Goal: Task Accomplishment & Management: Manage account settings

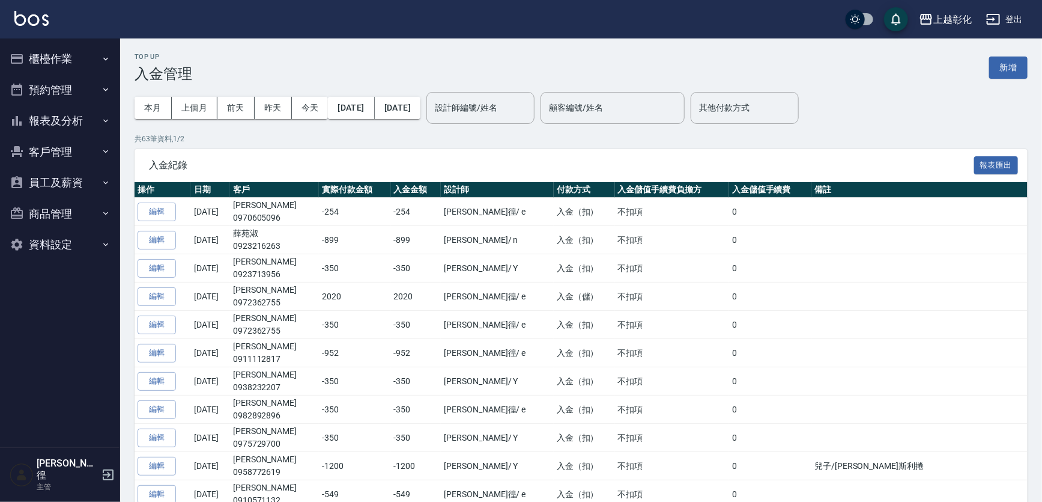
click at [40, 62] on button "櫃檯作業" at bounding box center [60, 58] width 111 height 31
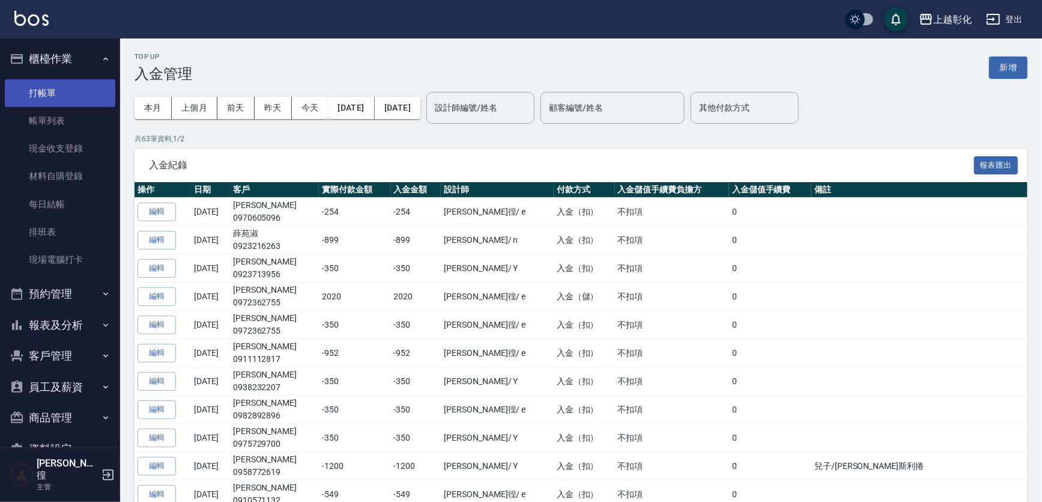
click at [70, 98] on link "打帳單" at bounding box center [60, 93] width 111 height 28
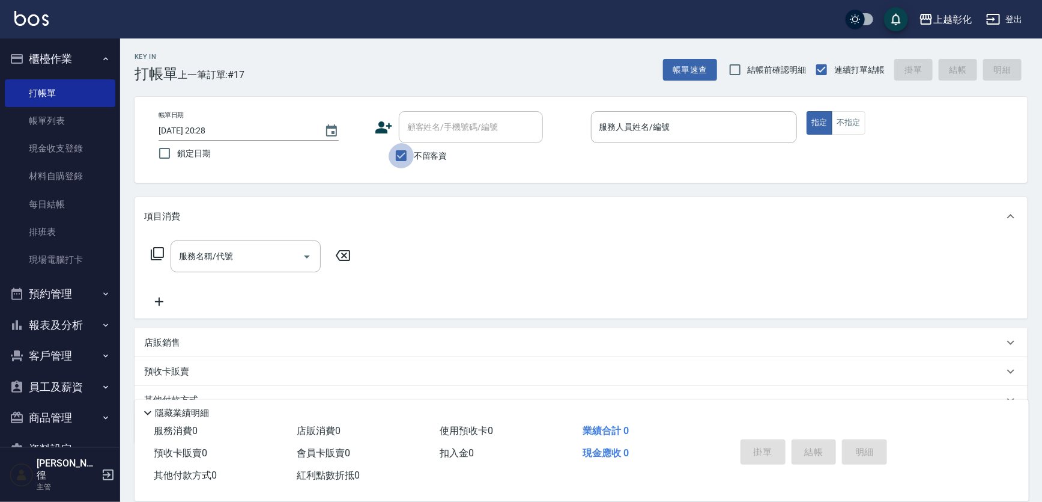
click at [407, 147] on input "不留客資" at bounding box center [401, 155] width 25 height 25
checkbox input "false"
click at [421, 132] on div "顧客姓名/手機號碼/編號 顧客姓名/手機號碼/編號" at bounding box center [471, 127] width 144 height 32
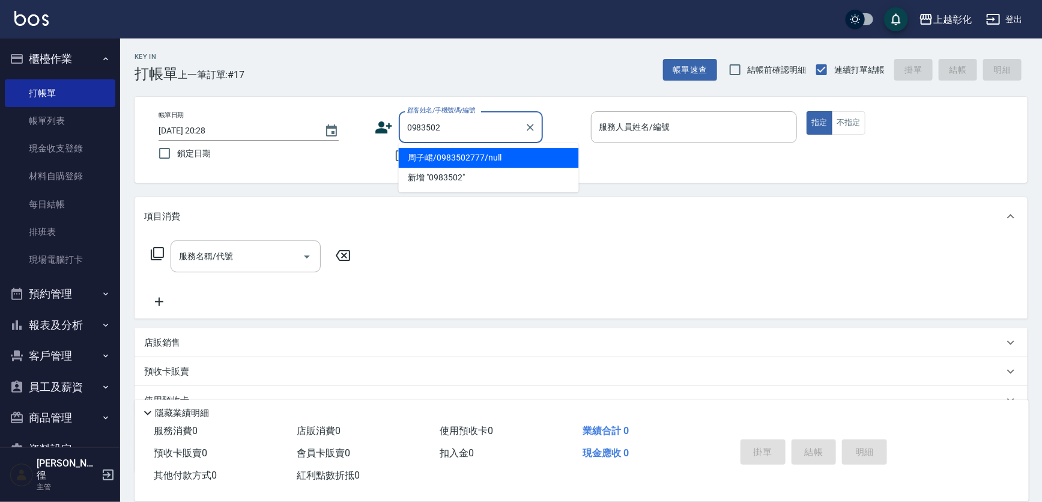
type input "周子峮/0983502777/null"
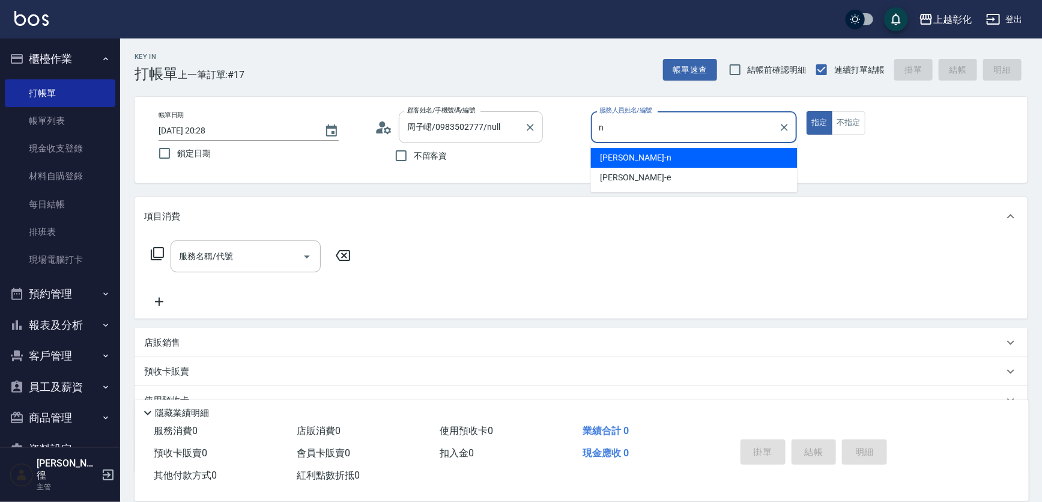
type input "yung yung-n"
type button "true"
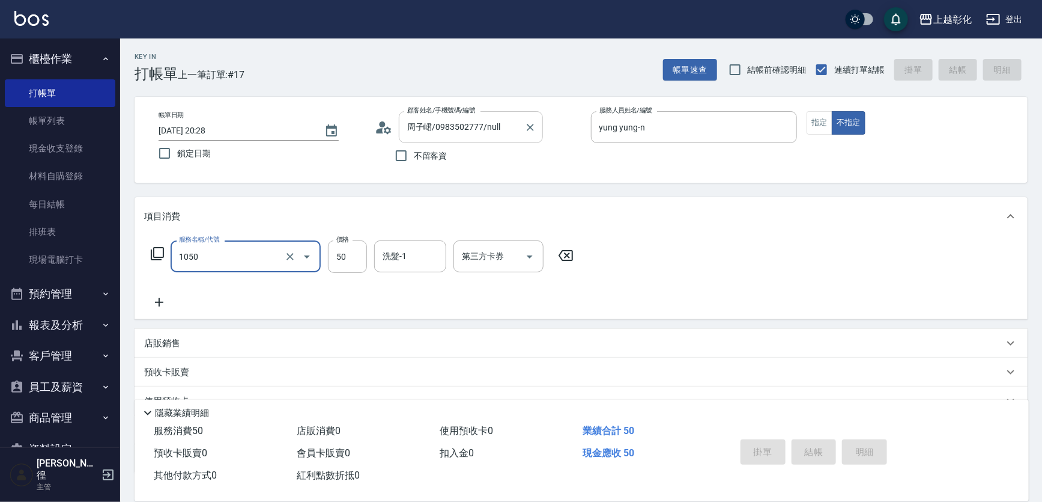
type input "1050"
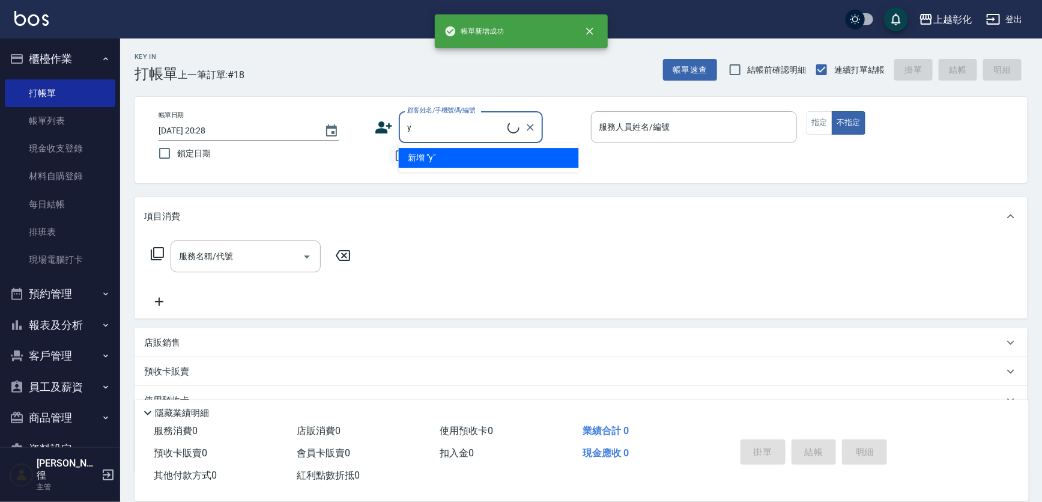
type input "y"
click at [391, 152] on input "不留客資" at bounding box center [401, 155] width 25 height 25
checkbox input "true"
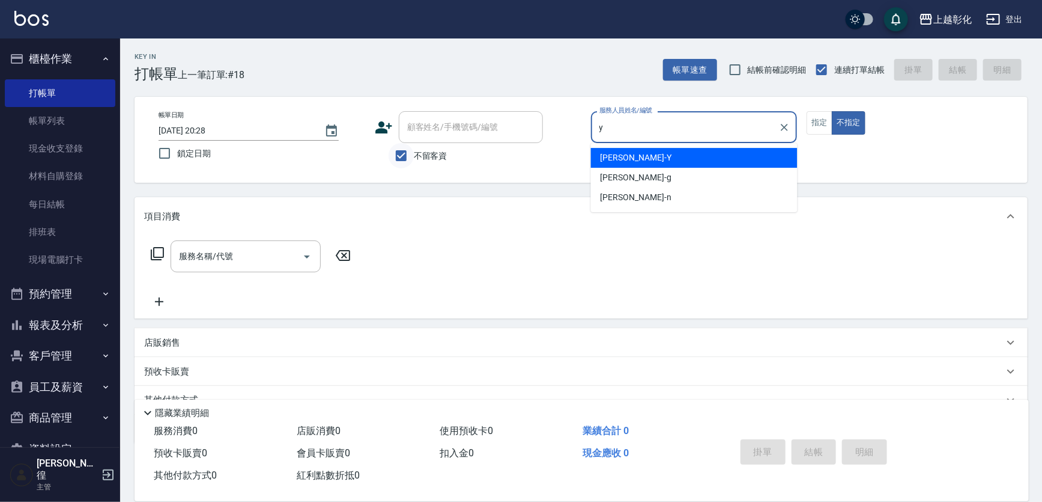
type input "YURI-Y"
type button "false"
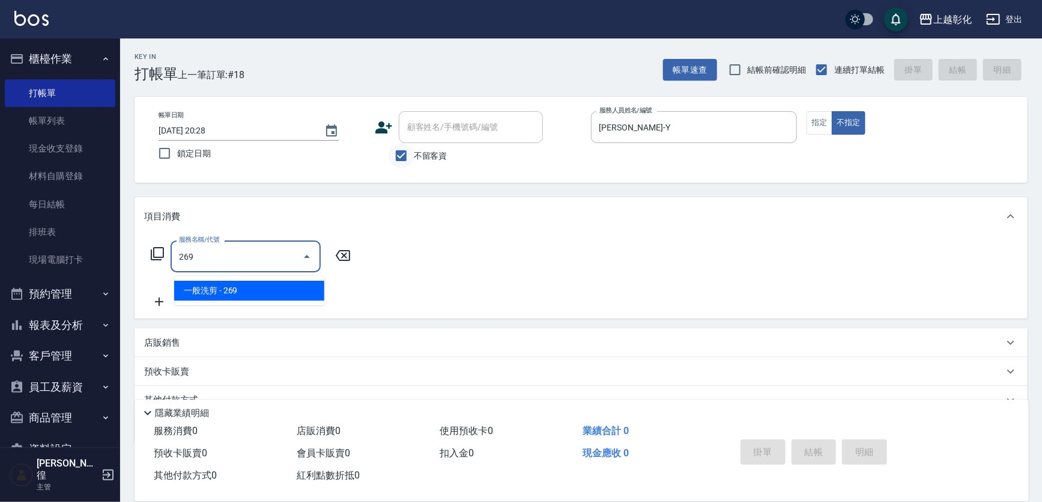
type input "一般洗剪(269)"
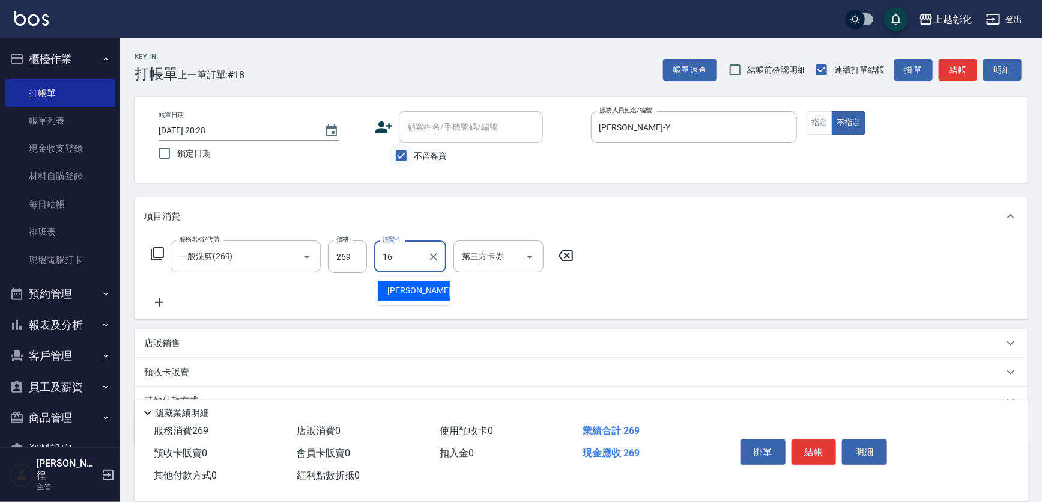
type input "賴瑩婕-16"
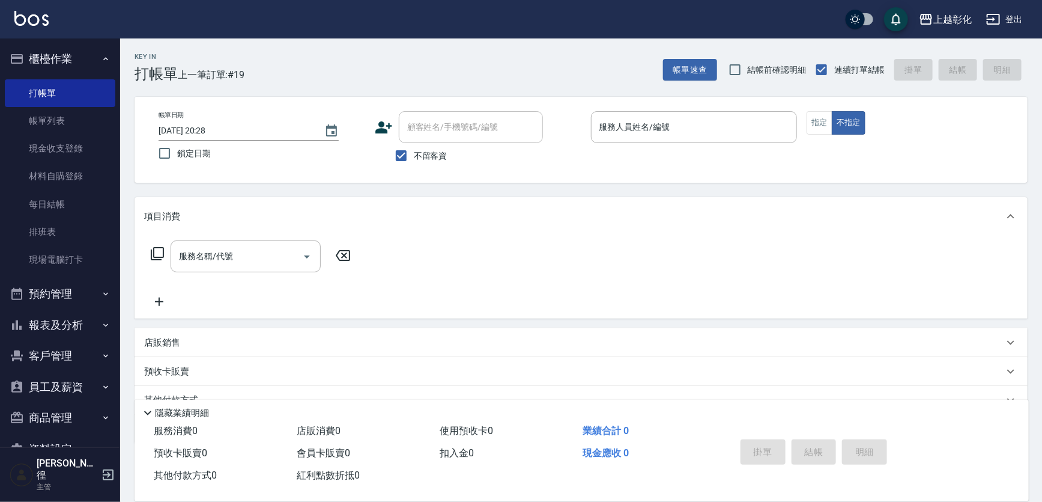
click at [427, 156] on span "不留客資" at bounding box center [431, 156] width 34 height 13
click at [414, 156] on input "不留客資" at bounding box center [401, 155] width 25 height 25
checkbox input "false"
click at [431, 139] on div "顧客姓名/手機號碼/編號" at bounding box center [471, 127] width 144 height 32
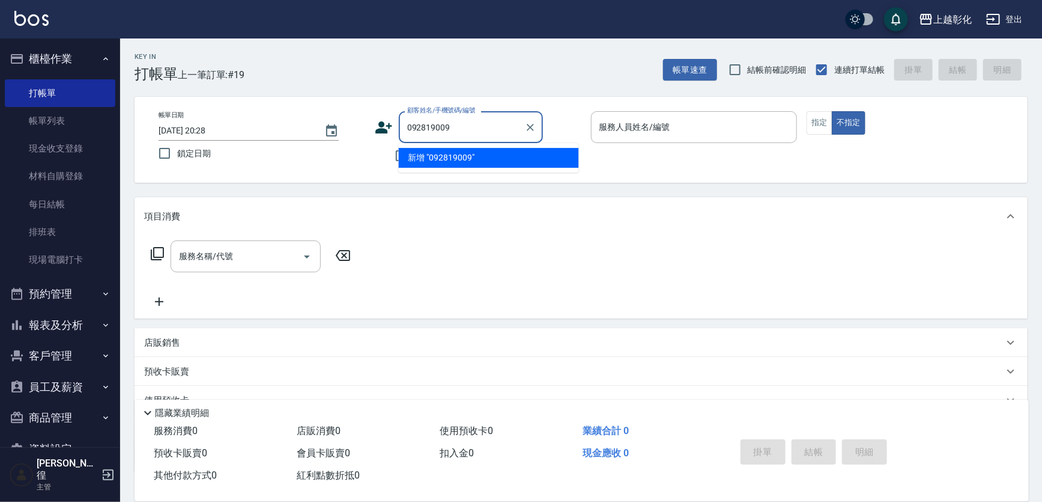
type input "092819009"
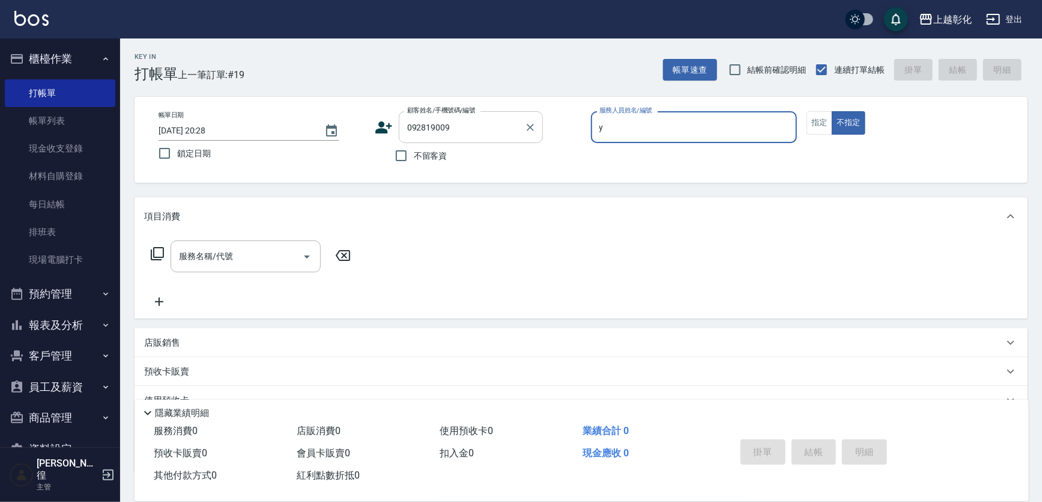
type input "YURI-Y"
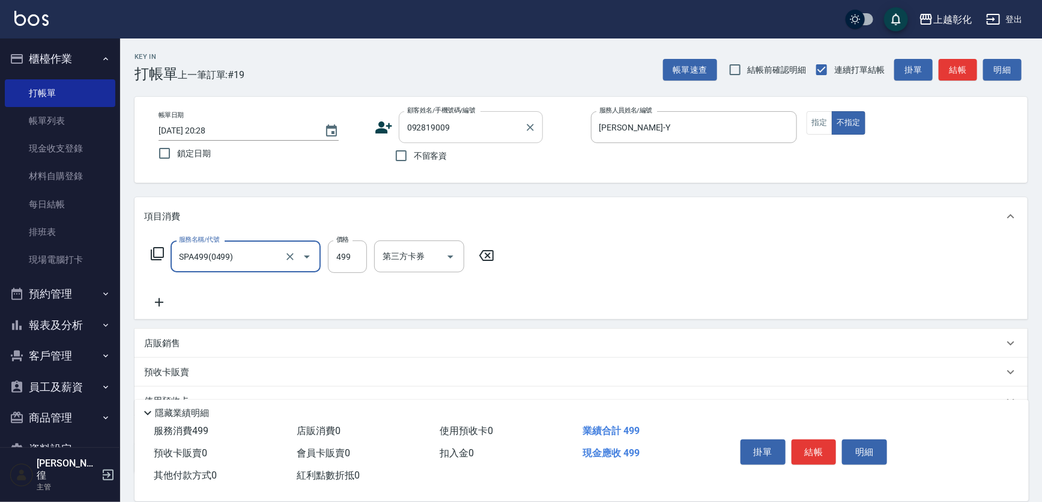
type input "SPA499(0499)"
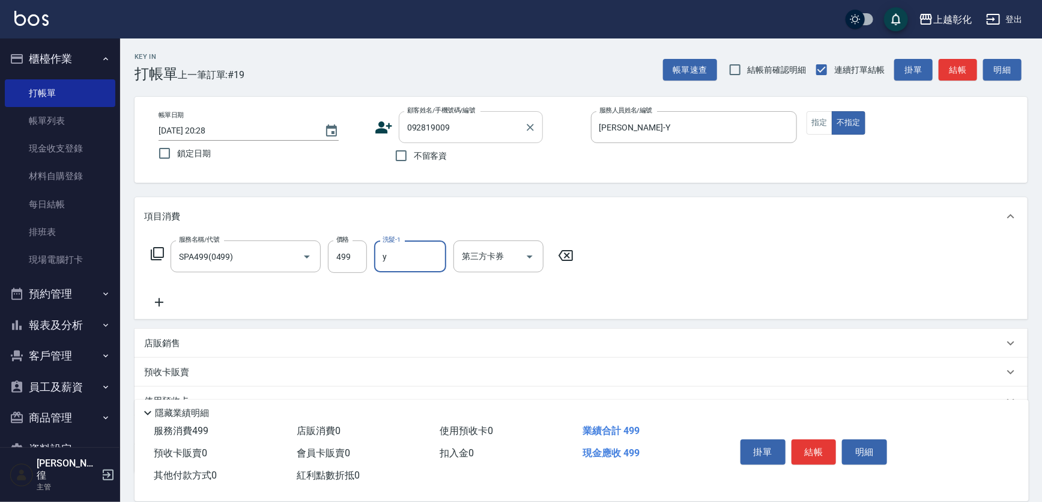
type input "YURI-Y"
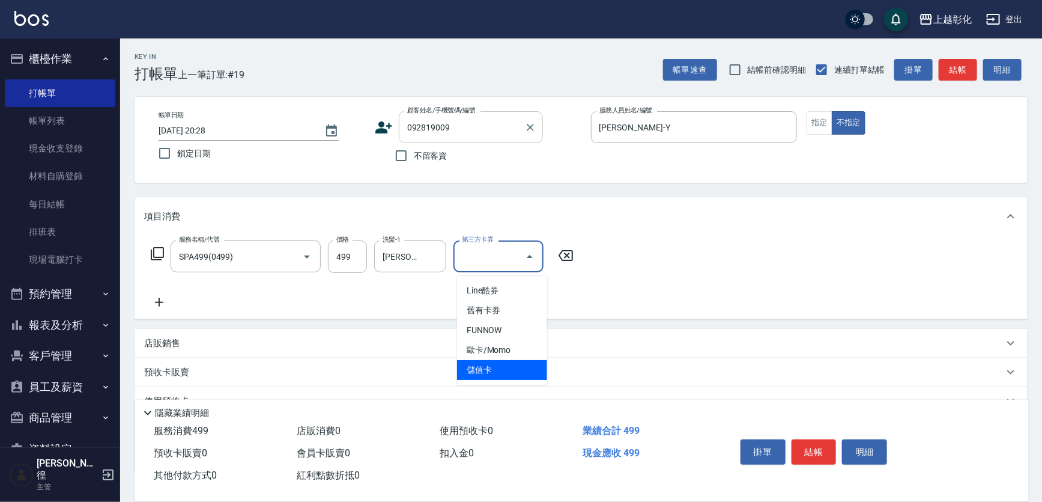
type input "儲值卡"
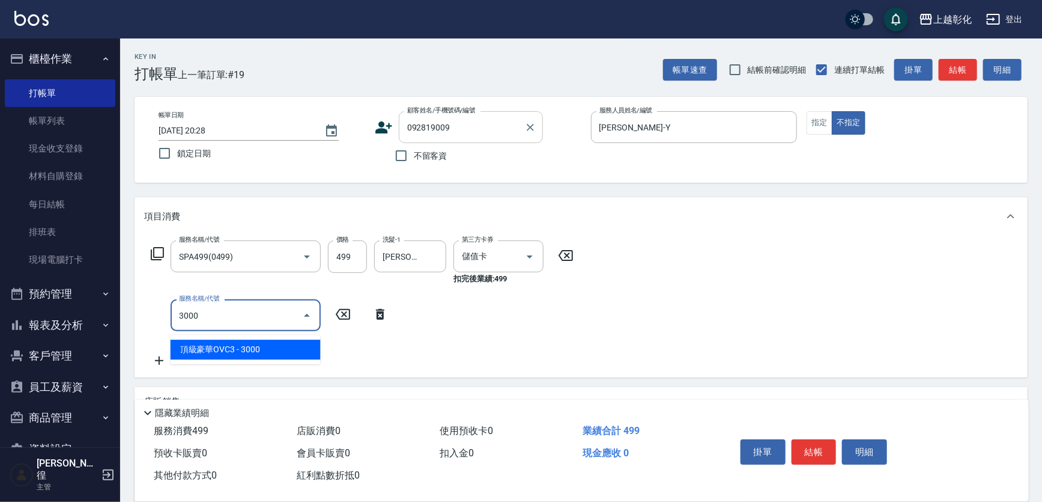
type input "頂級豪華OVC3(3000)"
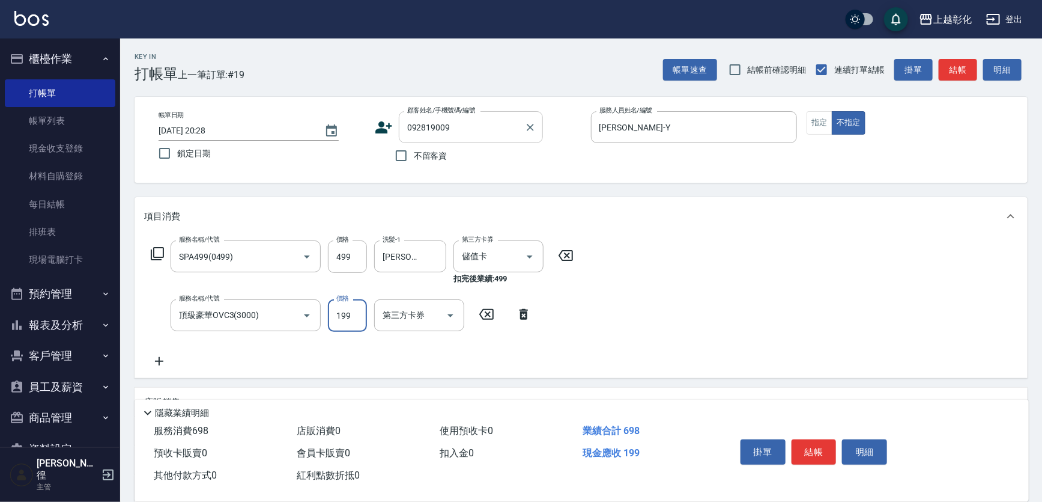
type input "1995"
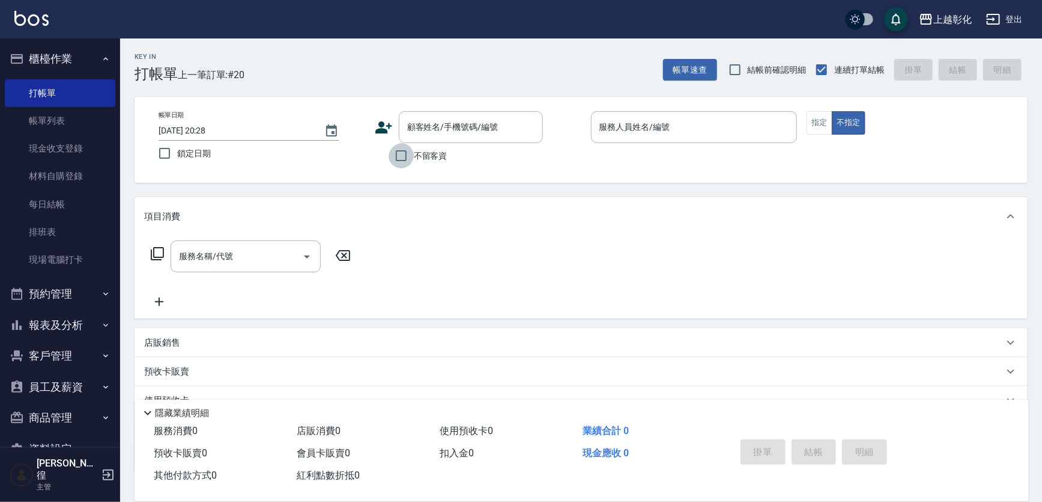
click at [410, 164] on input "不留客資" at bounding box center [401, 155] width 25 height 25
checkbox input "true"
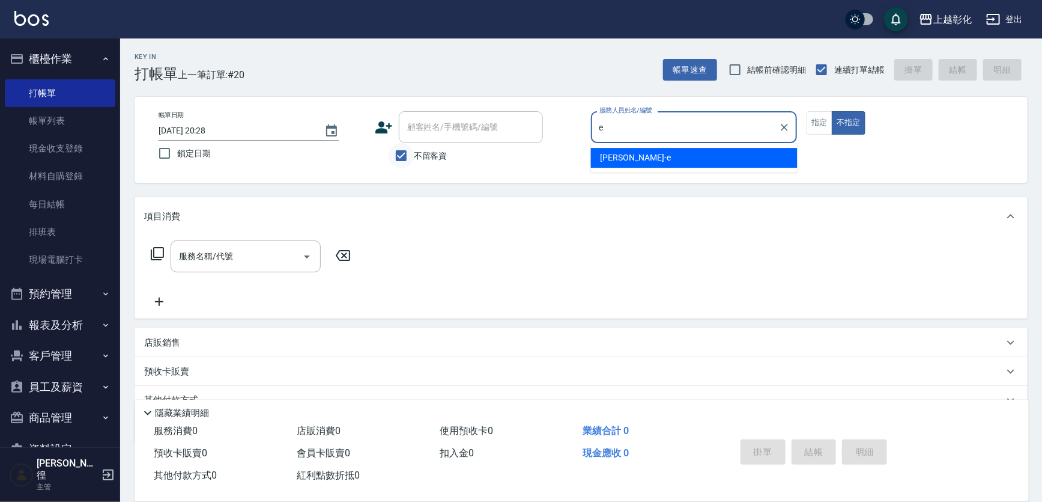
type input "[PERSON_NAME]-e"
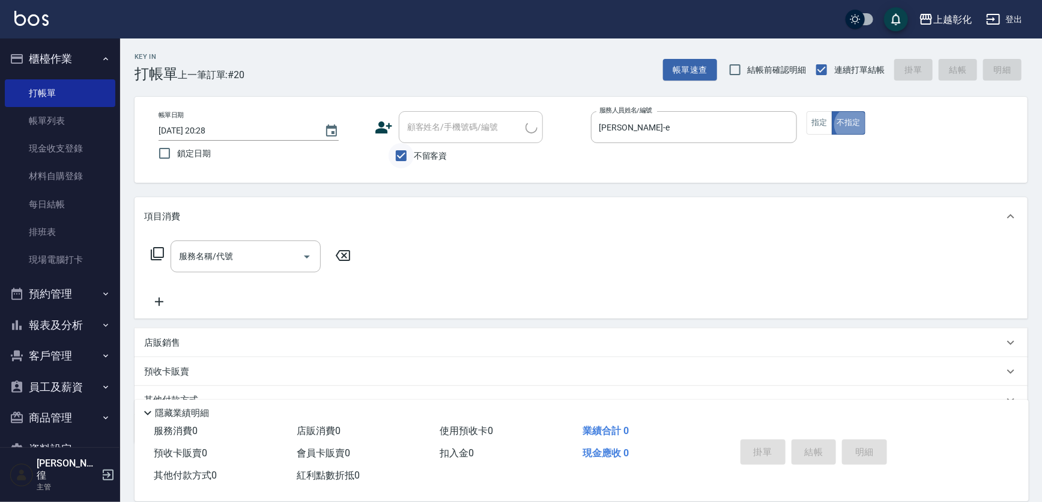
type input "張/0983818289/"
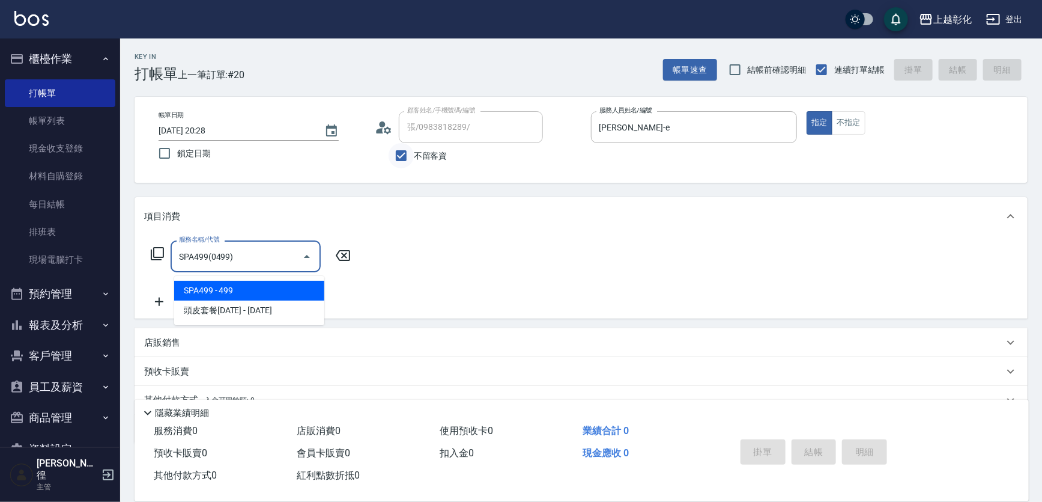
type input "SPA499(0499)"
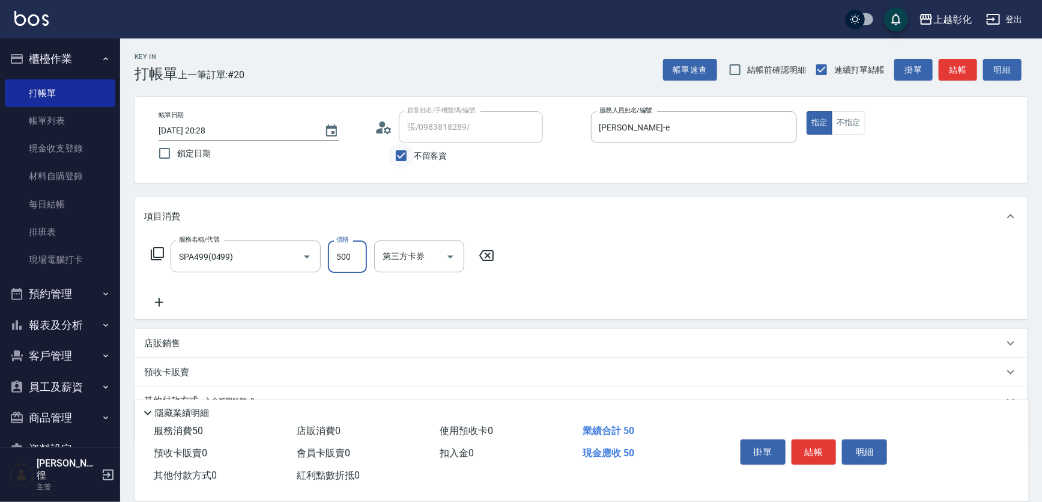
type input "500"
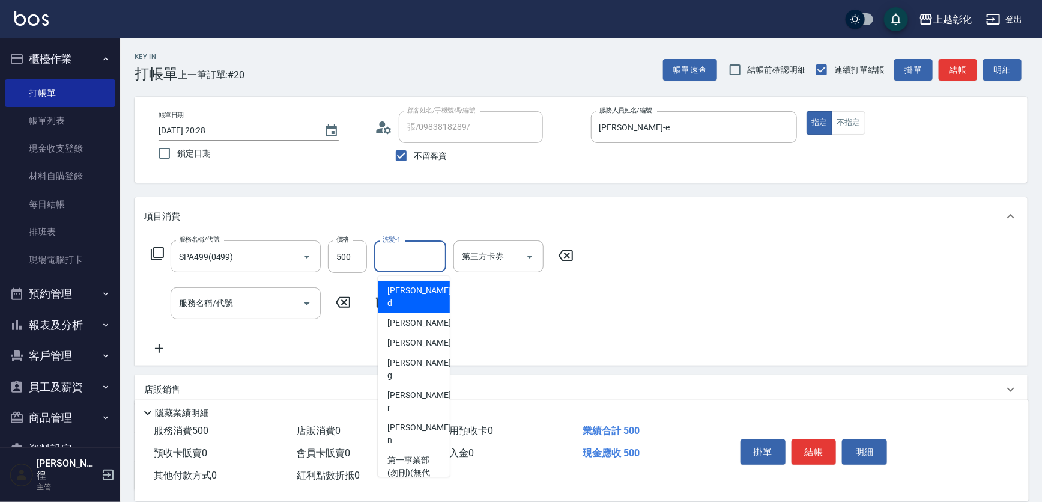
click at [405, 252] on div "洗髮-1 洗髮-1" at bounding box center [410, 256] width 72 height 32
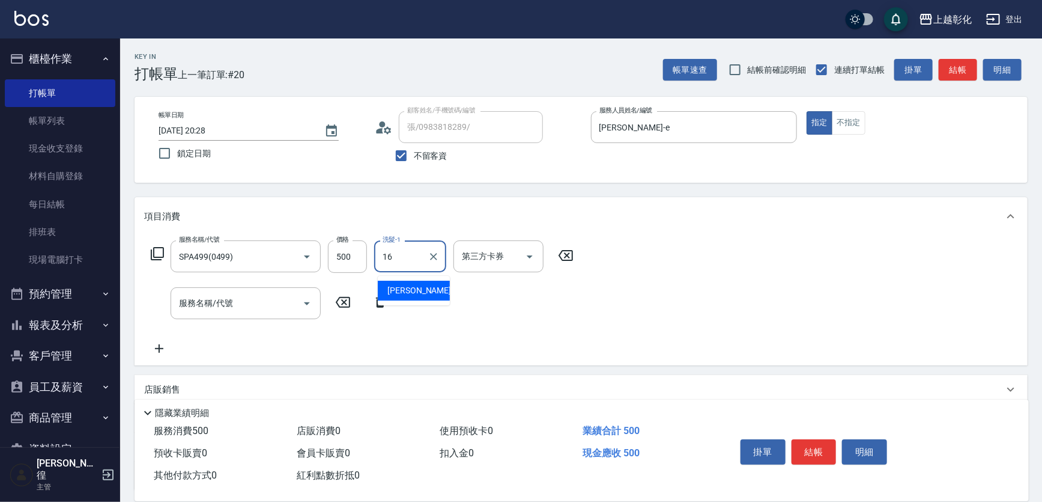
type input "賴瑩婕-16"
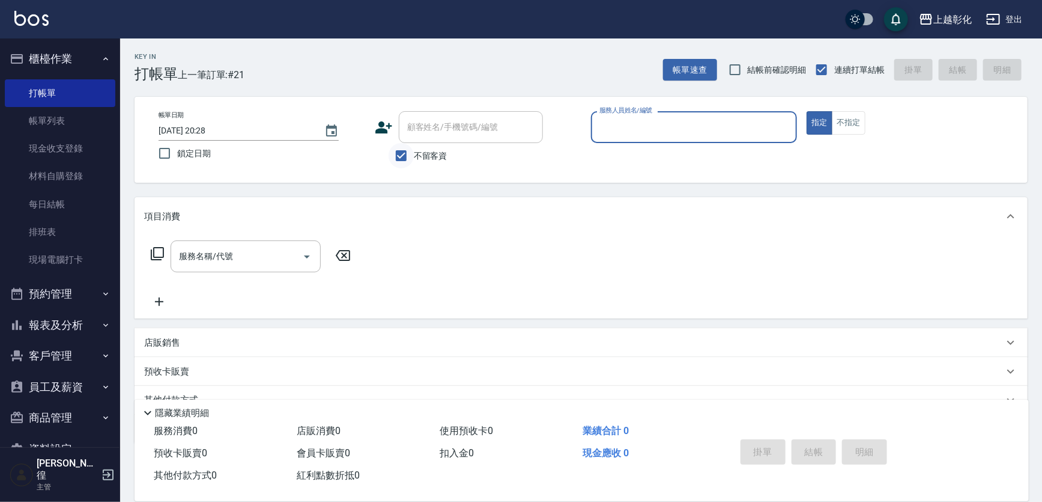
click at [414, 147] on input "不留客資" at bounding box center [401, 155] width 25 height 25
checkbox input "false"
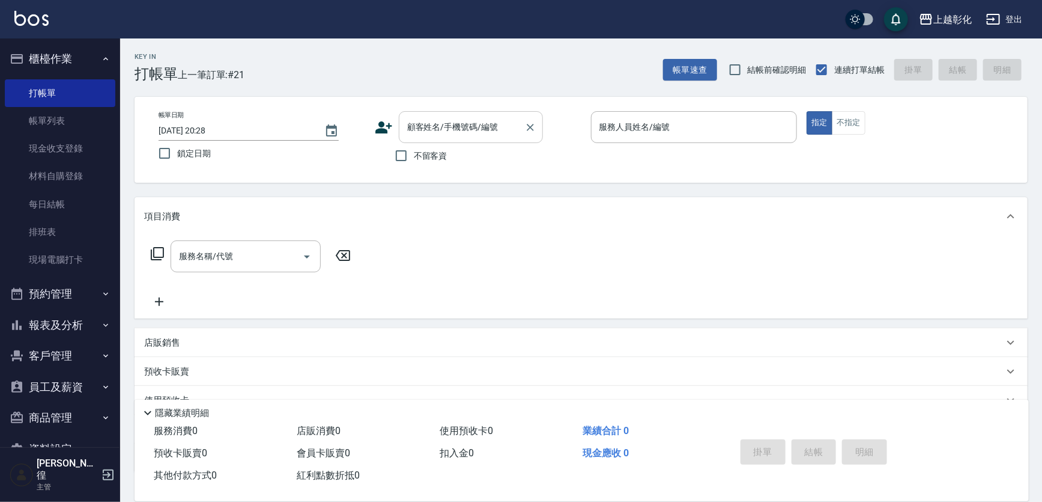
click at [417, 129] on div "顧客姓名/手機號碼/編號 顧客姓名/手機號碼/編號" at bounding box center [471, 127] width 144 height 32
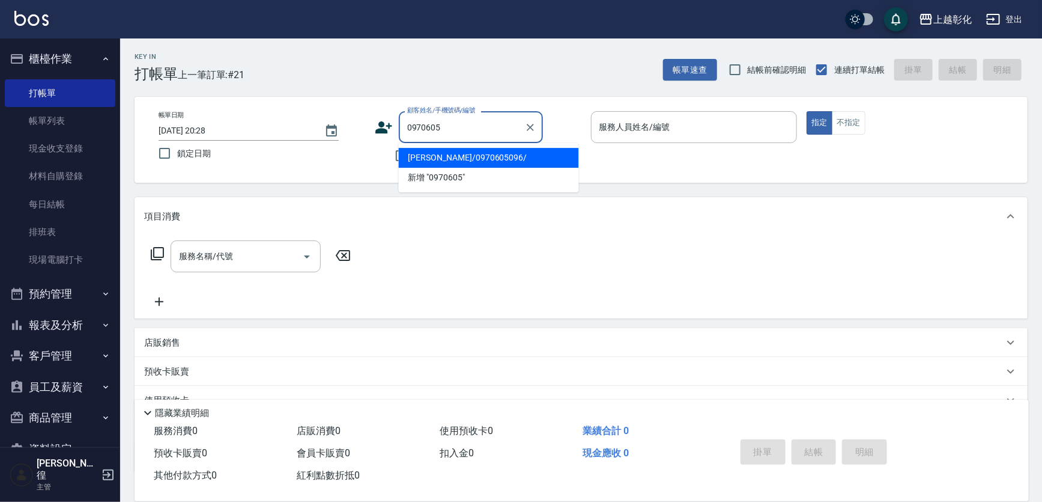
type input "許夢姍/0970605096/"
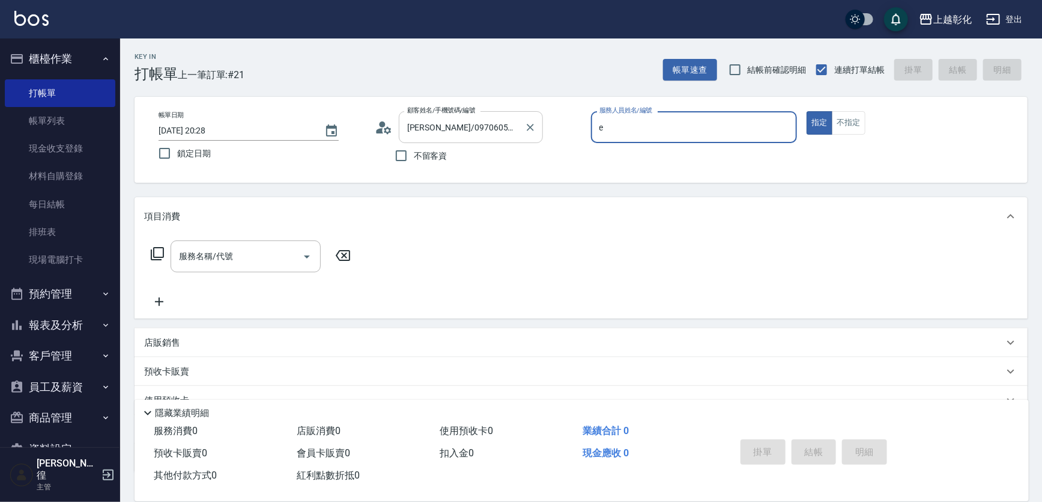
type input "[PERSON_NAME]-e"
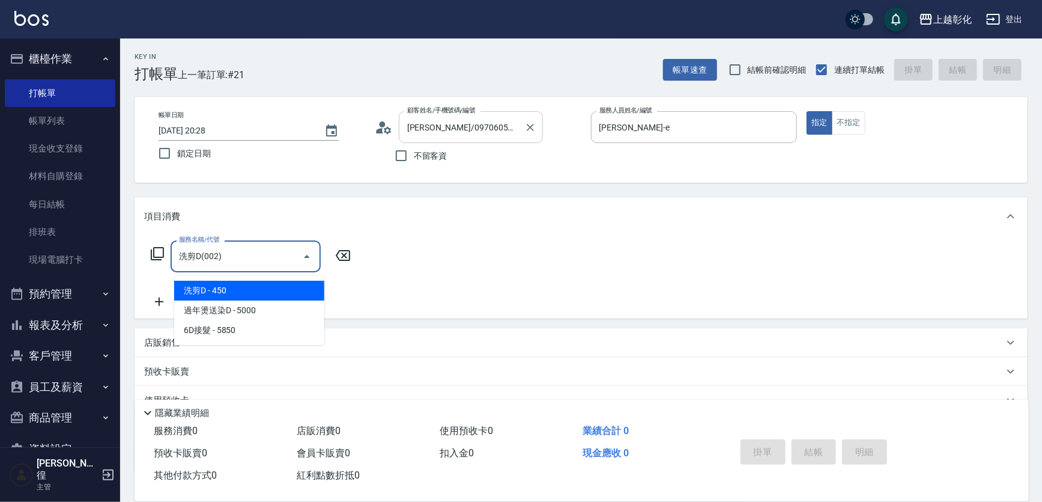
type input "洗剪D(002)"
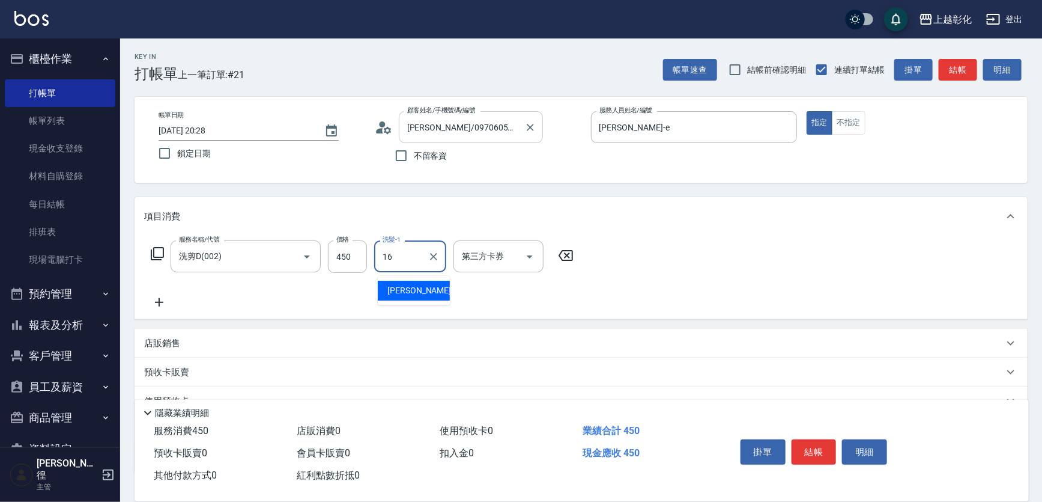
type input "賴瑩婕-16"
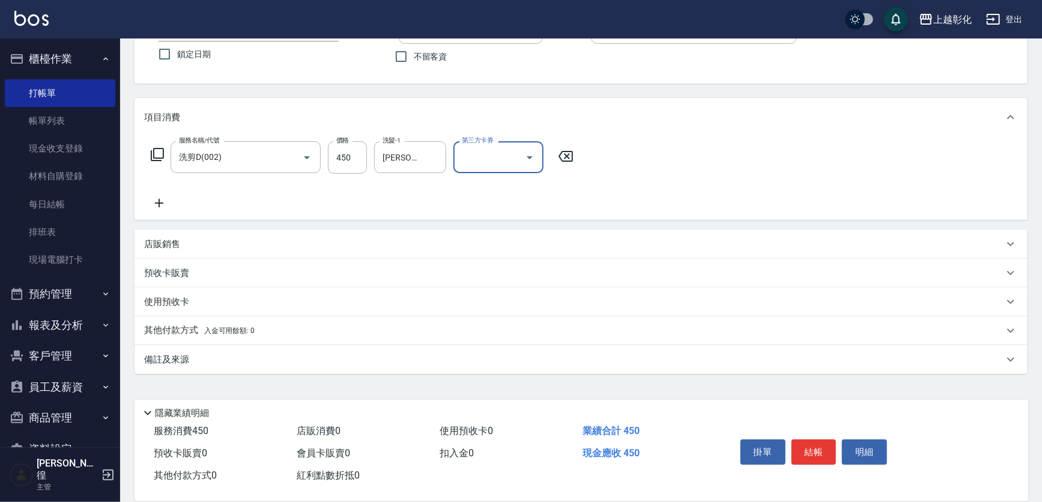
click at [181, 338] on div "其他付款方式 入金可用餘額: 0" at bounding box center [581, 330] width 893 height 29
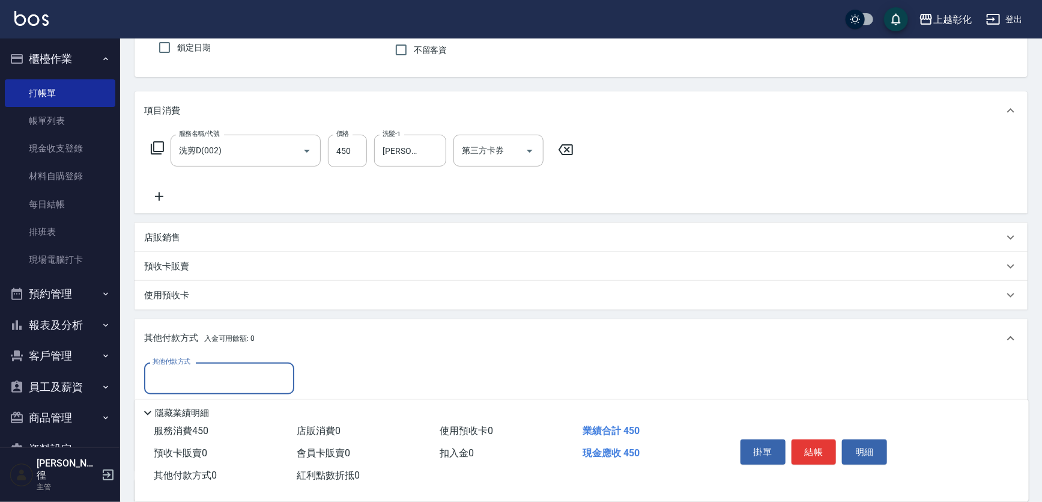
scroll to position [0, 0]
click at [537, 156] on icon "Open" at bounding box center [530, 151] width 14 height 14
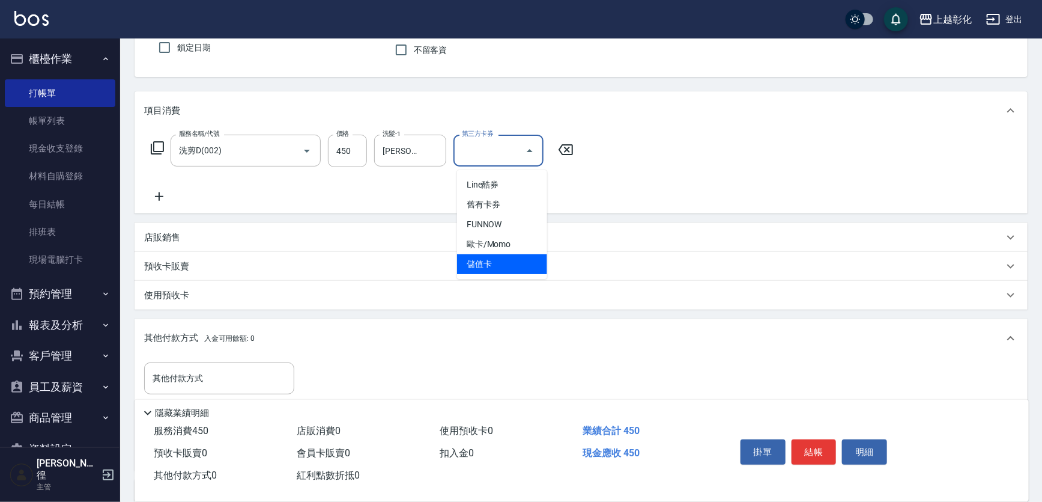
click at [487, 262] on span "儲值卡" at bounding box center [502, 264] width 90 height 20
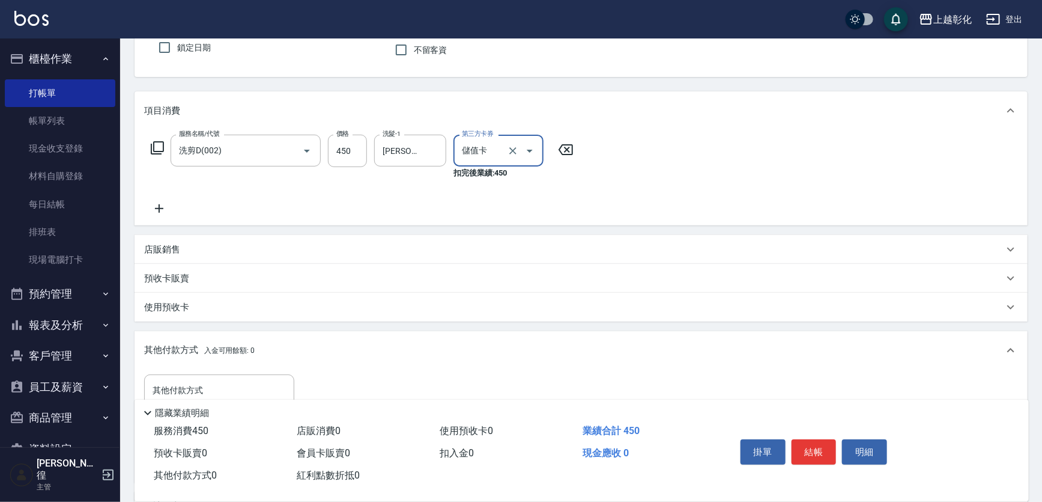
type input "儲值卡"
click at [161, 213] on icon at bounding box center [159, 208] width 8 height 8
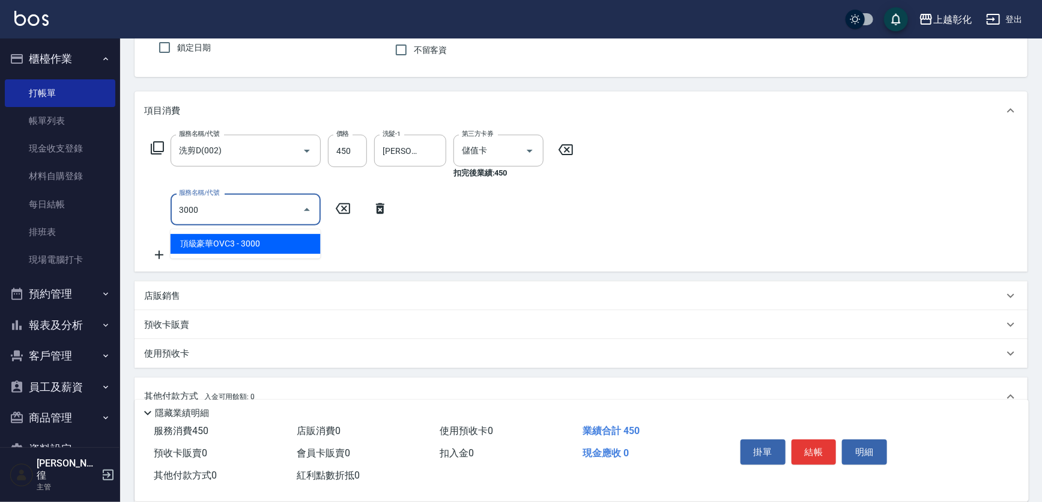
type input "頂級豪華OVC3(3000)"
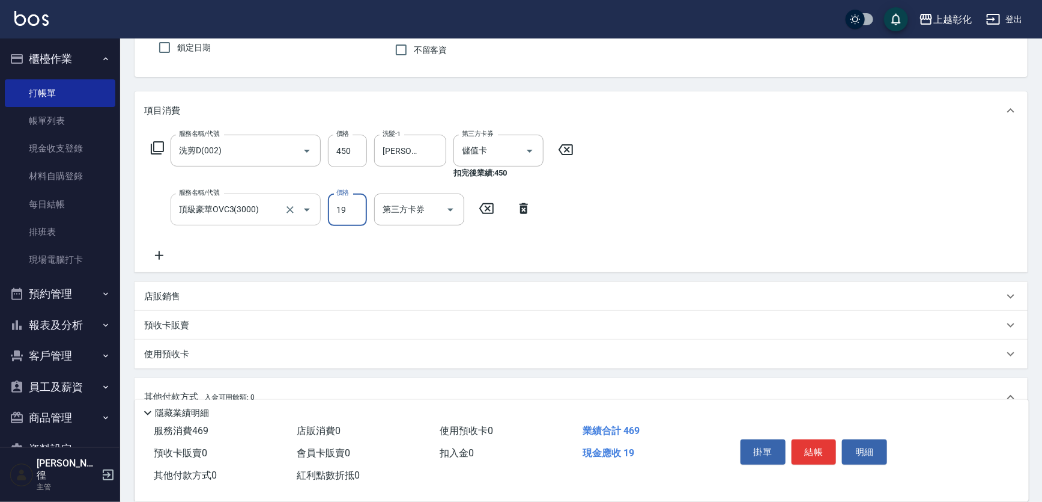
type input "196"
type input "2025/08/14 20:29"
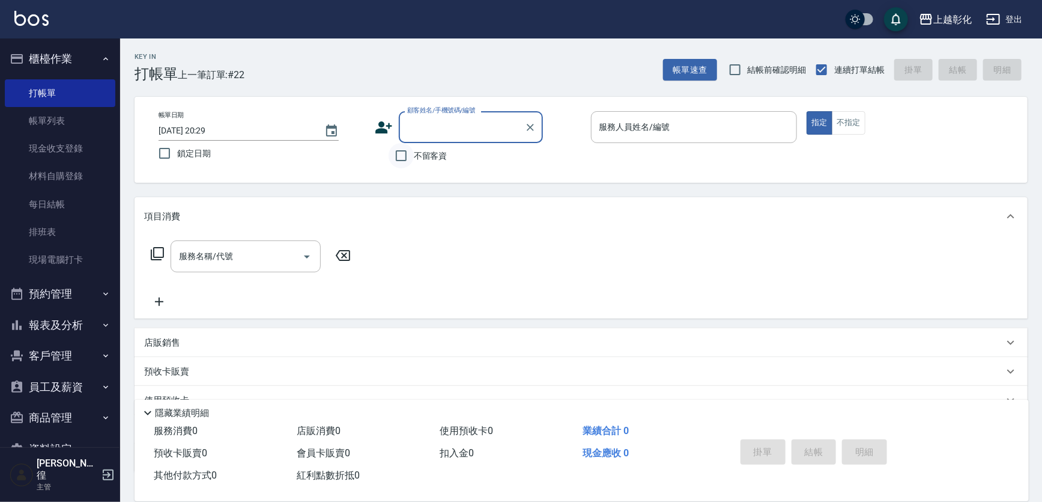
click at [394, 161] on input "不留客資" at bounding box center [401, 155] width 25 height 25
checkbox input "true"
type input "許夢姍/0970605096/"
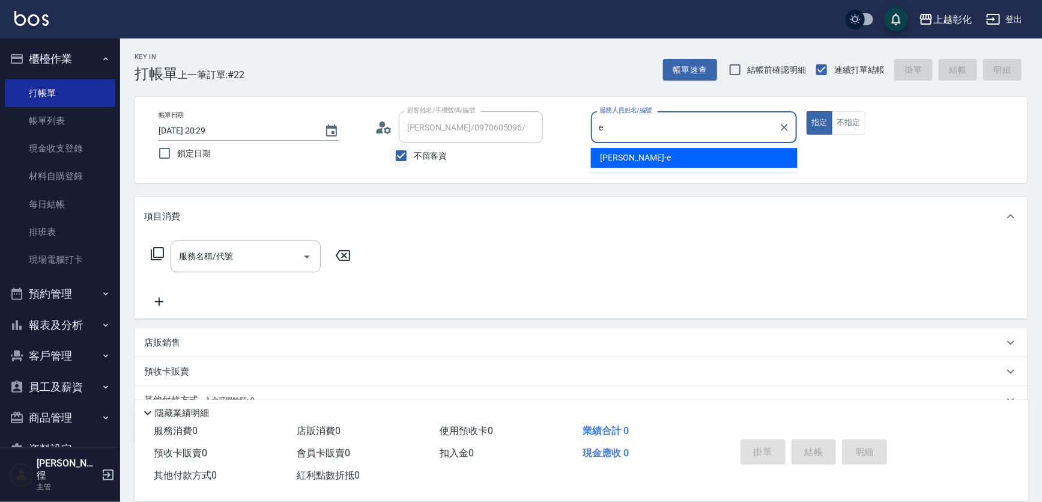
type input "[PERSON_NAME]-e"
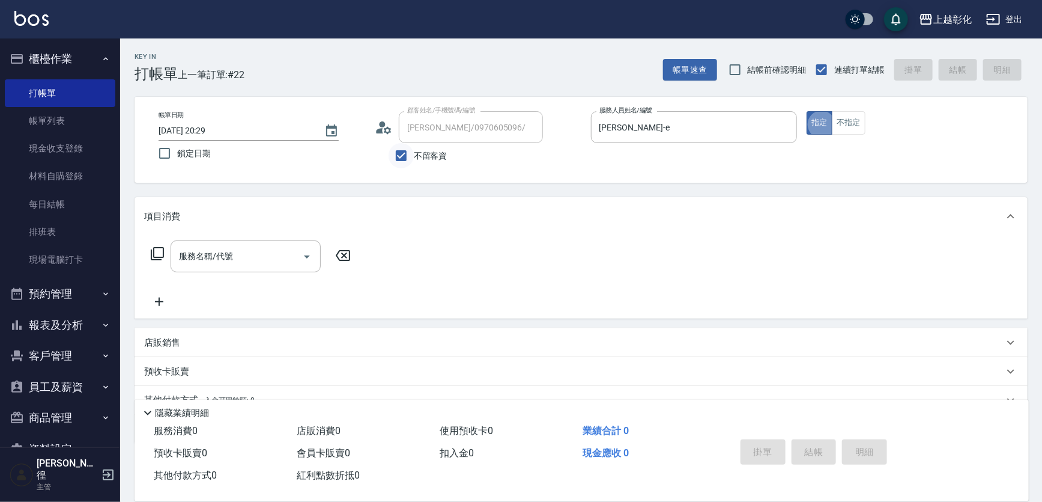
type input "張/0983818289/"
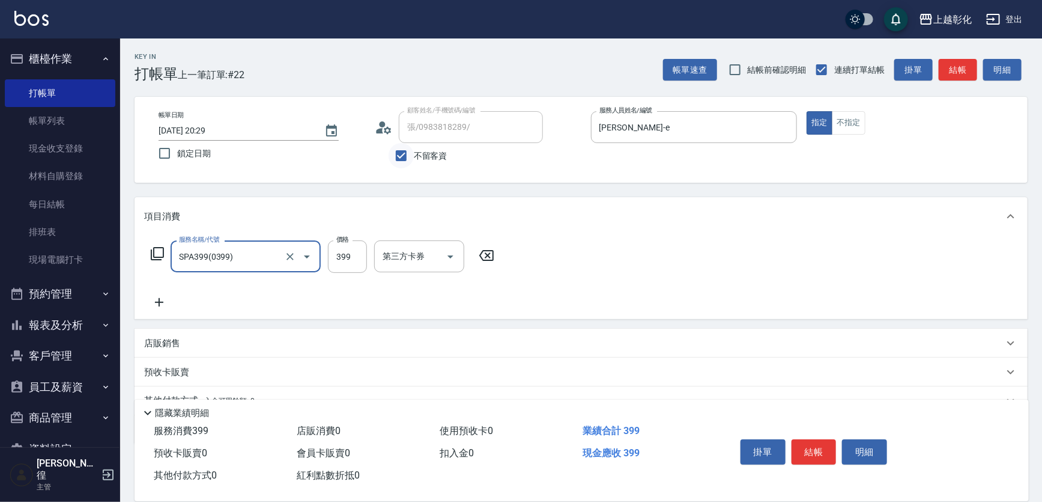
type input "SPA399(0399)"
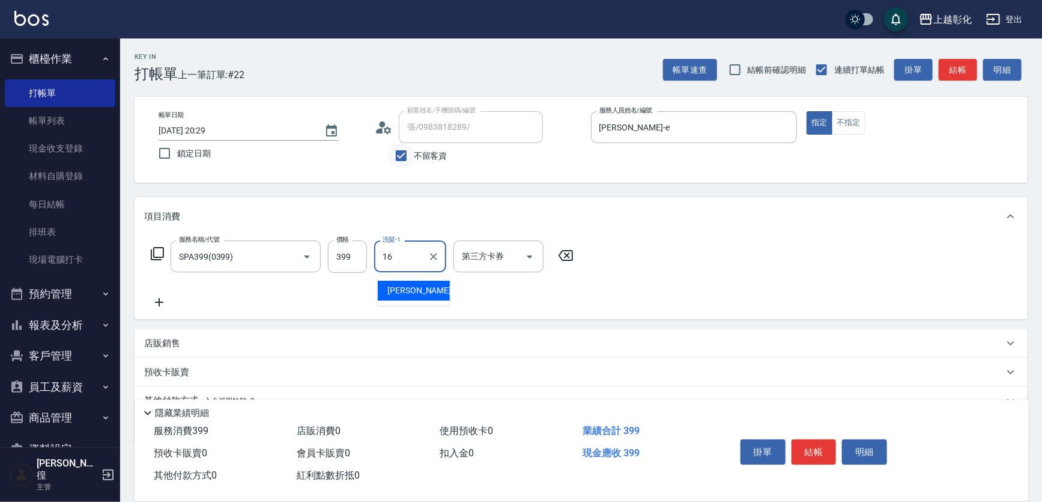
type input "賴瑩婕-16"
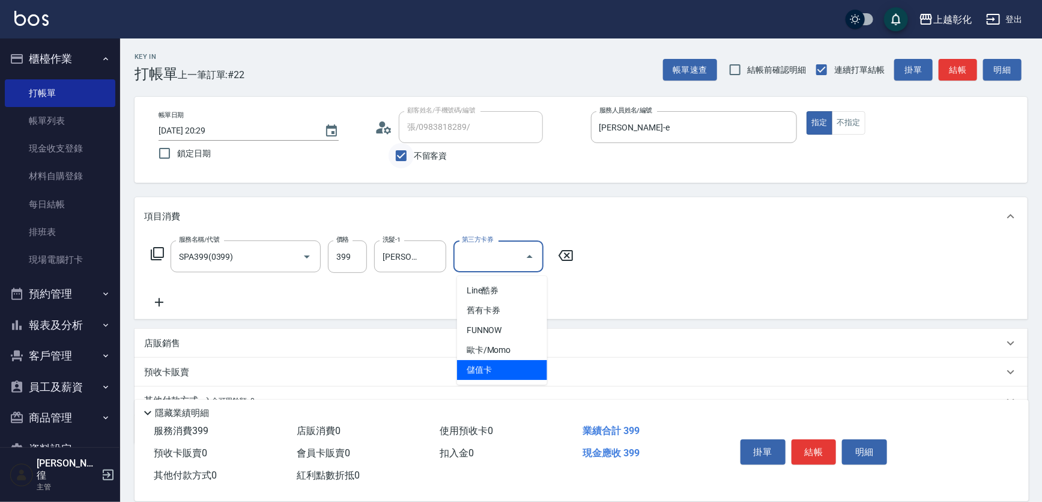
type input "儲值卡"
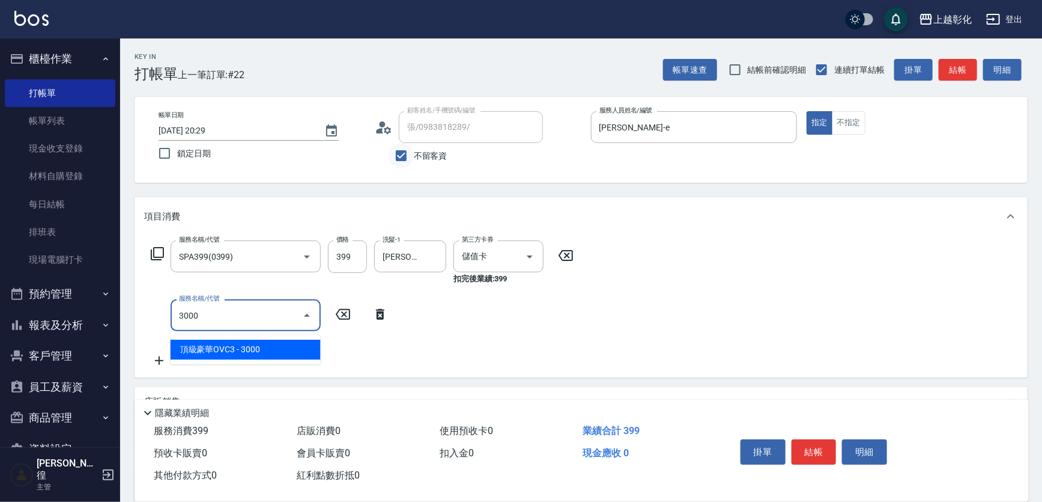
type input "頂級豪華OVC3(3000)"
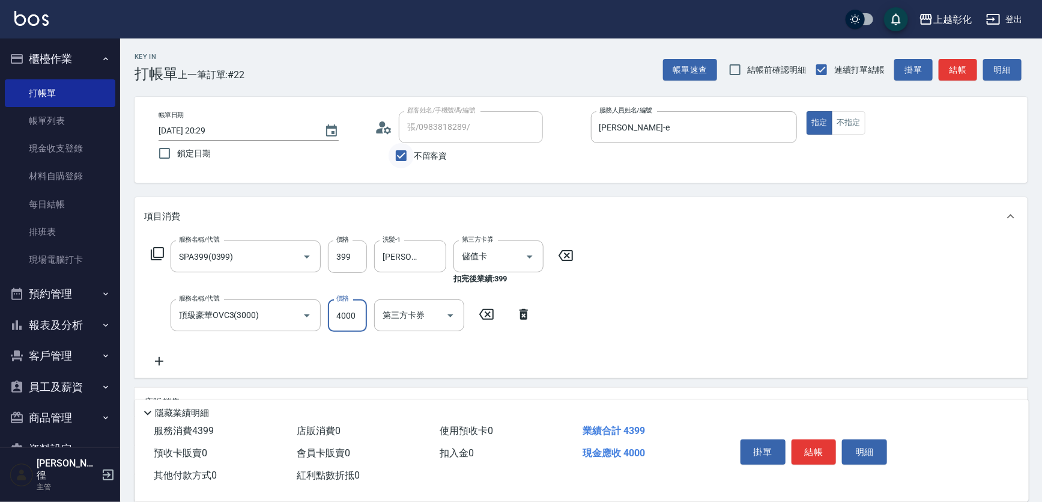
type input "4000"
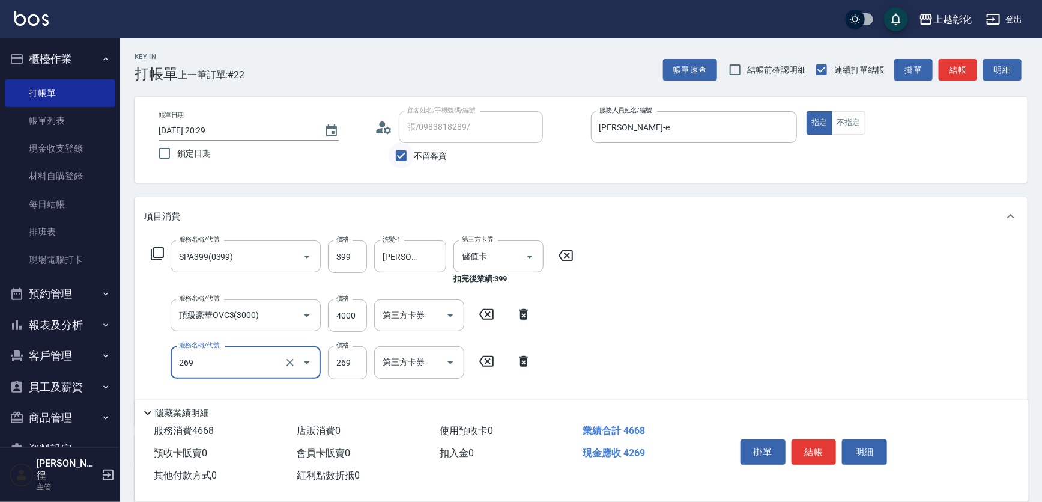
type input "一般洗剪(269)"
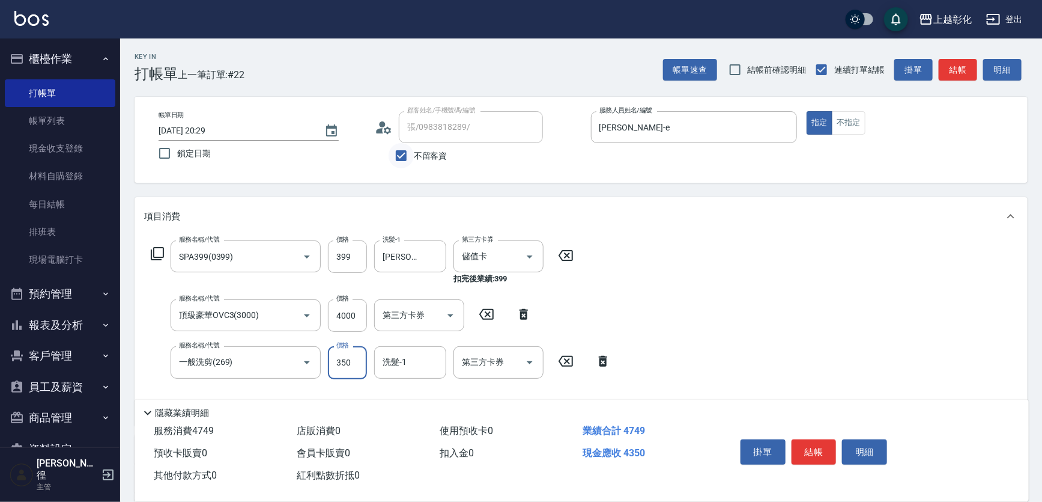
type input "350"
type input "謝宥萱-41"
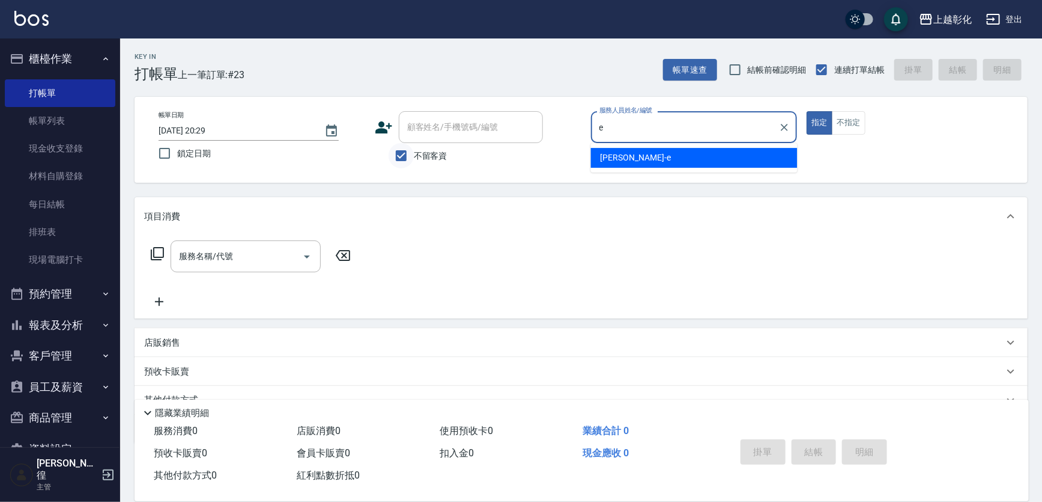
type input "[PERSON_NAME]-e"
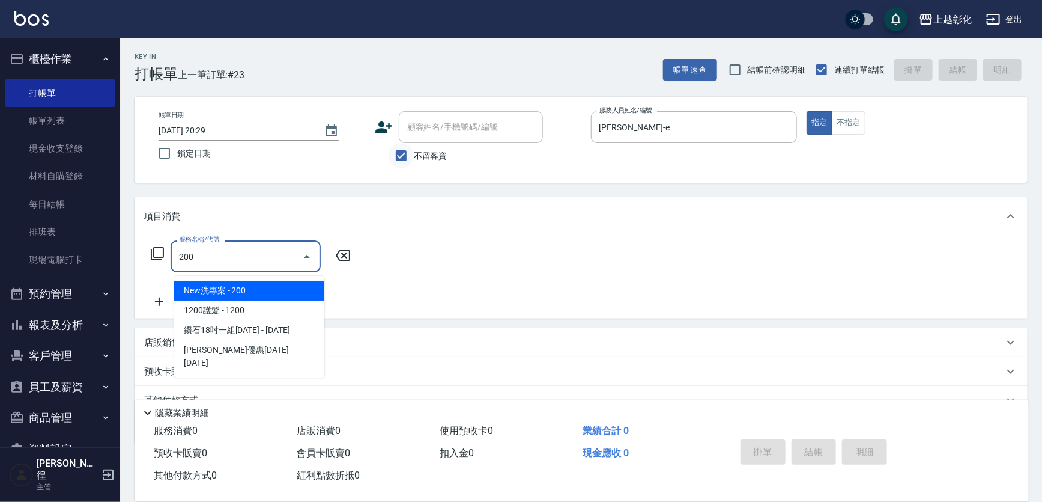
type input "New洗專案(200)"
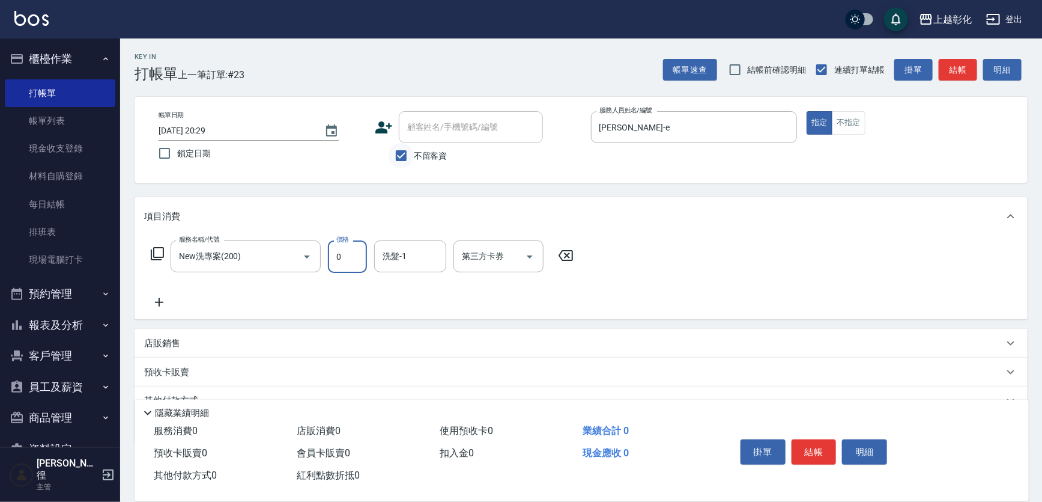
type input "0"
type input "林梓希-24"
click at [350, 255] on input "0" at bounding box center [347, 256] width 39 height 32
type input "200"
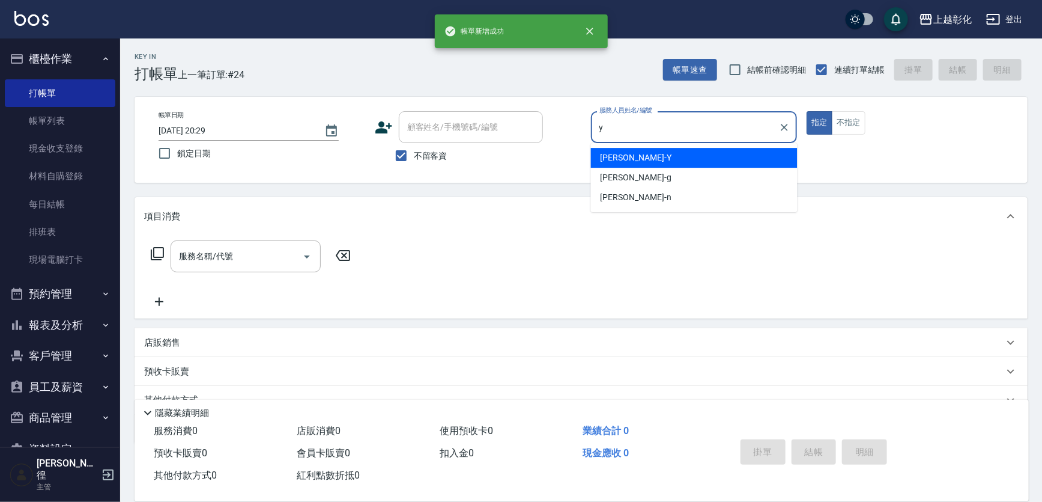
type input "YURI-Y"
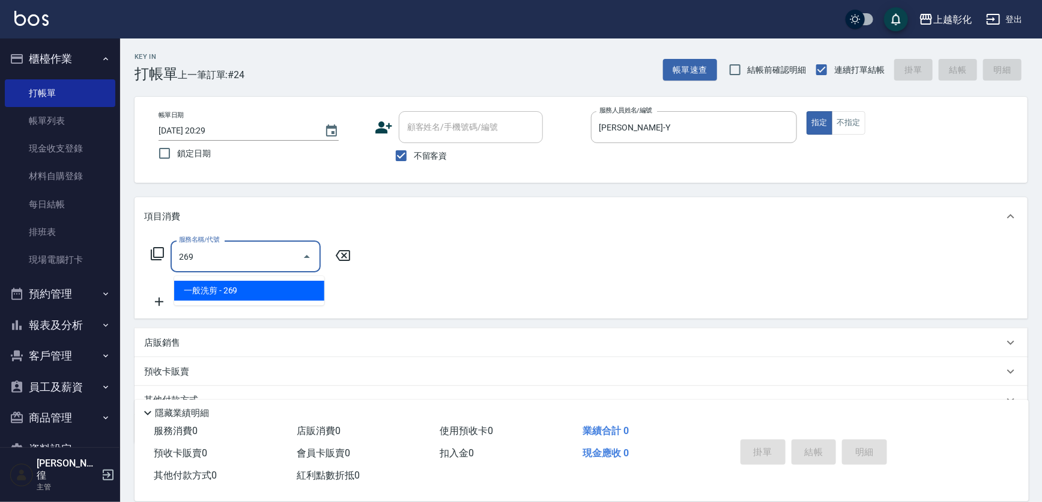
type input "一般洗剪(269)"
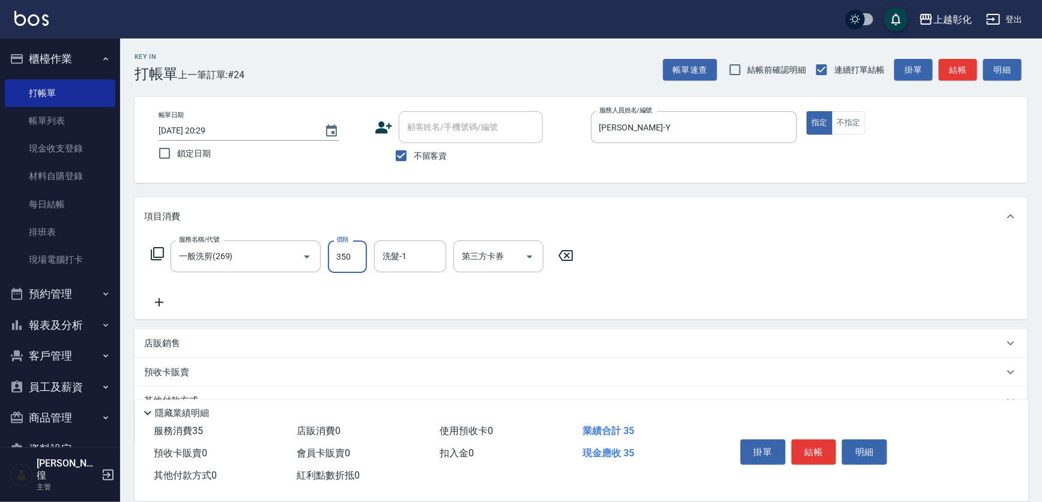
type input "350"
type input "賴瑩婕-16"
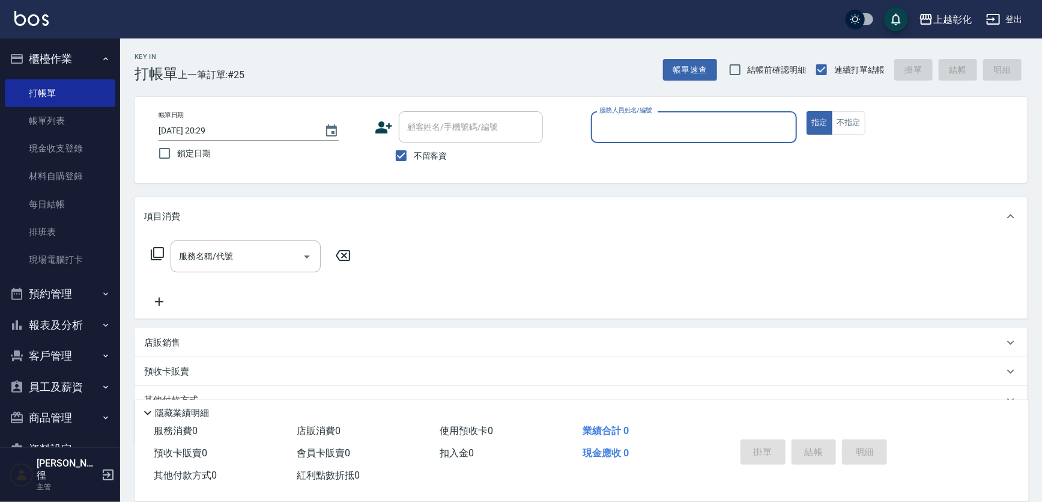
click at [423, 159] on span "不留客資" at bounding box center [431, 156] width 34 height 13
click at [414, 159] on input "不留客資" at bounding box center [401, 155] width 25 height 25
checkbox input "false"
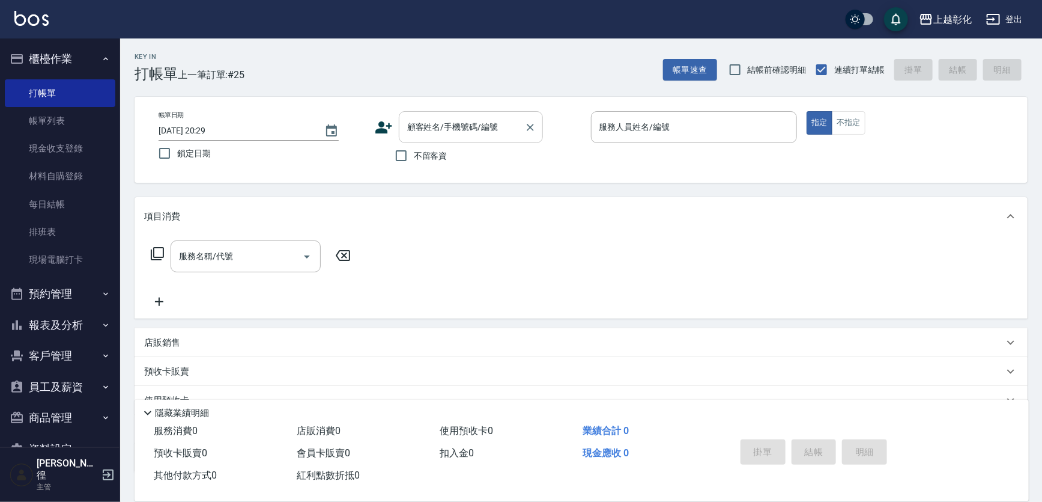
click at [451, 120] on div "顧客姓名/手機號碼/編號 顧客姓名/手機號碼/編號" at bounding box center [471, 127] width 144 height 32
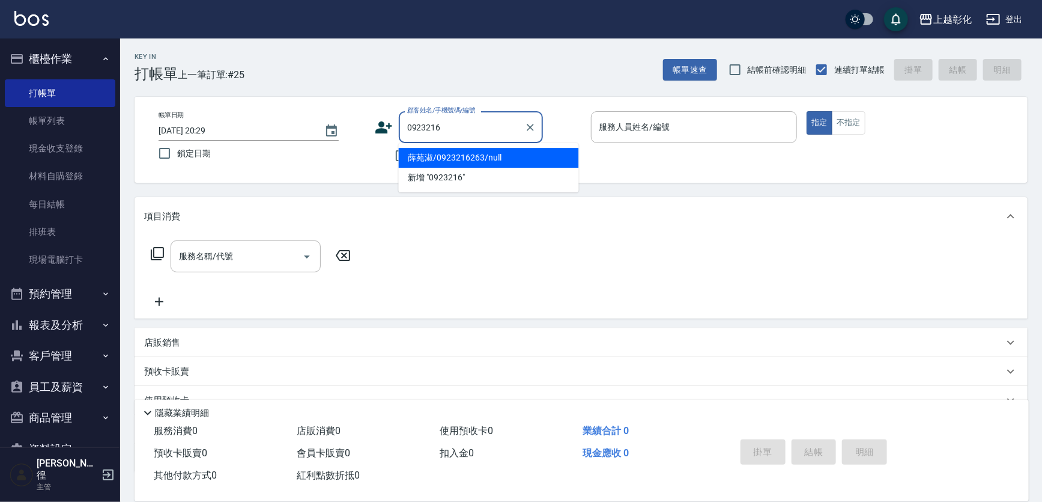
type input "薛苑淑/0923216263/null"
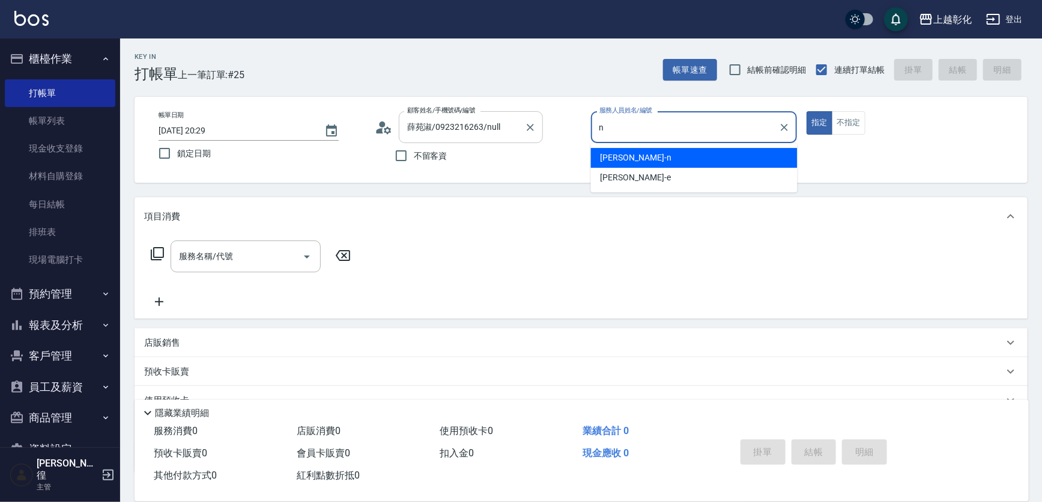
type input "yung yung-n"
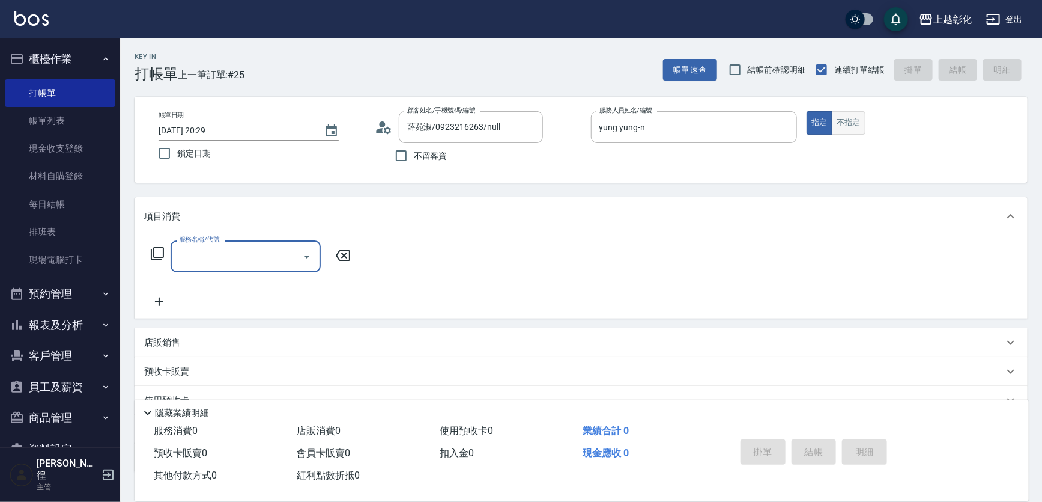
click at [864, 124] on button "不指定" at bounding box center [849, 122] width 34 height 23
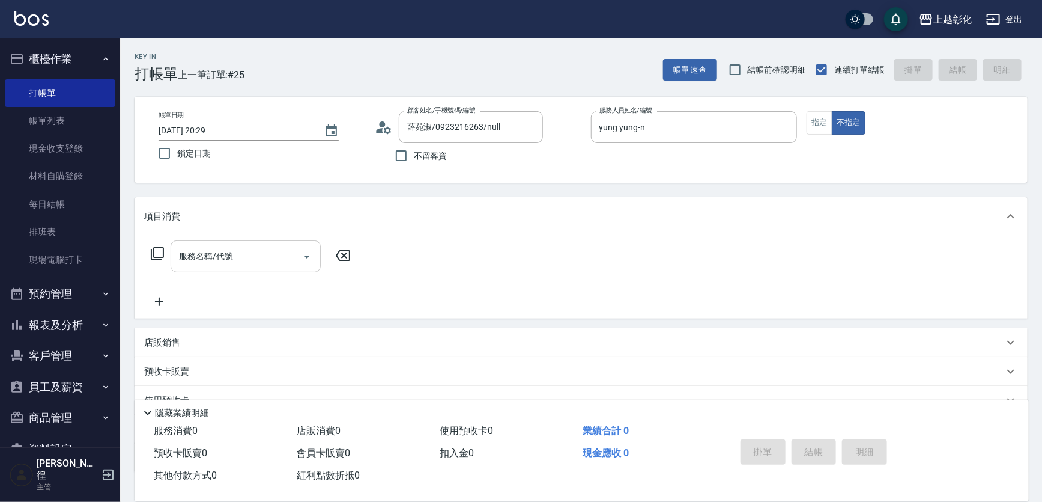
click at [267, 246] on div "服務名稱/代號" at bounding box center [246, 256] width 150 height 32
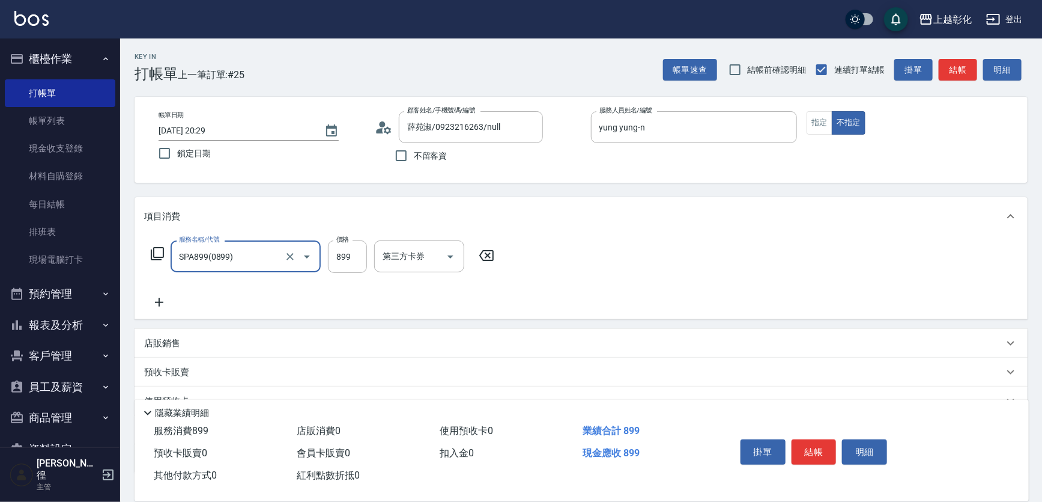
type input "SPA899(0899)"
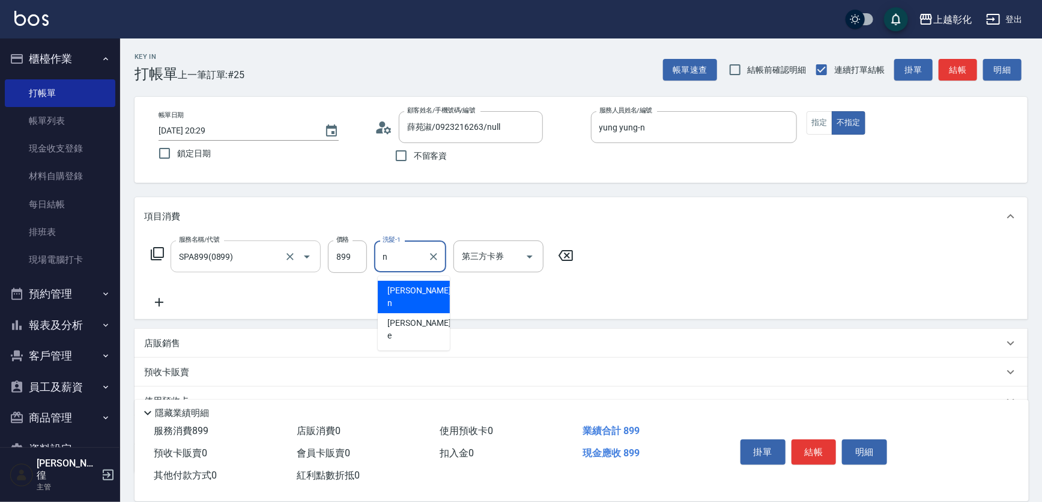
type input "yung yung-n"
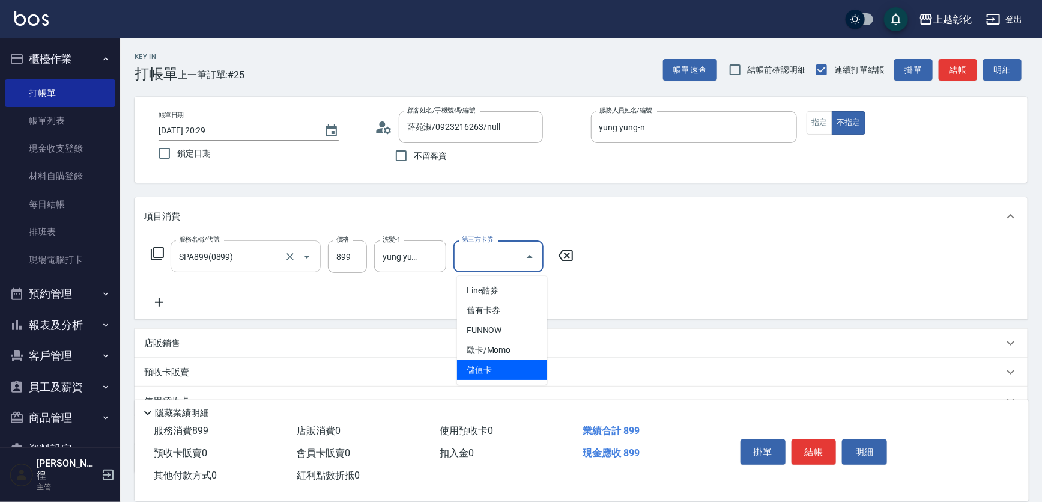
type input "儲值卡"
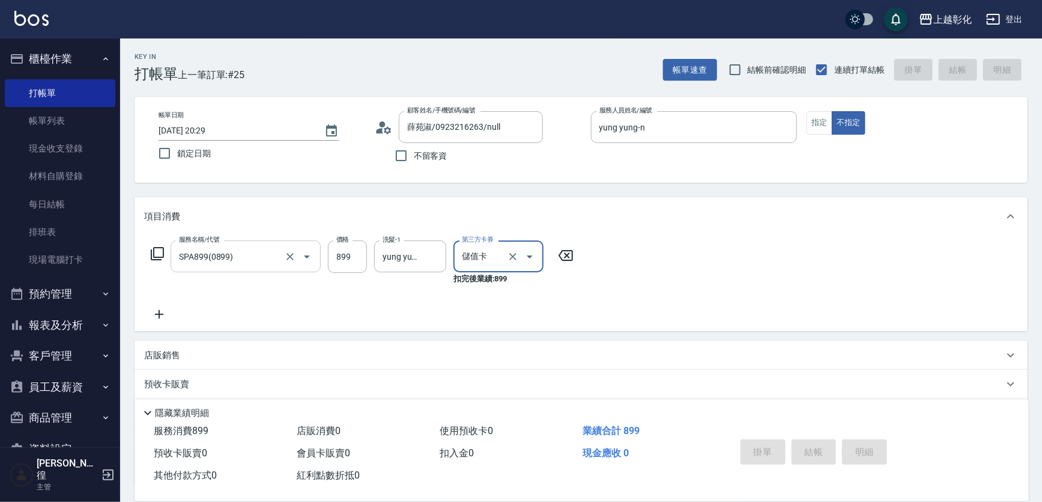
type input "2025/08/14 20:30"
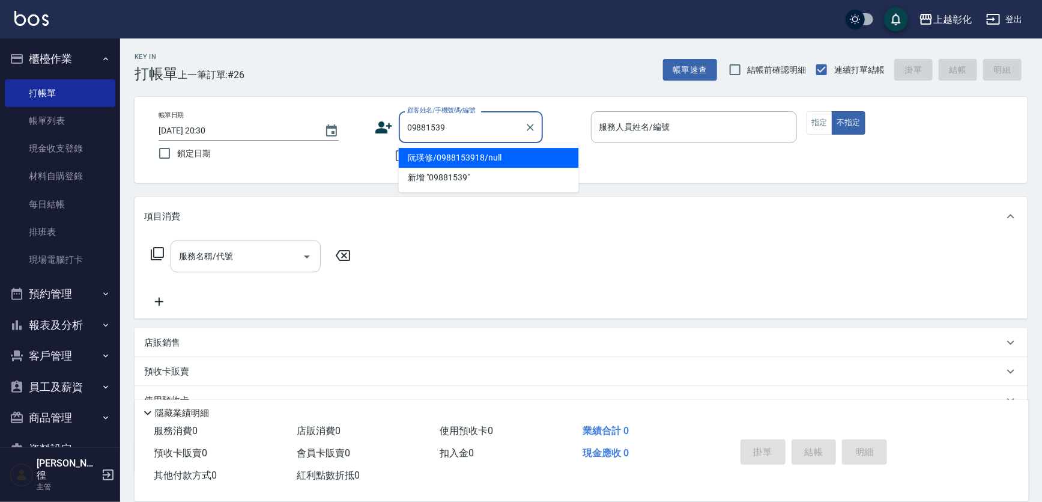
type input "阮瑛修/0988153918/null"
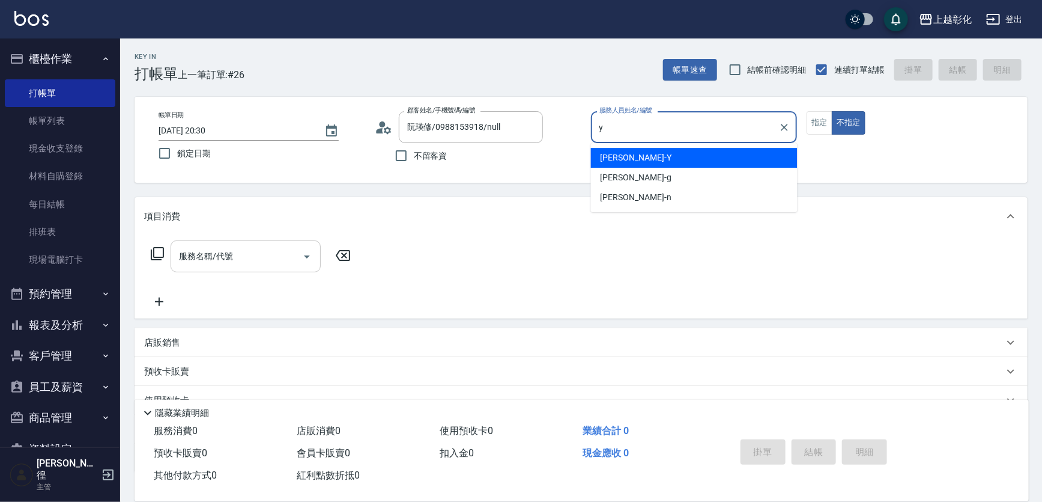
type input "YURI-Y"
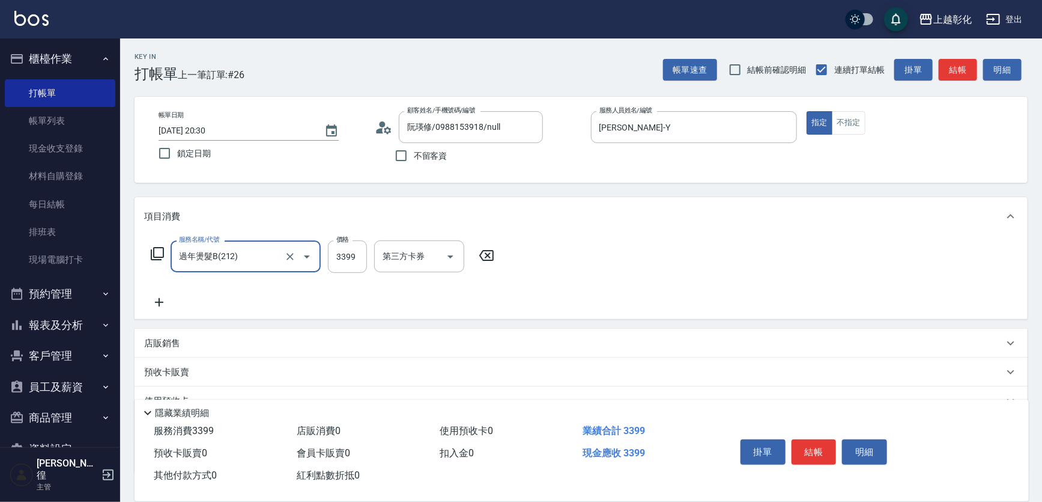
type input "過年燙髮B(212)"
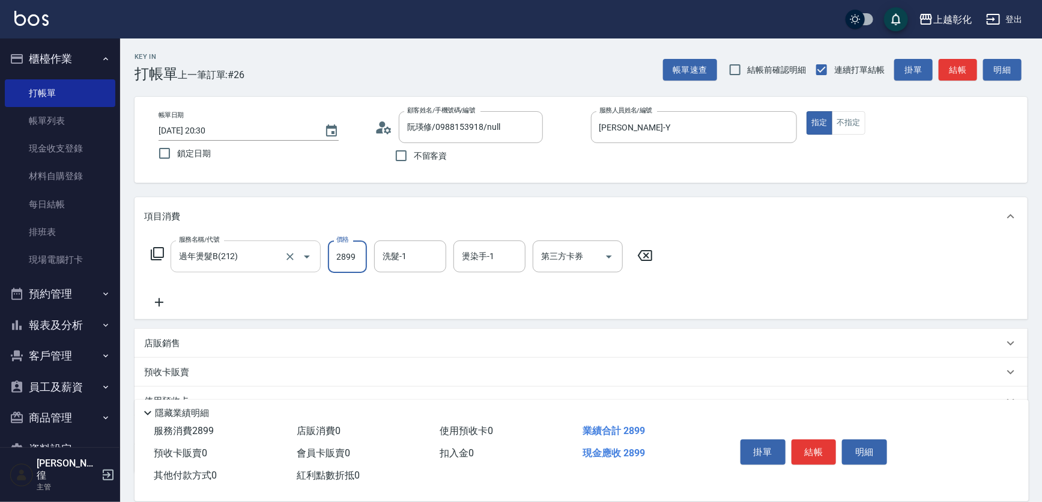
type input "2899"
type input "賴瑩婕-16"
click at [287, 256] on icon "Clear" at bounding box center [290, 256] width 7 height 7
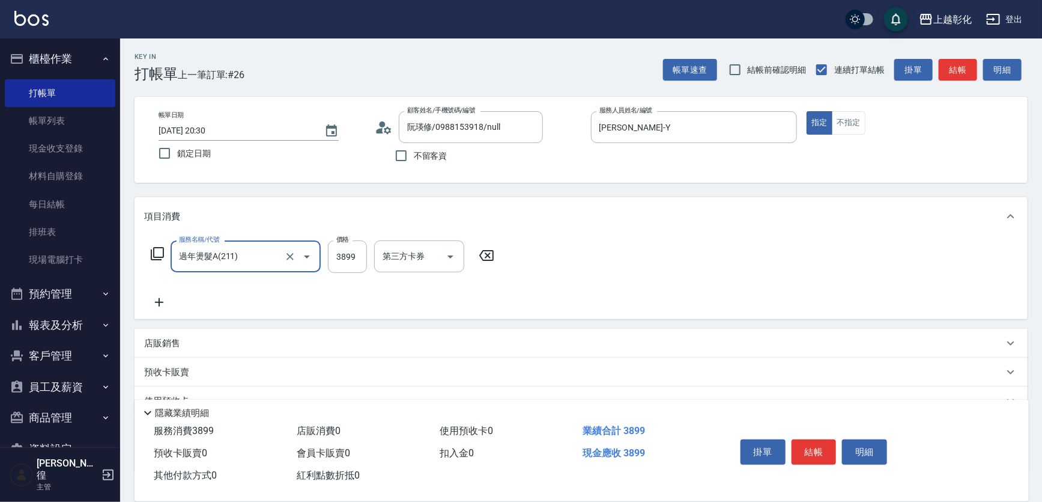
type input "過年燙髮A(211)"
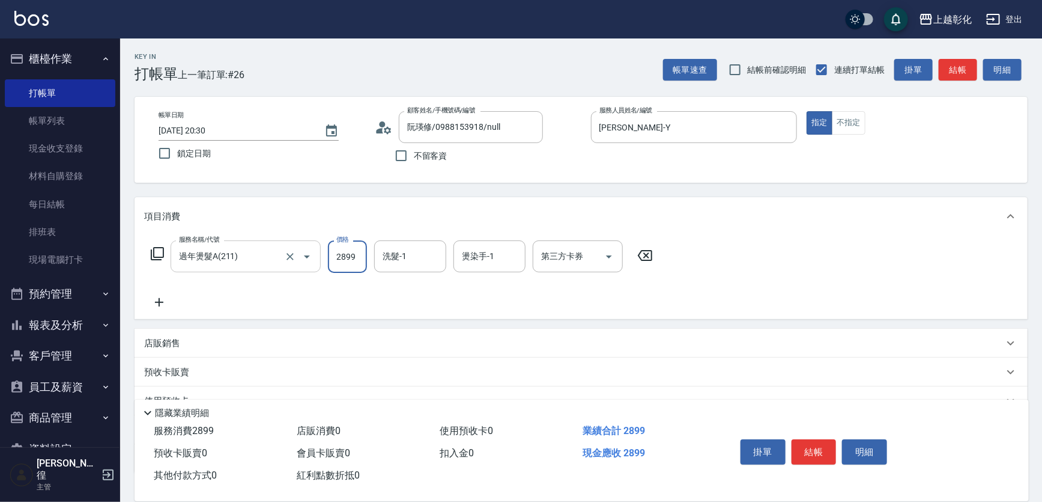
type input "2899"
type input "賴瑩婕-16"
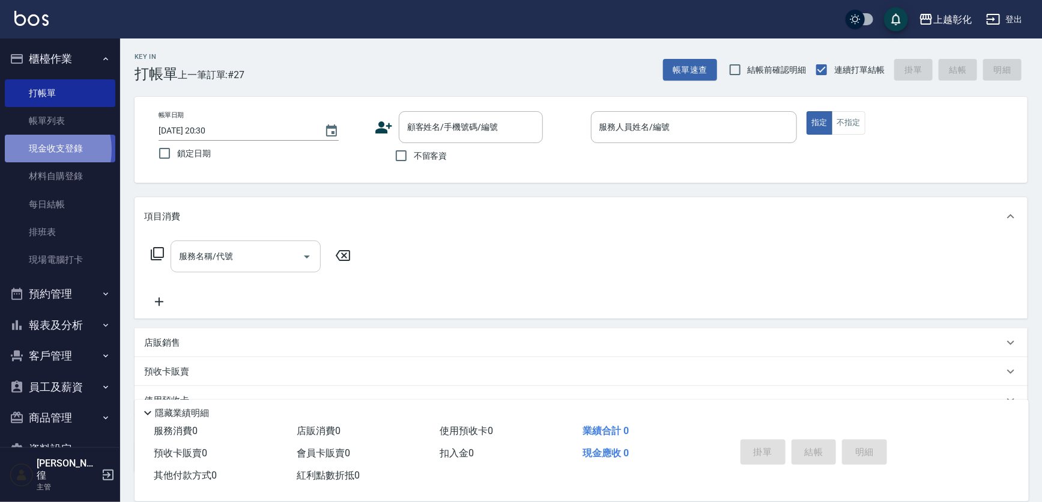
click at [38, 150] on link "現金收支登錄" at bounding box center [60, 149] width 111 height 28
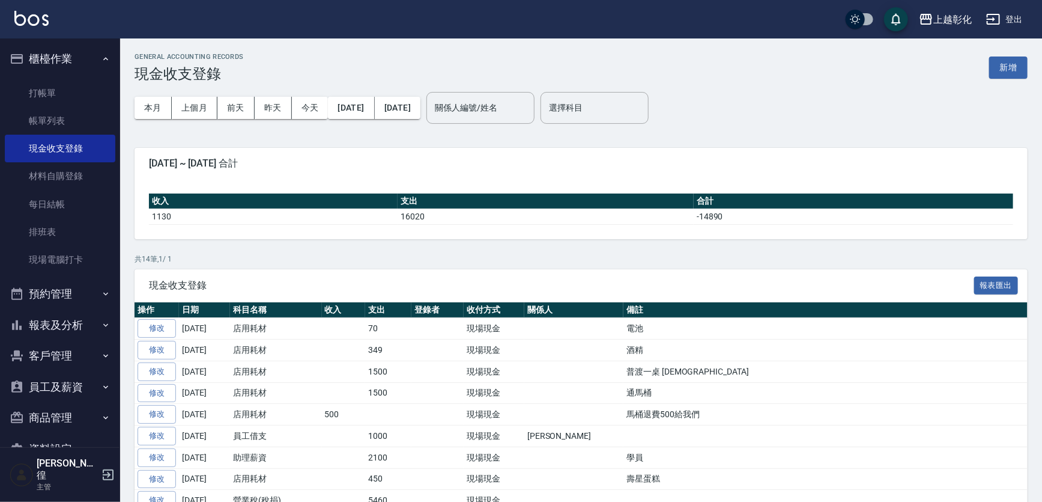
click at [1018, 66] on button "新增" at bounding box center [1008, 67] width 38 height 22
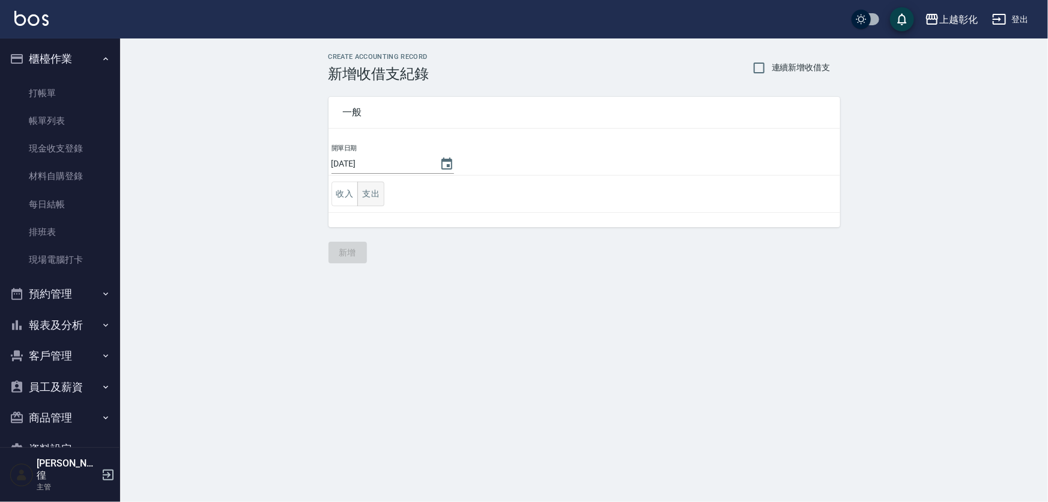
click at [376, 199] on button "支出" at bounding box center [370, 193] width 27 height 25
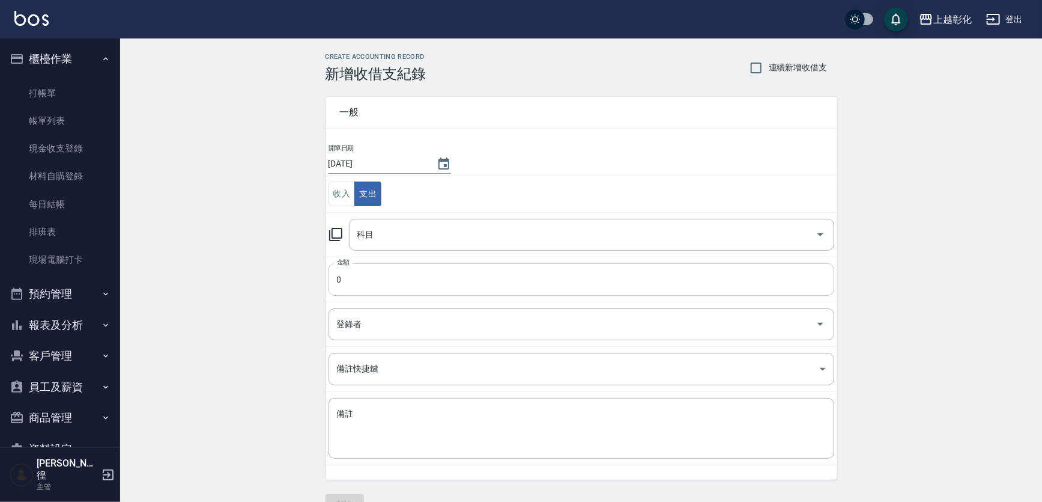
click at [375, 284] on input "0" at bounding box center [582, 279] width 506 height 32
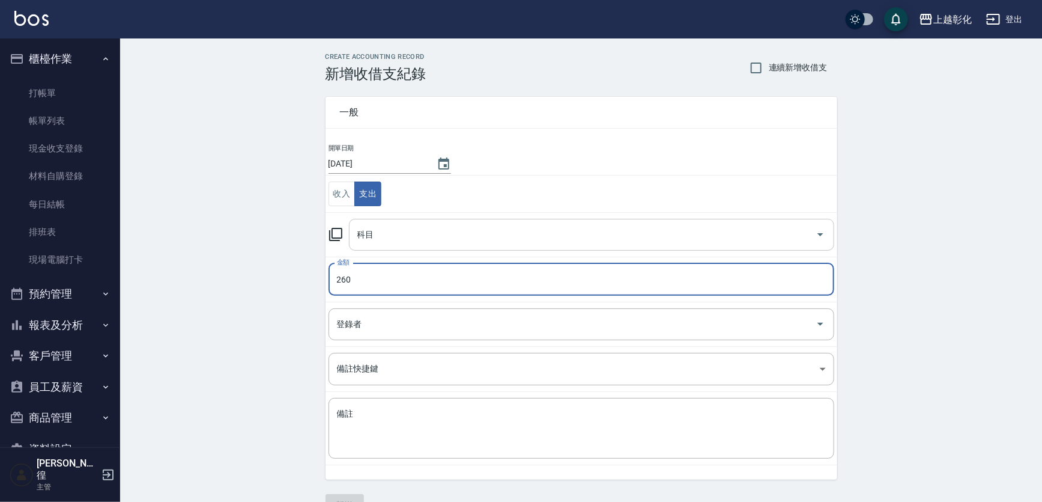
type input "260"
click at [401, 234] on input "科目" at bounding box center [582, 234] width 457 height 21
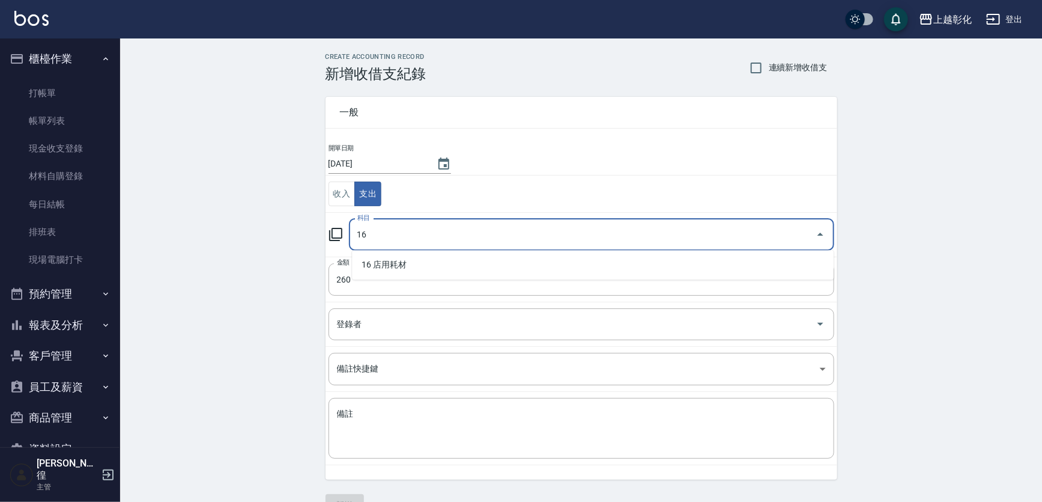
type input "16 店用耗材"
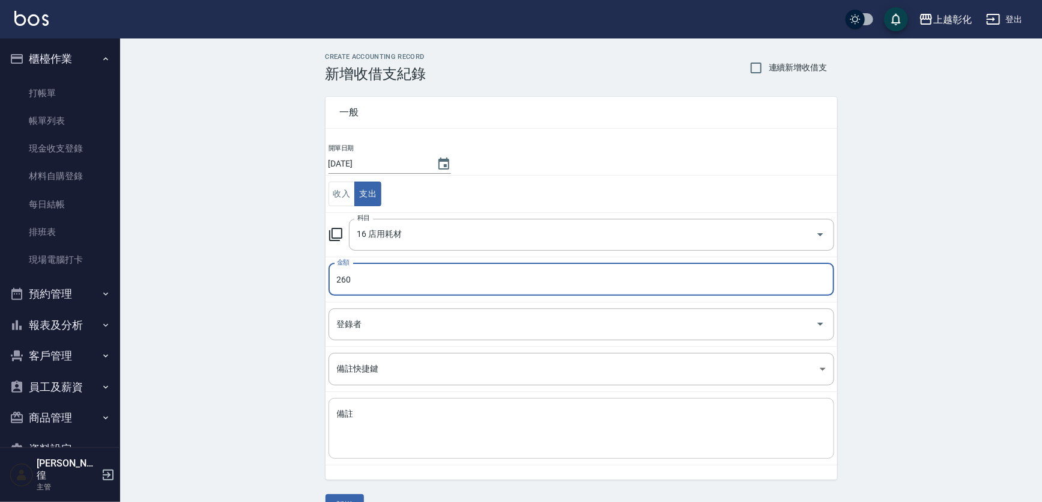
click at [405, 428] on textarea "備註" at bounding box center [581, 428] width 489 height 41
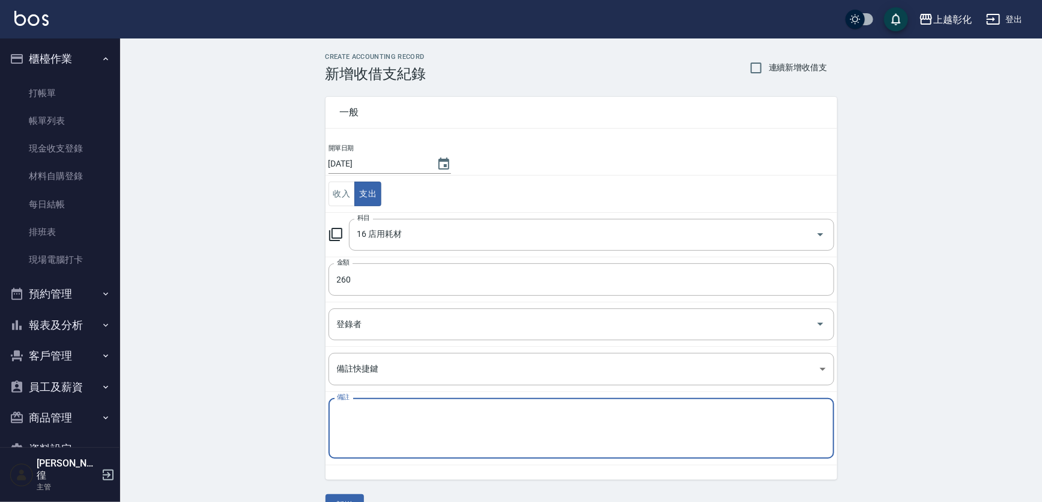
type textarea "f"
type textarea "脫"
type textarea "推車輪子"
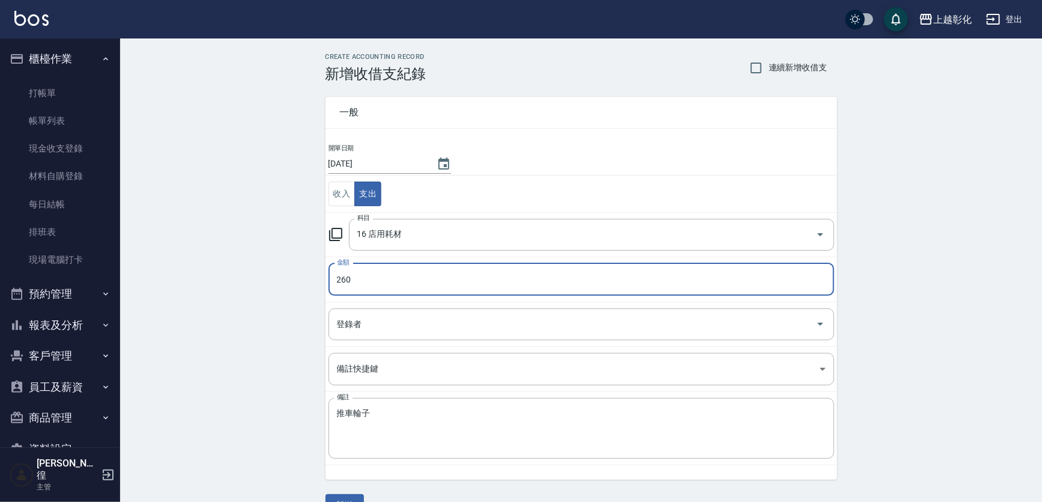
click at [461, 276] on input "260" at bounding box center [582, 279] width 506 height 32
type input "340"
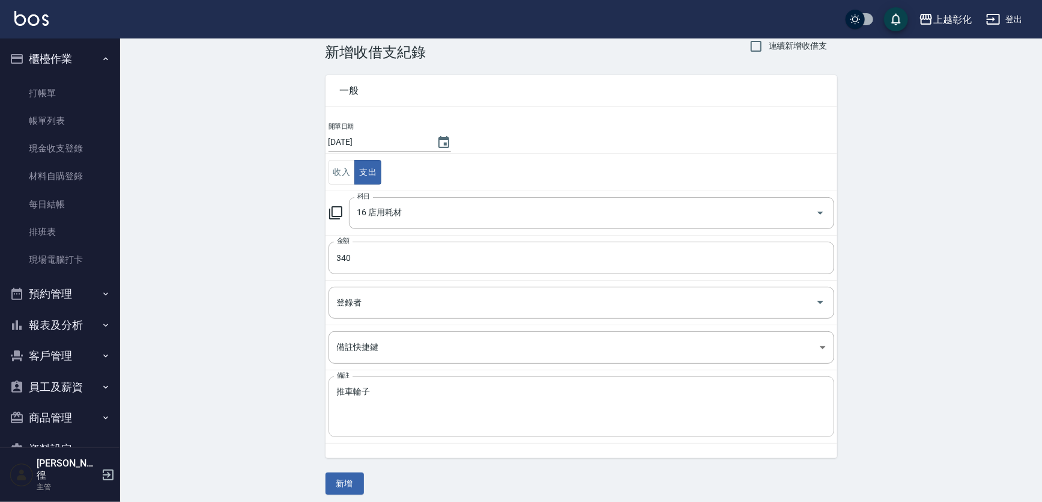
scroll to position [28, 0]
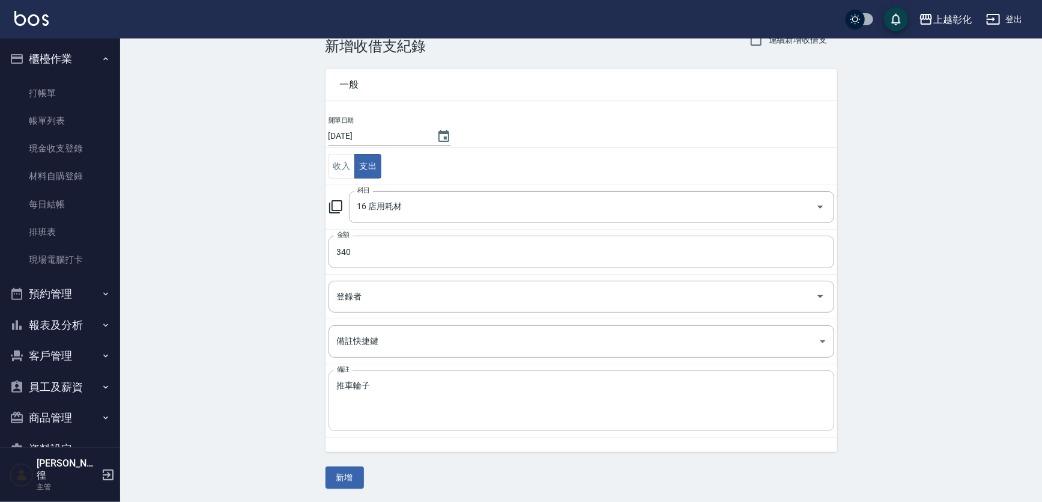
click at [371, 411] on textarea "推車輪子" at bounding box center [581, 400] width 489 height 41
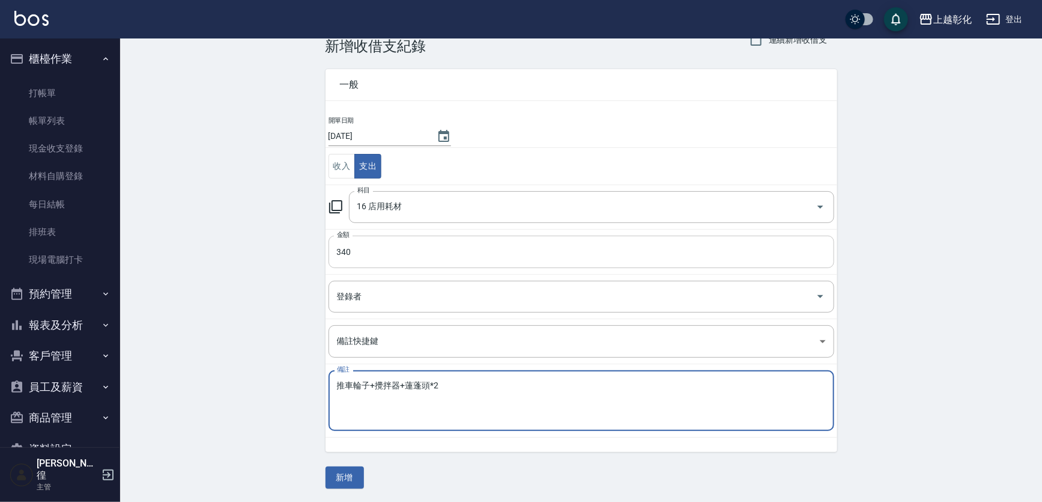
type textarea "推車輪子+攪拌器+蓮蓬頭*2"
click at [407, 252] on input "340" at bounding box center [582, 251] width 506 height 32
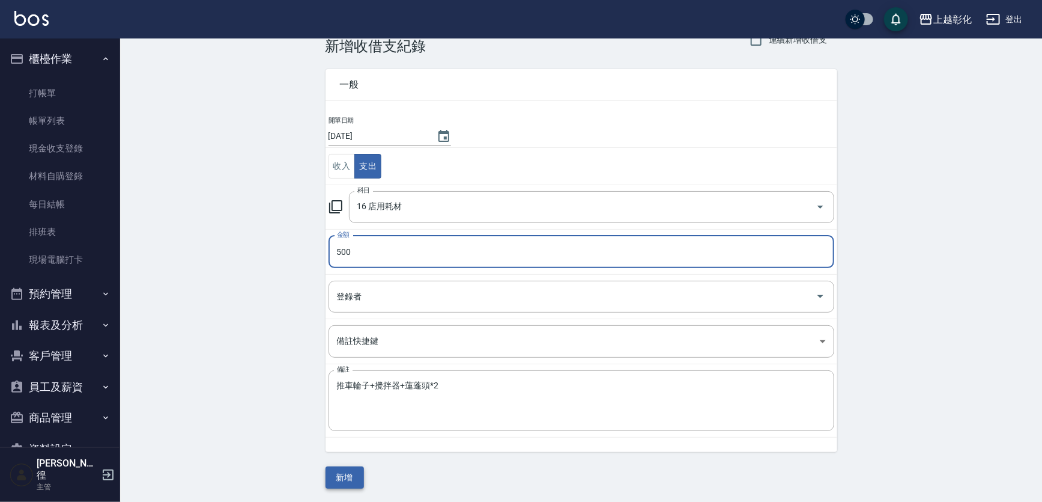
type input "500"
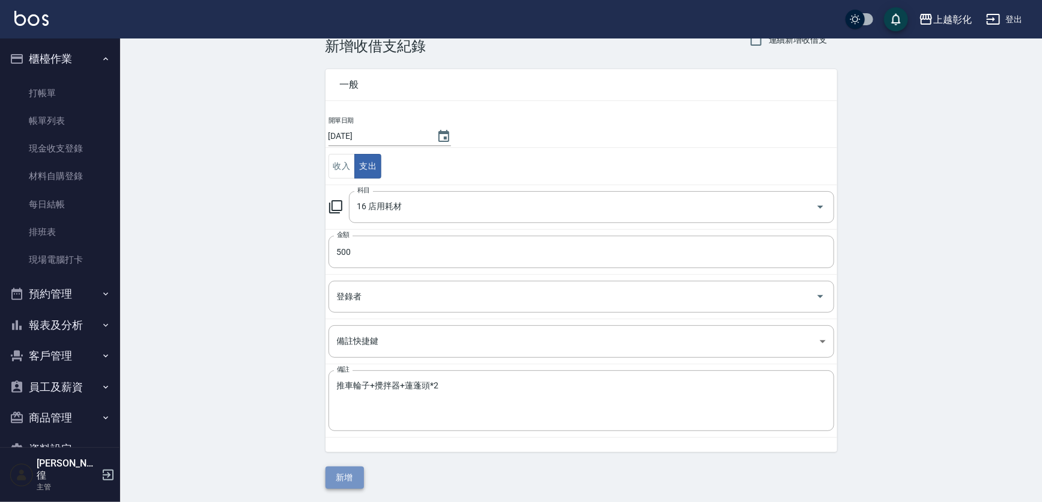
click at [341, 466] on button "新增" at bounding box center [345, 477] width 38 height 22
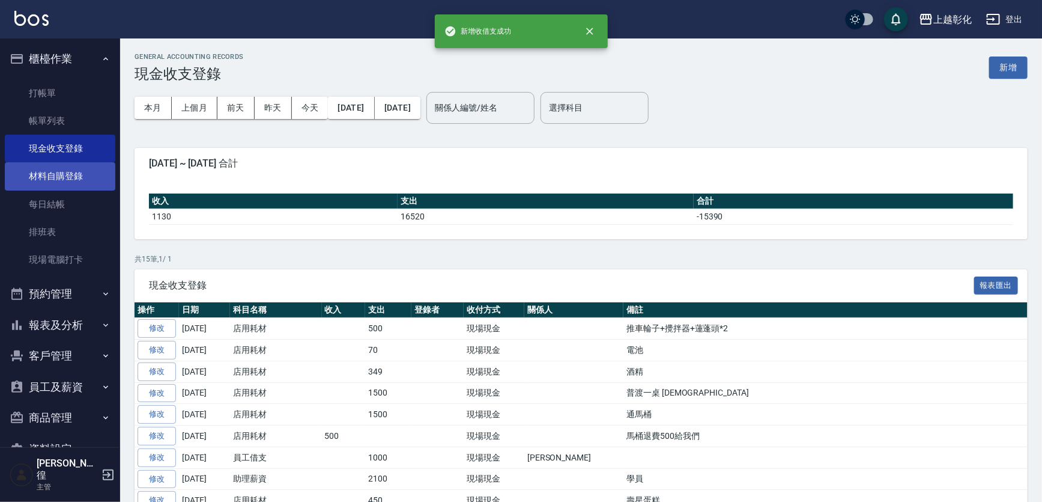
click at [50, 187] on link "材料自購登錄" at bounding box center [60, 176] width 111 height 28
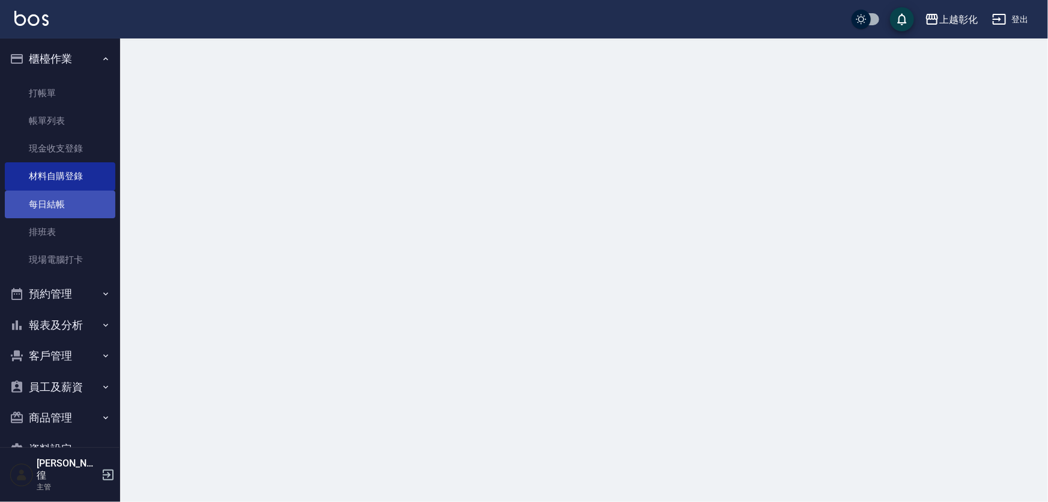
click at [46, 213] on link "每日結帳" at bounding box center [60, 204] width 111 height 28
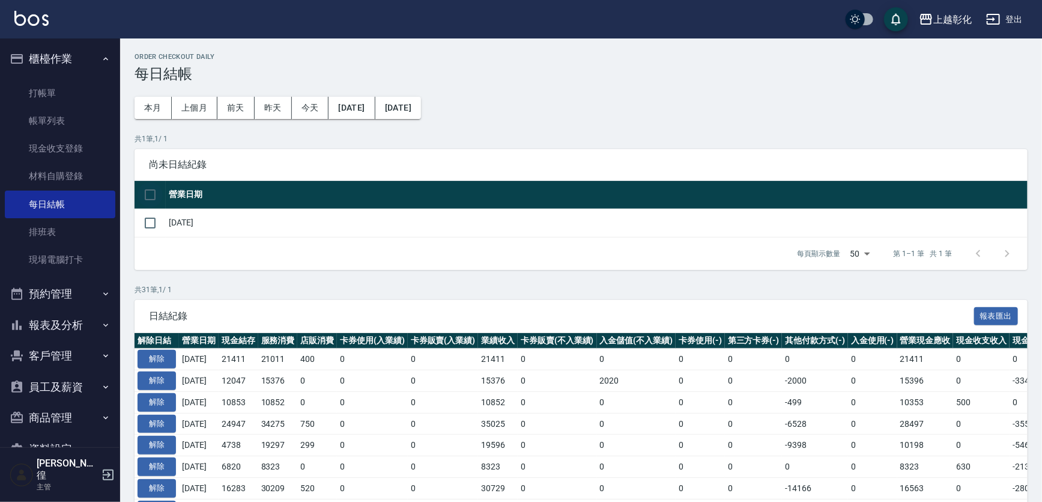
click at [158, 196] on input "checkbox" at bounding box center [150, 194] width 25 height 25
checkbox input "true"
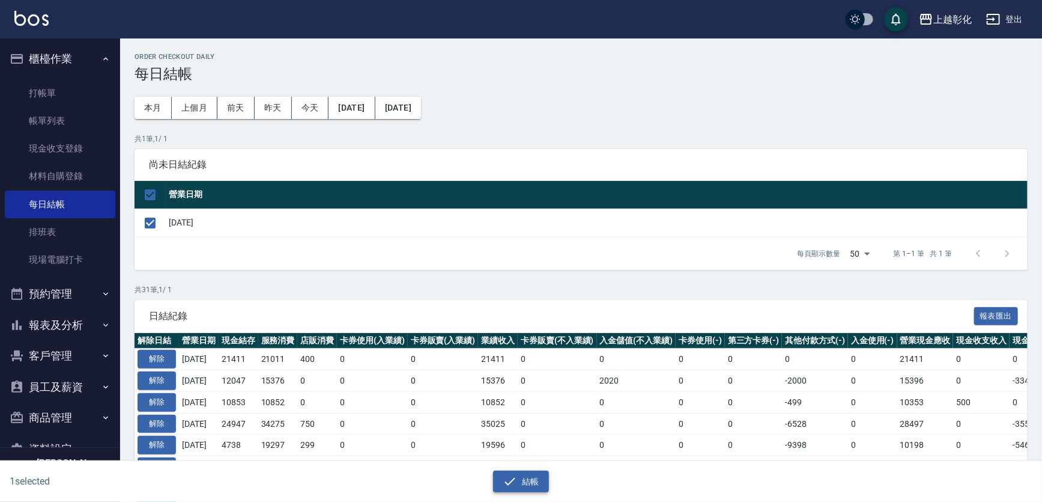
click at [525, 471] on button "結帳" at bounding box center [521, 481] width 56 height 22
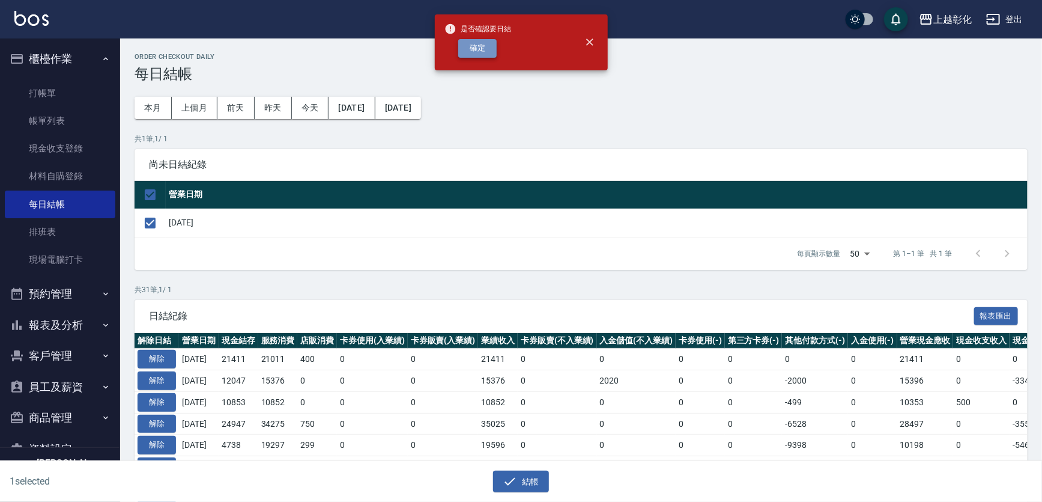
click at [468, 42] on button "確定" at bounding box center [477, 48] width 38 height 19
checkbox input "false"
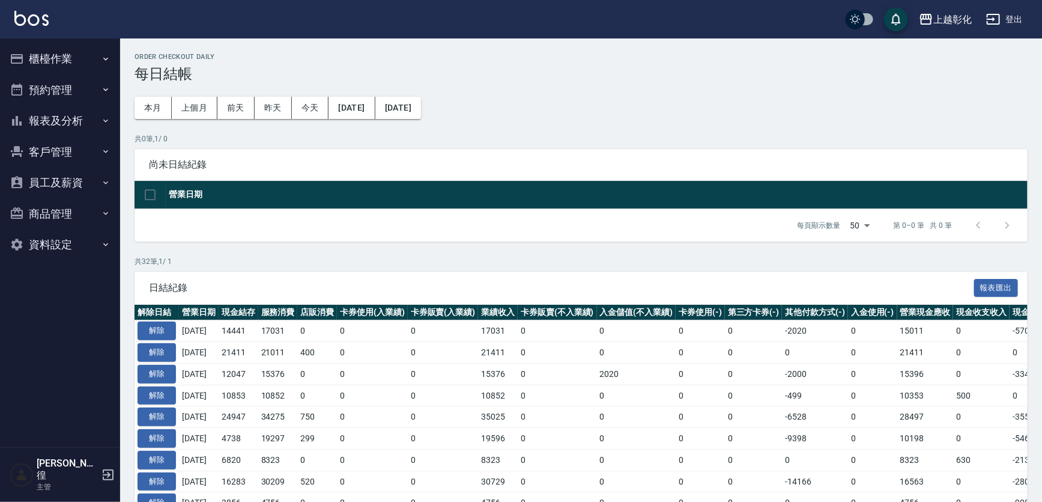
drag, startPoint x: 0, startPoint y: 0, endPoint x: 468, endPoint y: 41, distance: 469.7
drag, startPoint x: 468, startPoint y: 41, endPoint x: 150, endPoint y: 323, distance: 425.5
click at [150, 320] on th "解除日結" at bounding box center [157, 313] width 44 height 16
click at [156, 336] on button "解除" at bounding box center [157, 330] width 38 height 19
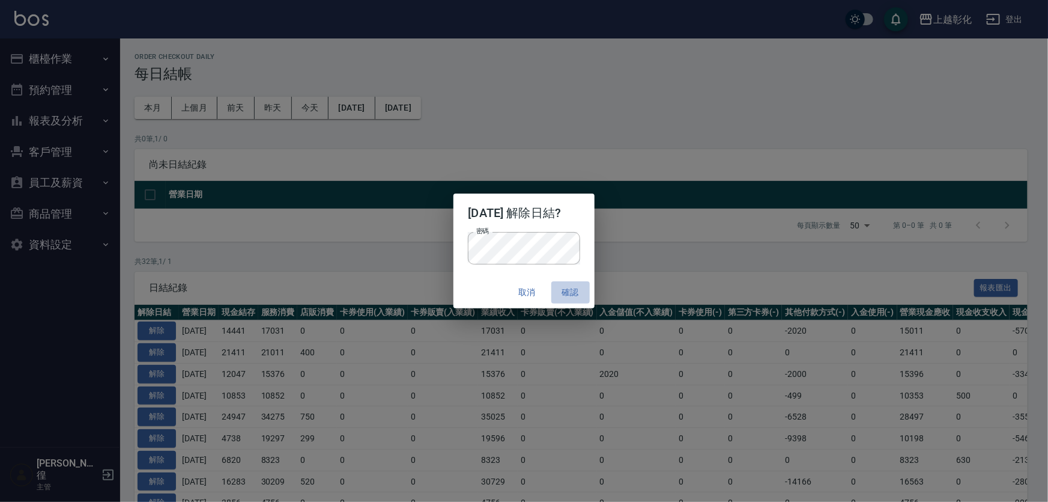
click at [588, 303] on button "確認" at bounding box center [570, 292] width 38 height 22
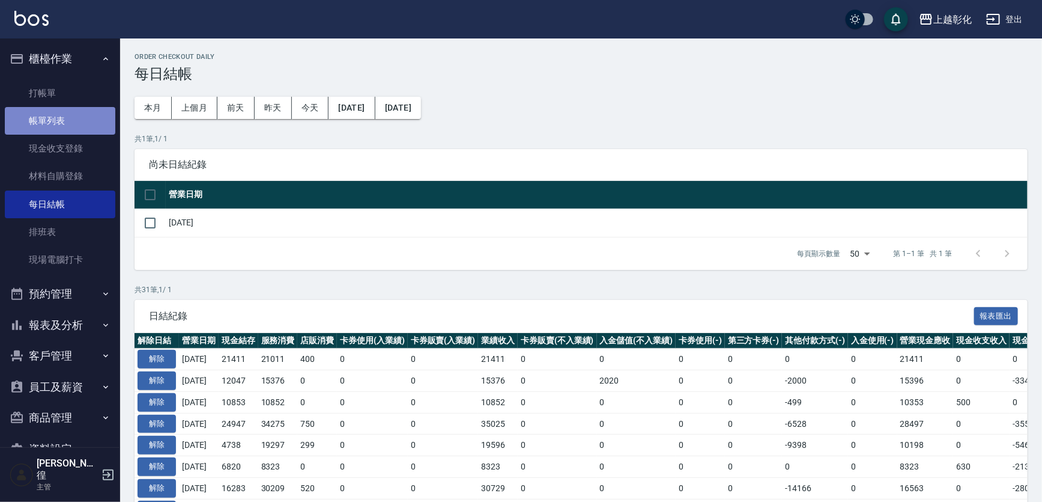
click at [72, 130] on link "帳單列表" at bounding box center [60, 121] width 111 height 28
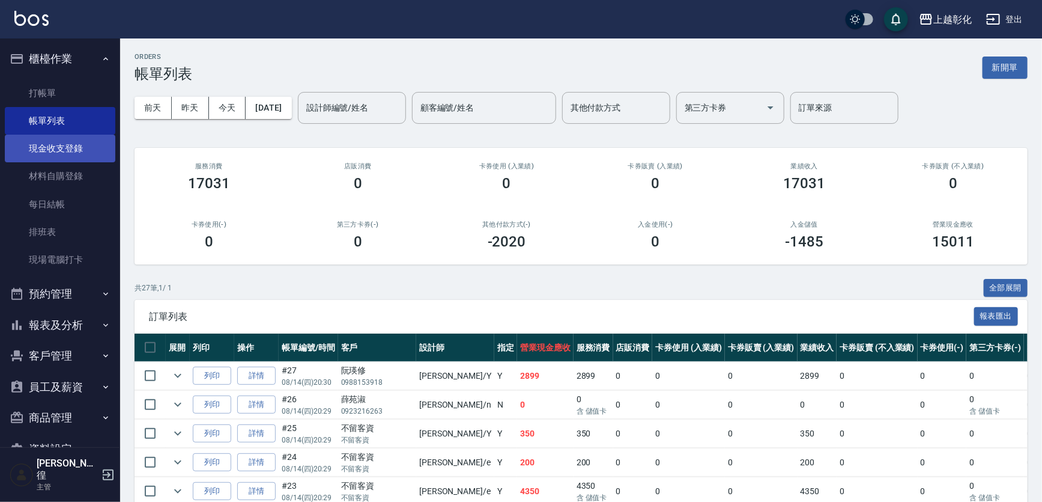
scroll to position [20, 0]
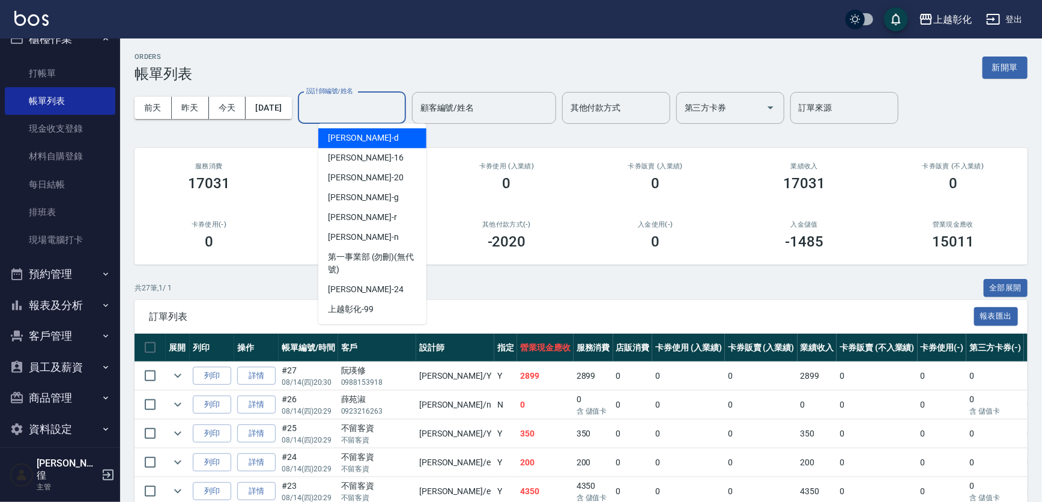
click at [337, 102] on div "設計師編號/姓名 設計師編號/姓名" at bounding box center [352, 108] width 108 height 32
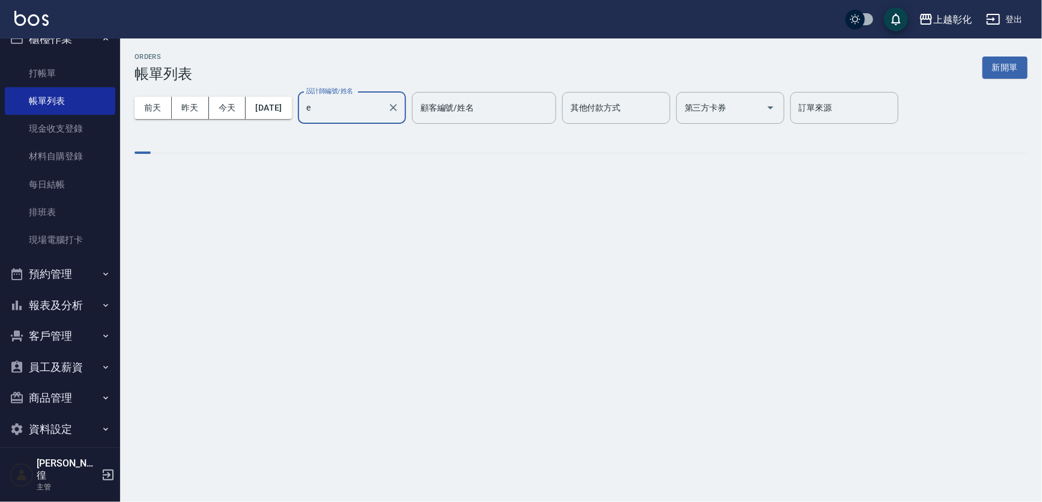
type input "[PERSON_NAME]-e"
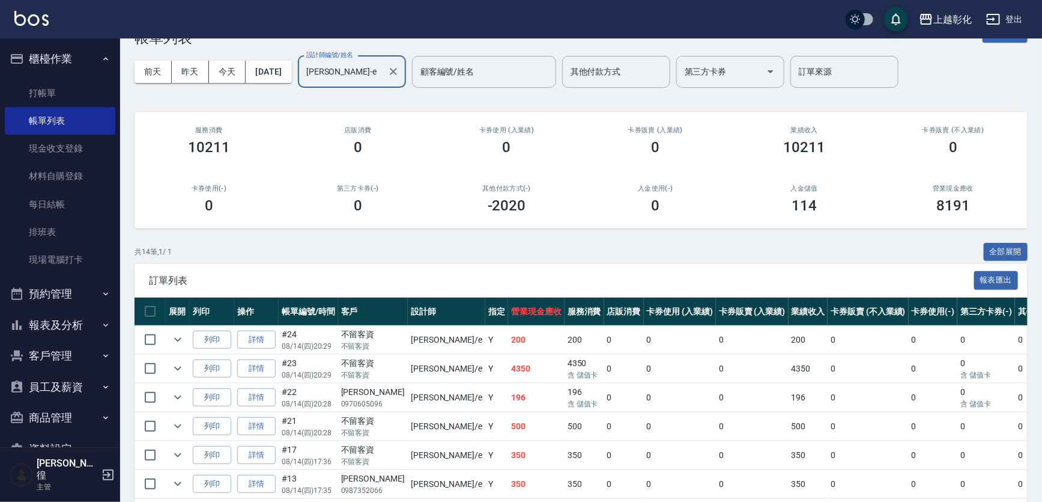
scroll to position [0, 0]
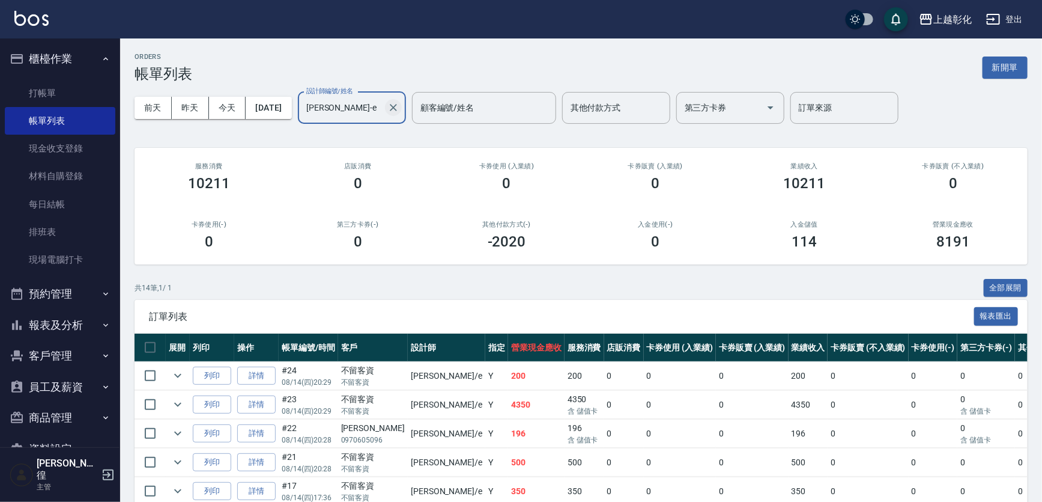
click at [399, 105] on icon "Clear" at bounding box center [393, 108] width 12 height 12
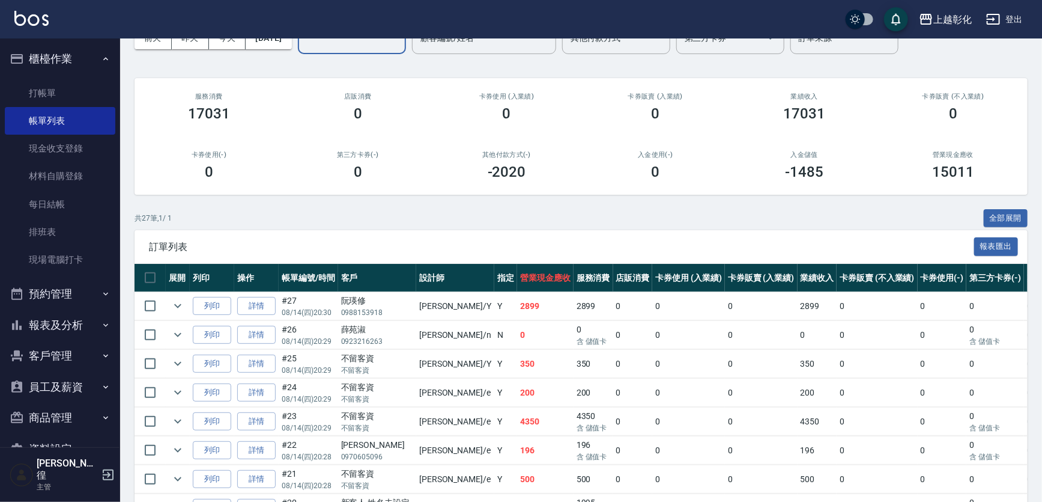
scroll to position [163, 0]
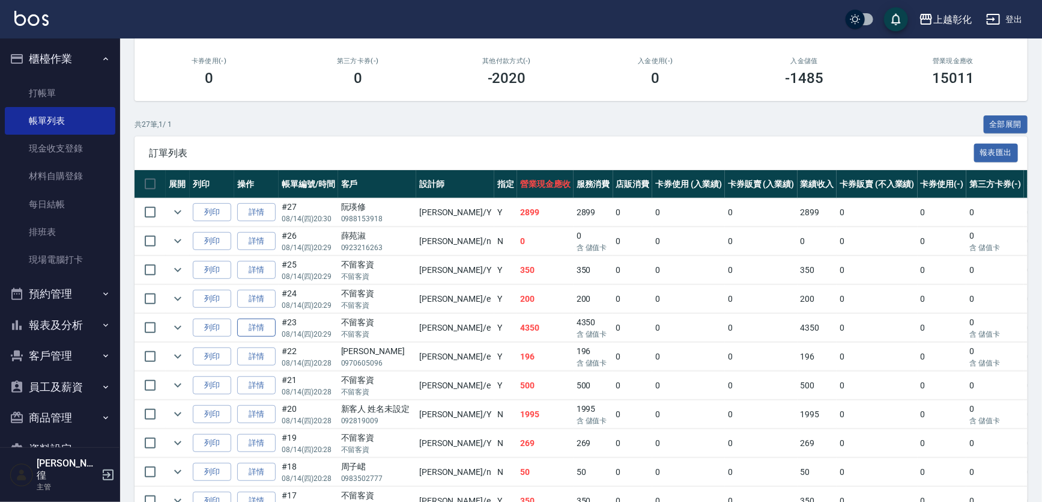
click at [270, 337] on link "詳情" at bounding box center [256, 327] width 38 height 19
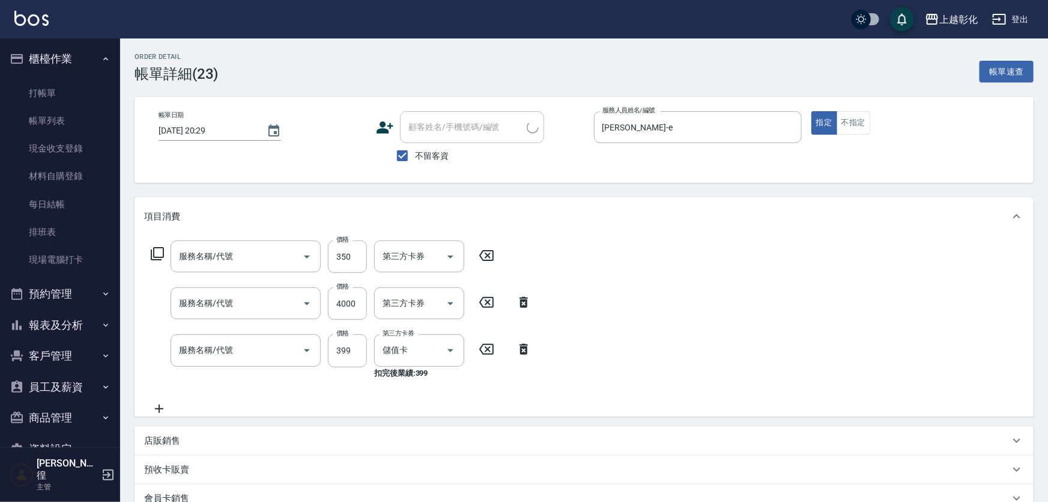
type input "[DATE] 20:29"
checkbox input "true"
type input "[PERSON_NAME]-e"
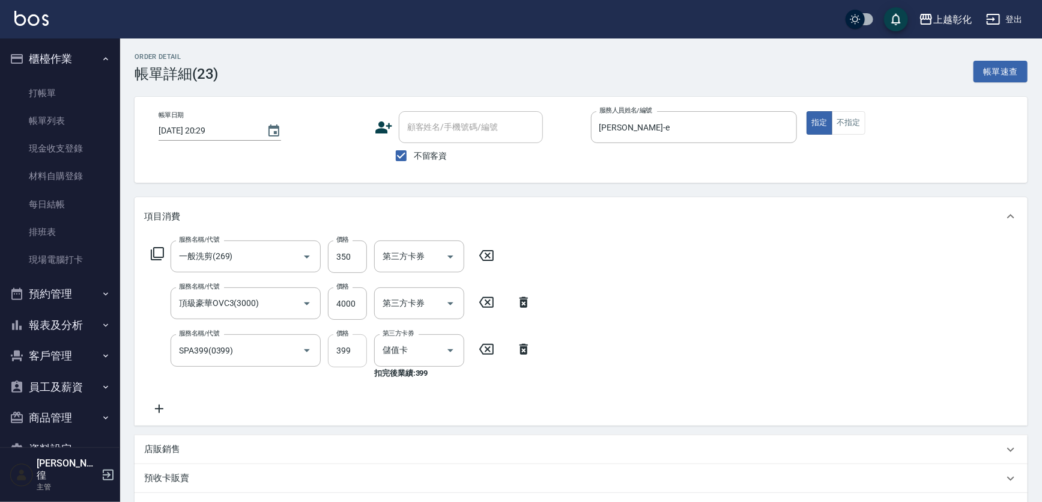
type input "一般洗剪(269)"
type input "頂級豪華OVC3(3000)"
type input "SPA399(0399)"
click at [163, 407] on icon at bounding box center [159, 408] width 30 height 14
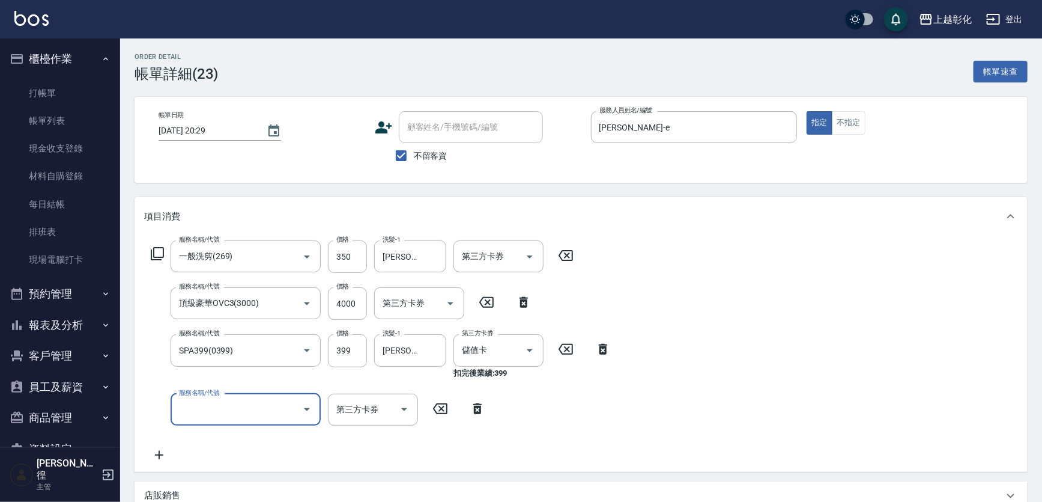
click at [207, 423] on div "服務名稱/代號" at bounding box center [246, 409] width 150 height 32
type input "精油(1050)"
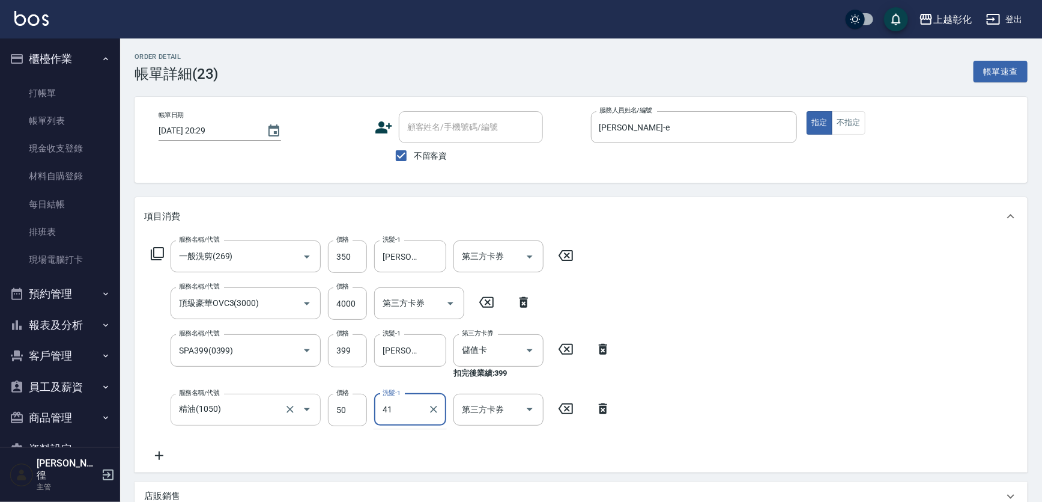
type input "[PERSON_NAME]-41"
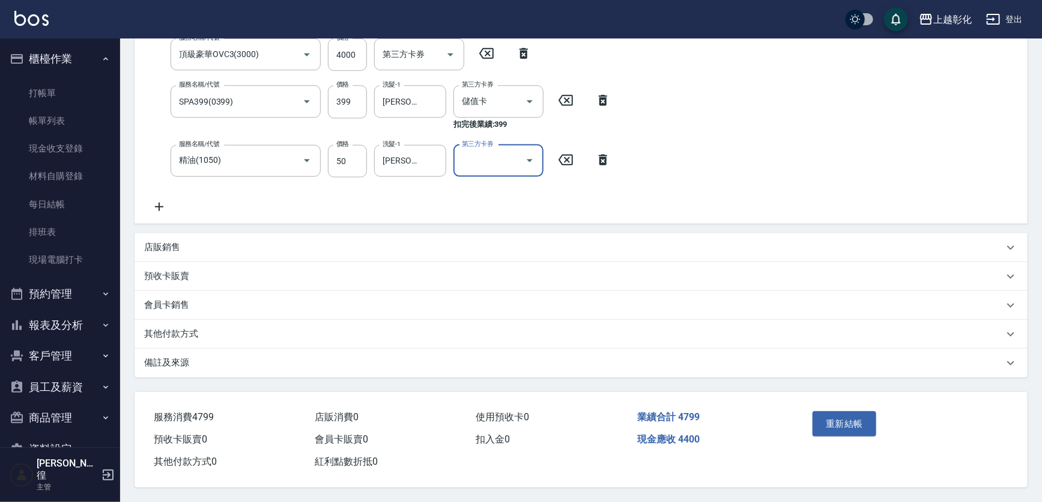
scroll to position [270, 0]
click at [864, 412] on button "重新結帳" at bounding box center [845, 423] width 64 height 25
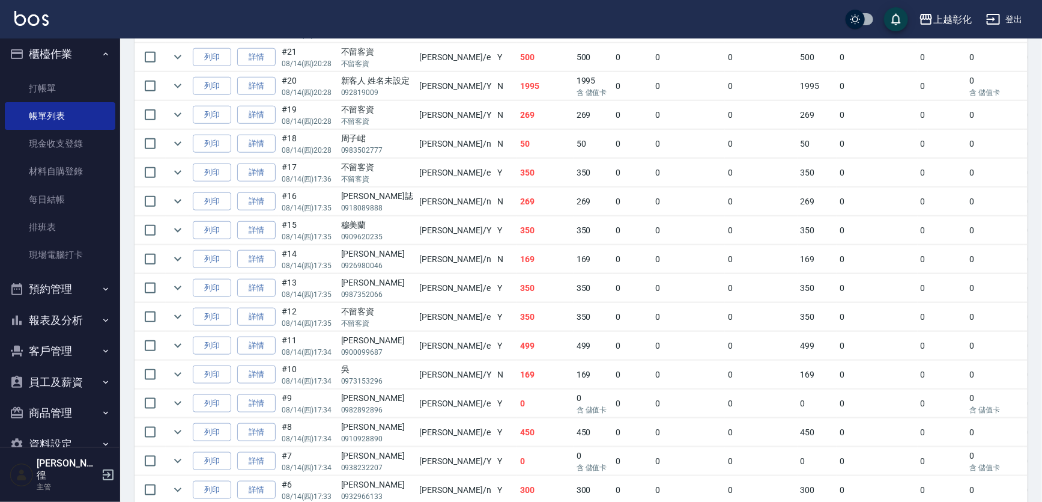
scroll to position [20, 0]
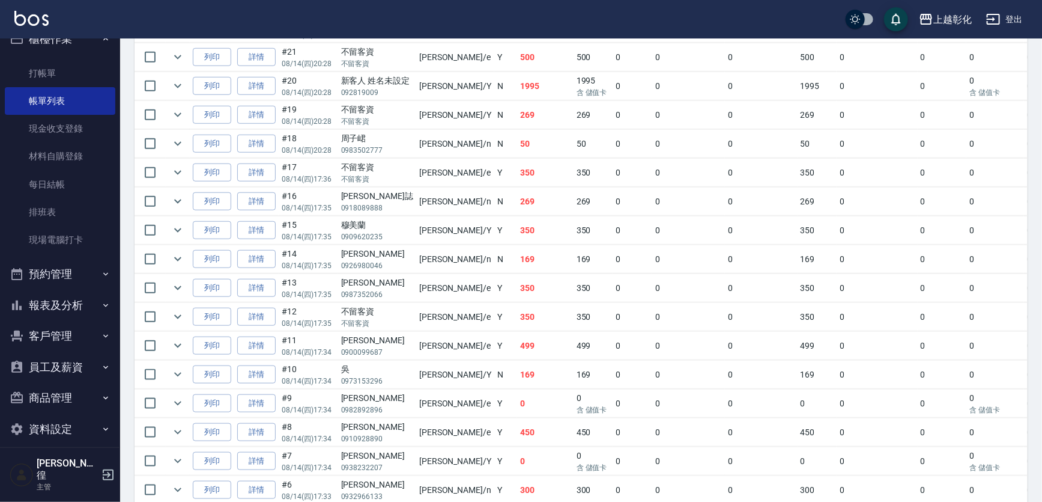
click at [56, 327] on button "客戶管理" at bounding box center [60, 335] width 111 height 31
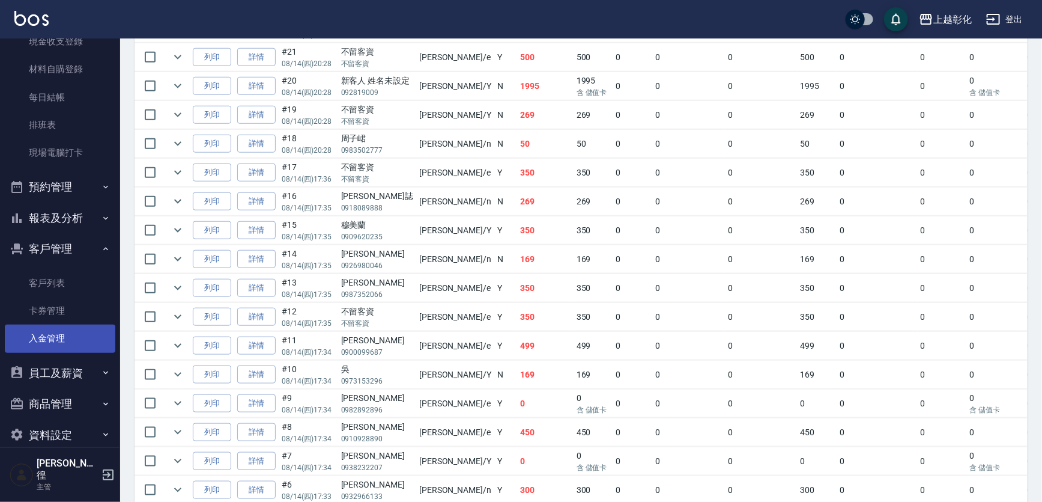
scroll to position [108, 0]
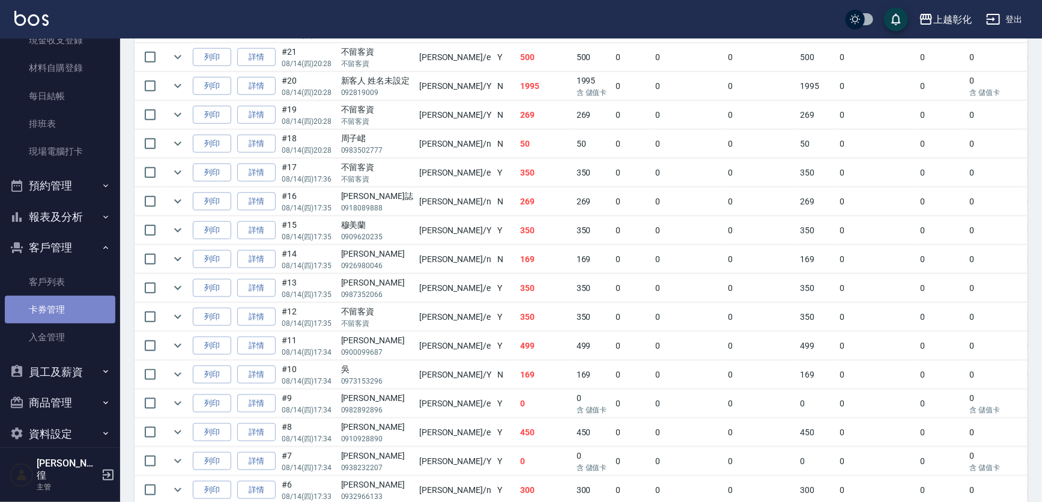
click at [70, 298] on link "卡券管理" at bounding box center [60, 310] width 111 height 28
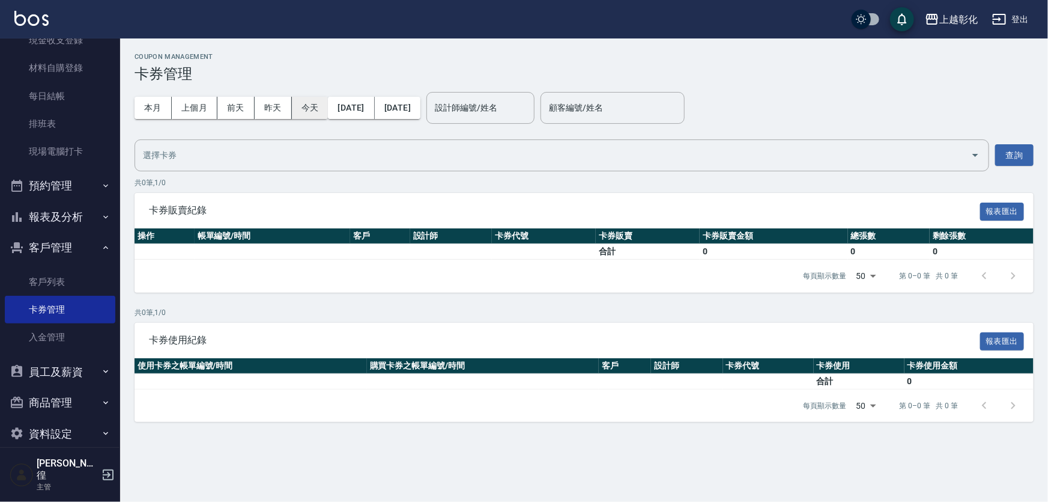
click at [318, 114] on button "今天" at bounding box center [310, 108] width 37 height 22
click at [48, 325] on link "入金管理" at bounding box center [60, 337] width 111 height 28
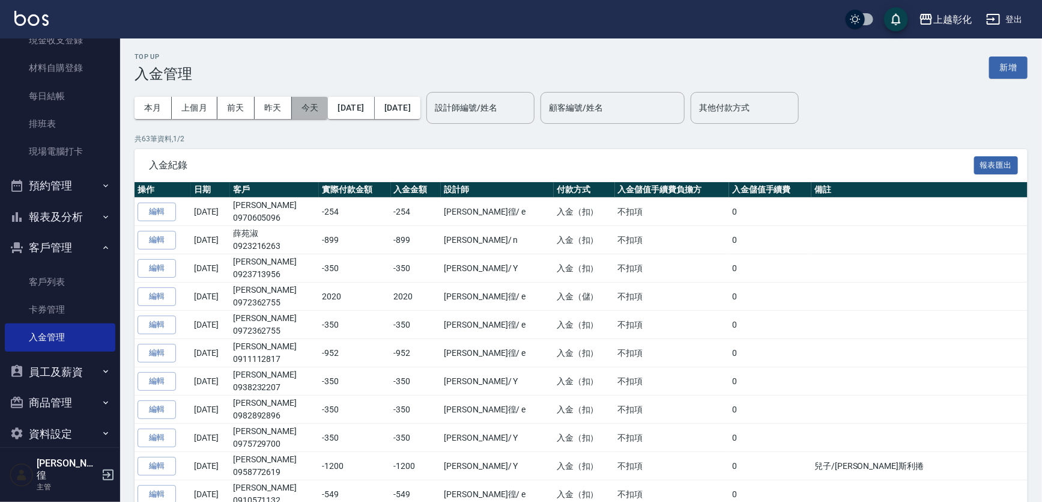
click at [303, 101] on button "今天" at bounding box center [310, 108] width 37 height 22
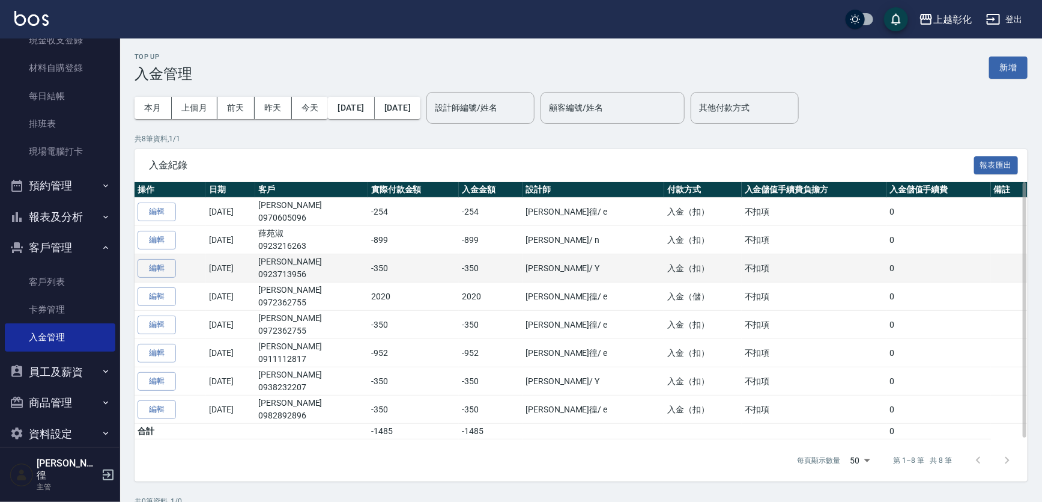
click at [316, 266] on td "珮琴 0923713956" at bounding box center [311, 268] width 113 height 28
copy td "[PERSON_NAME]"
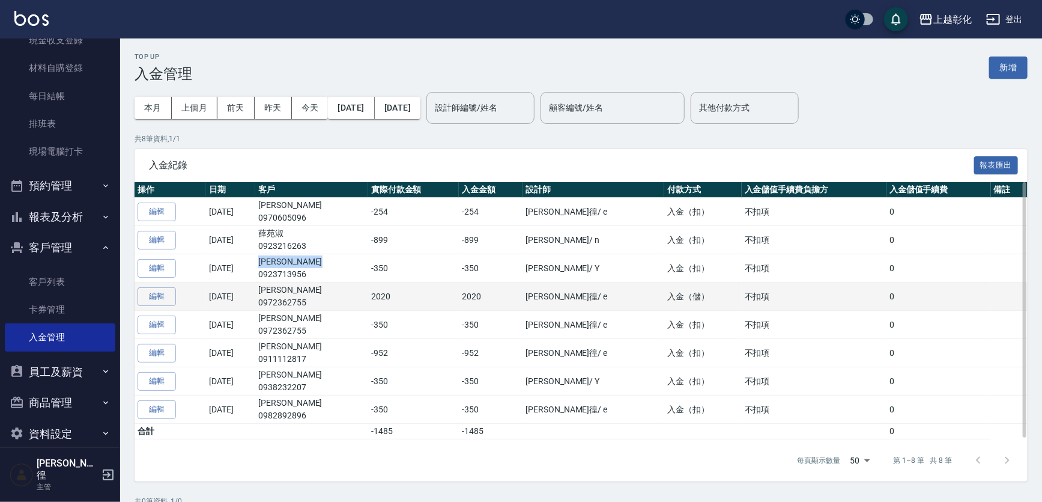
click at [315, 290] on td "邱民瀚 0972362755" at bounding box center [311, 296] width 113 height 28
click at [321, 293] on td "邱民瀚 0972362755" at bounding box center [311, 296] width 113 height 28
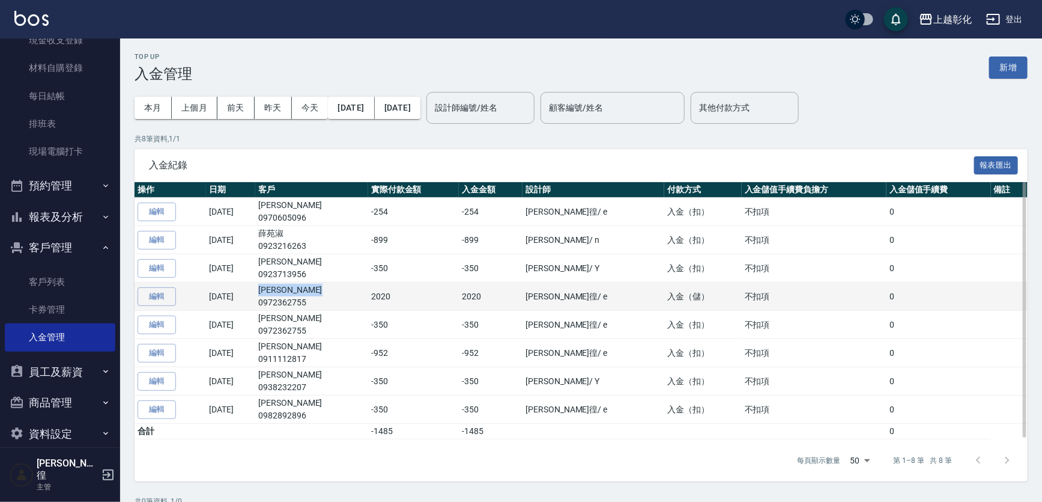
click at [321, 293] on td "邱民瀚 0972362755" at bounding box center [311, 296] width 113 height 28
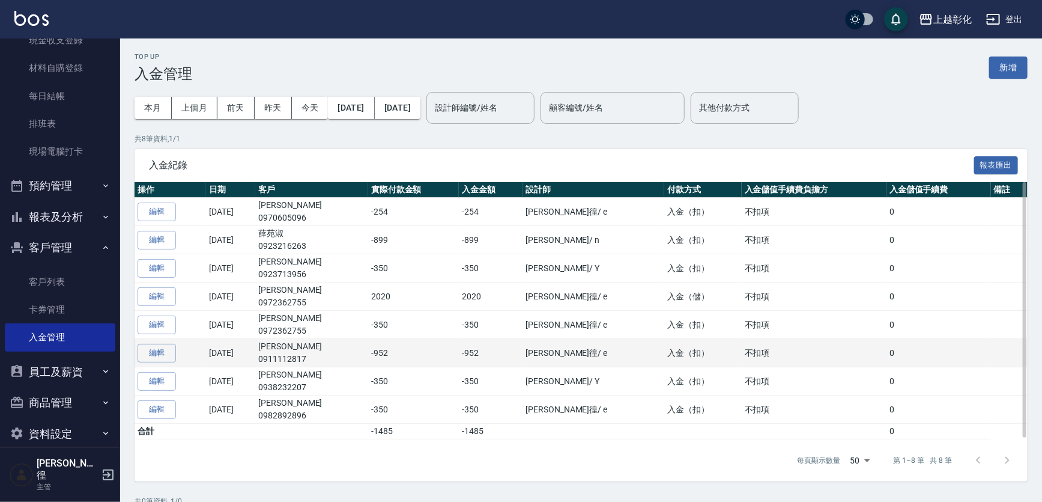
click at [319, 350] on td "陳雅文 0911112817" at bounding box center [311, 353] width 113 height 28
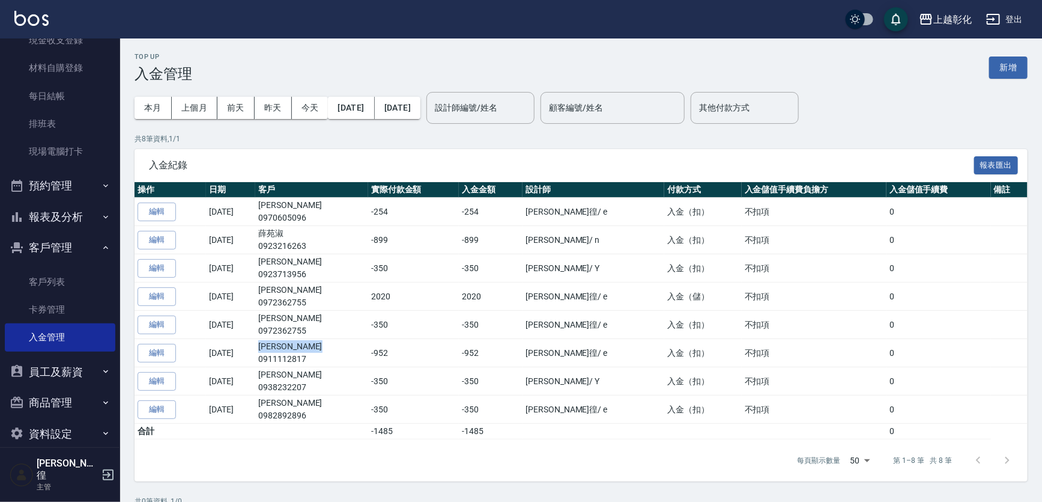
copy td "[PERSON_NAME]"
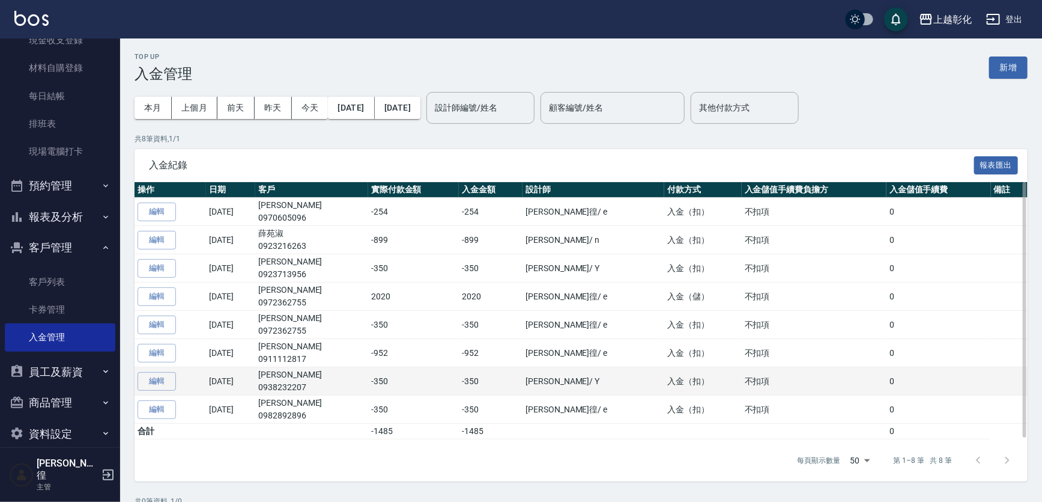
click at [326, 374] on td "林建穎 0938232207" at bounding box center [311, 381] width 113 height 28
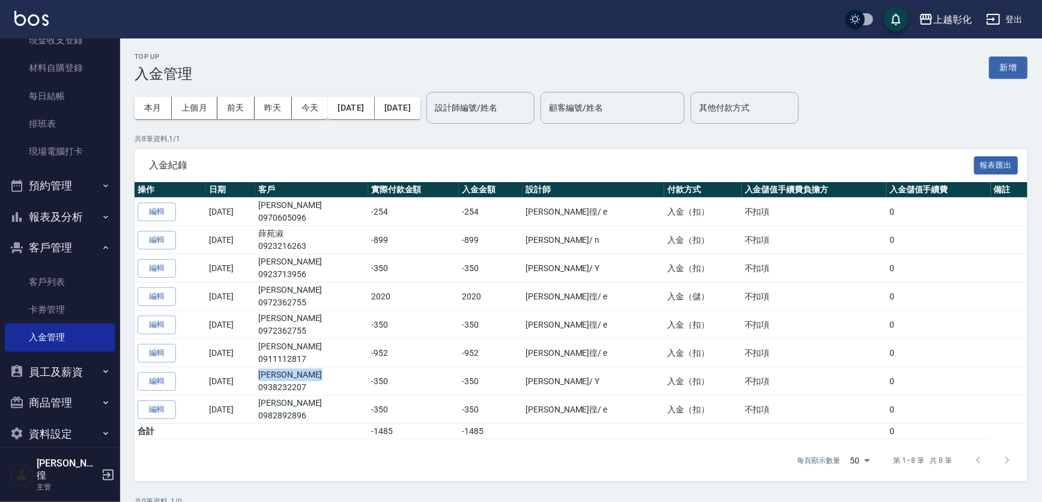
copy td "[PERSON_NAME]"
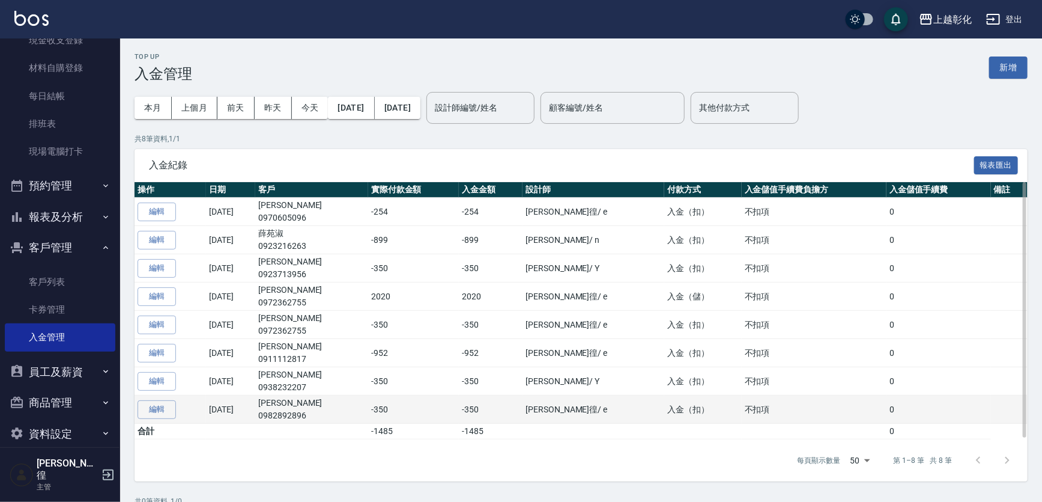
click at [319, 408] on td "楊亞眞 0982892896" at bounding box center [311, 409] width 113 height 28
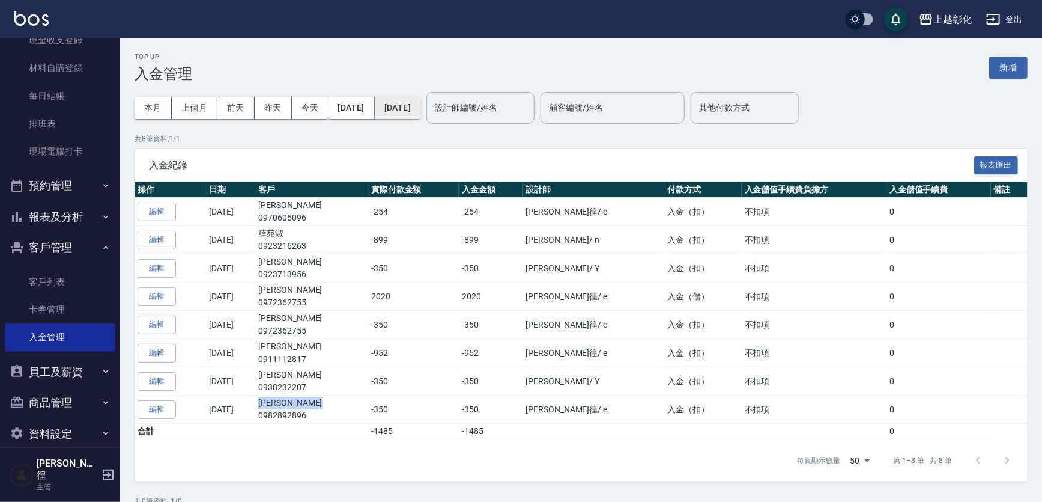
copy td "[PERSON_NAME]"
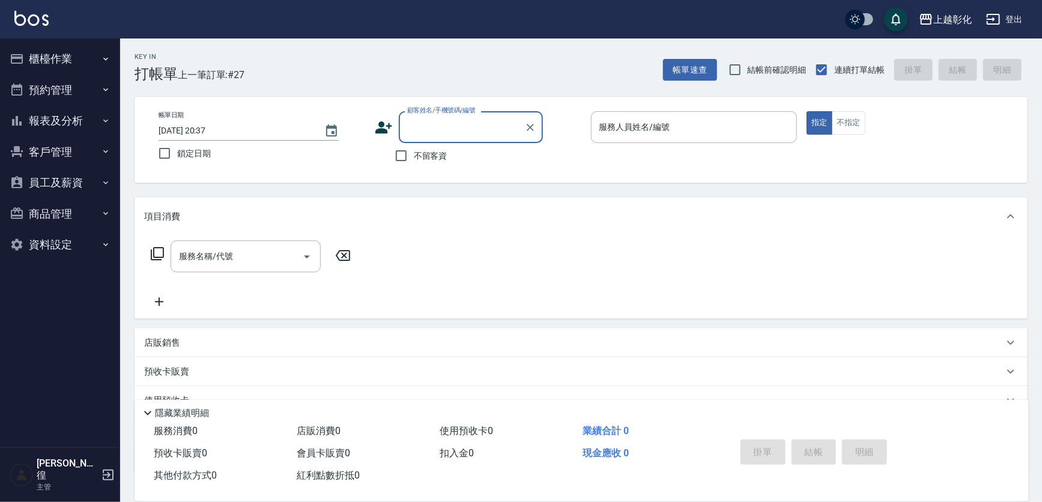
click at [445, 119] on input "顧客姓名/手機號碼/編號" at bounding box center [461, 127] width 115 height 21
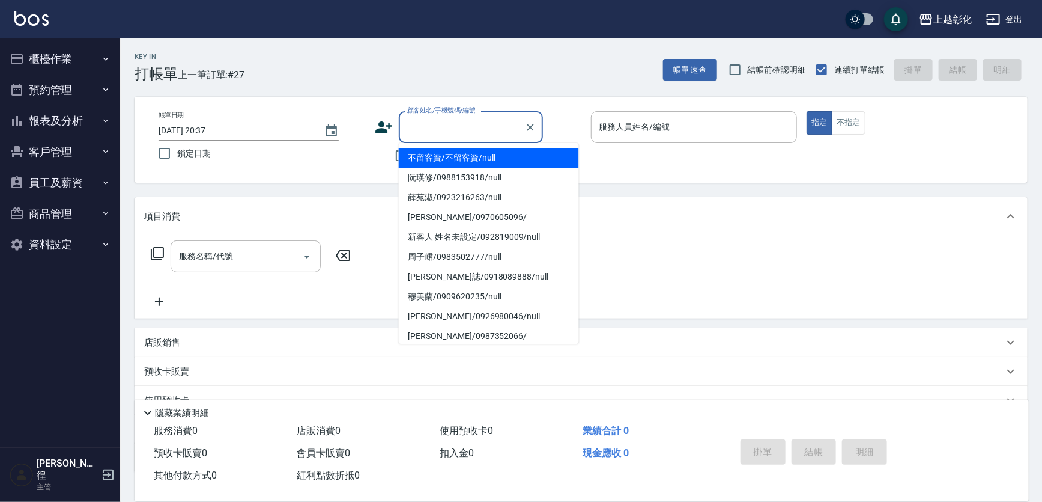
click at [52, 65] on button "櫃檯作業" at bounding box center [60, 58] width 111 height 31
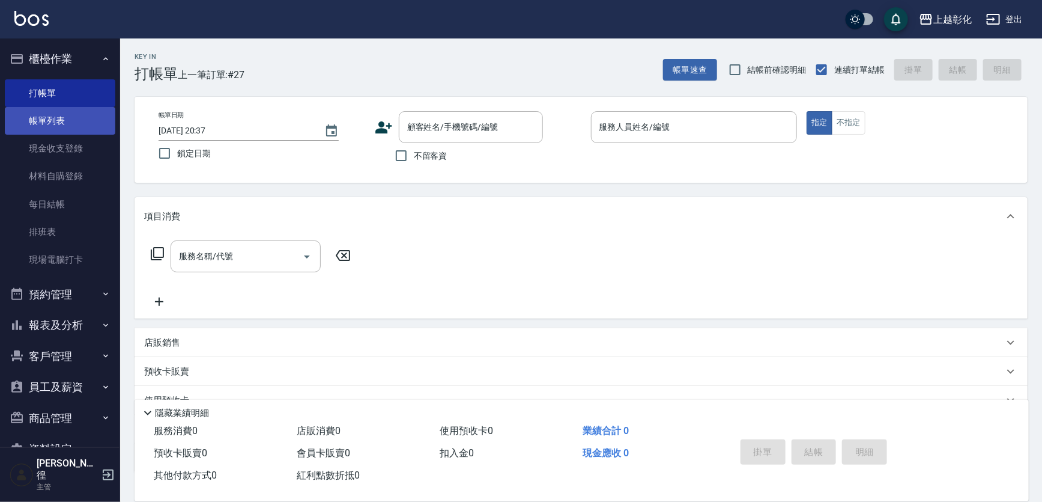
click at [59, 112] on link "帳單列表" at bounding box center [60, 121] width 111 height 28
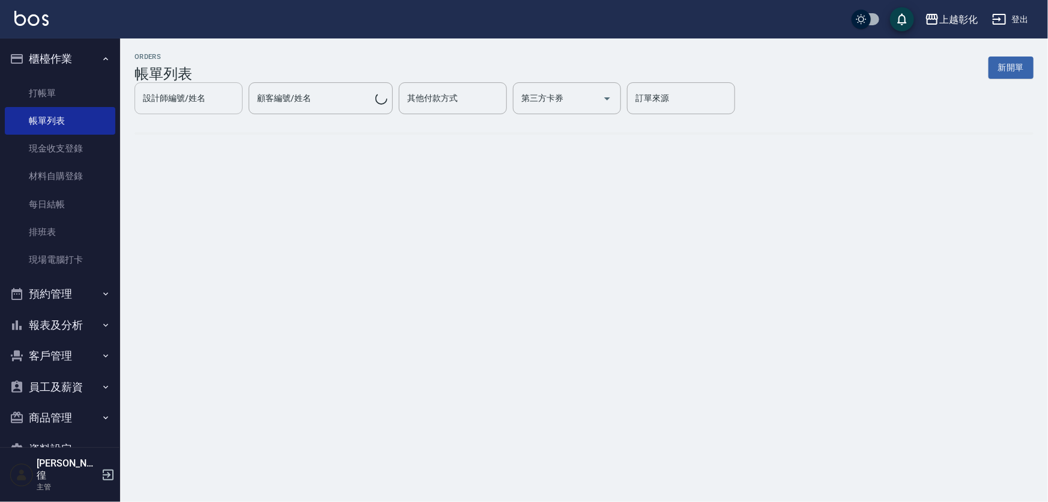
click at [243, 105] on div "設計師編號/姓名" at bounding box center [189, 98] width 108 height 32
paste input "[PERSON_NAME]"
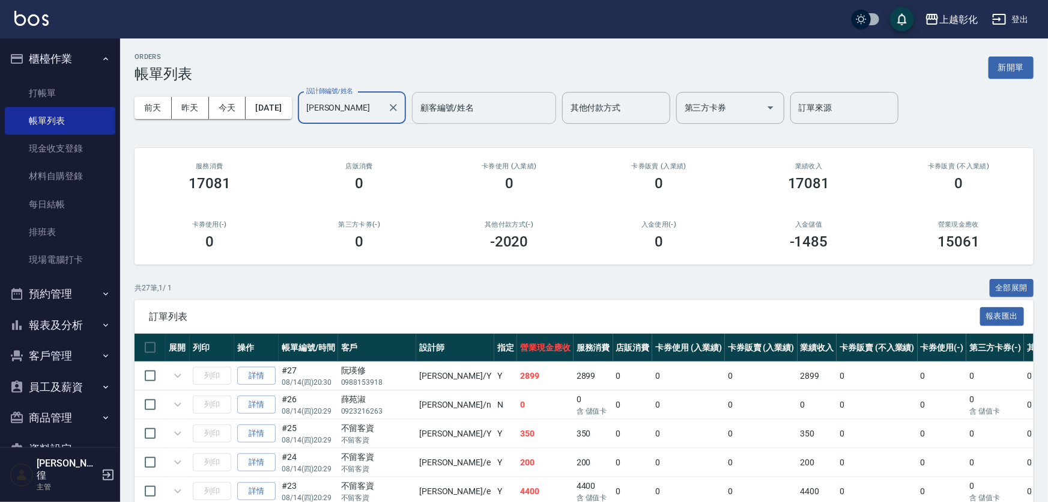
type input "[PERSON_NAME]"
click at [486, 110] on div "顧客編號/姓名 顧客編號/姓名" at bounding box center [484, 108] width 144 height 32
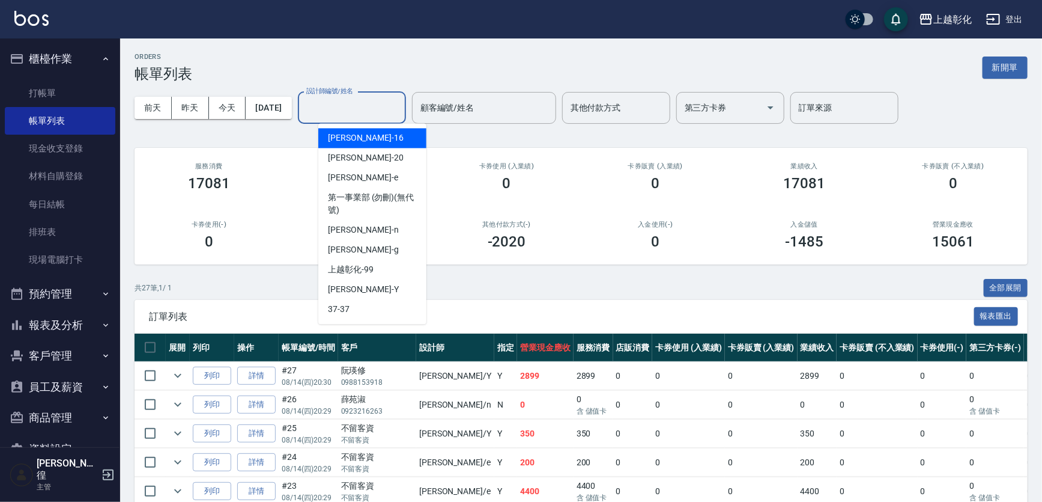
click at [401, 108] on input "設計師編號/姓名" at bounding box center [351, 107] width 97 height 21
click at [457, 108] on input "顧客編號/姓名" at bounding box center [484, 107] width 133 height 21
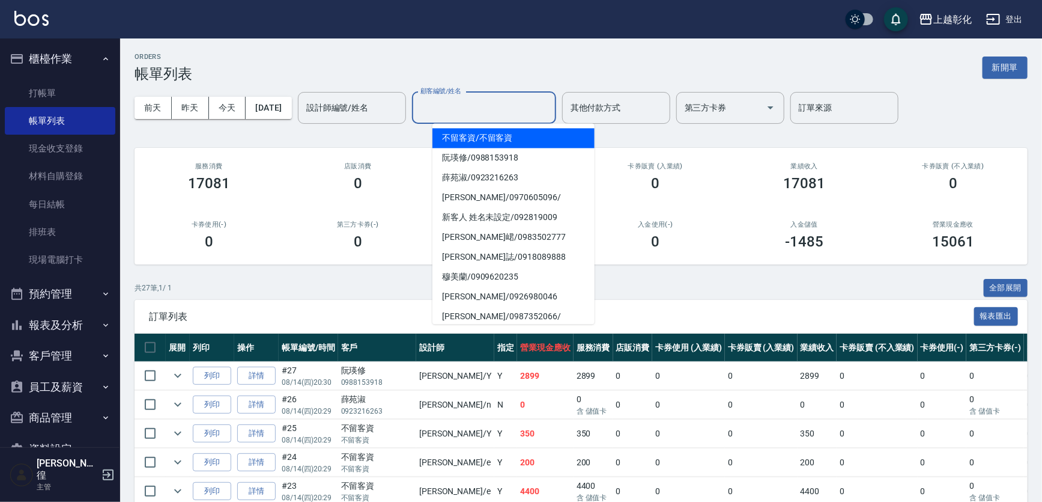
paste input "[PERSON_NAME]"
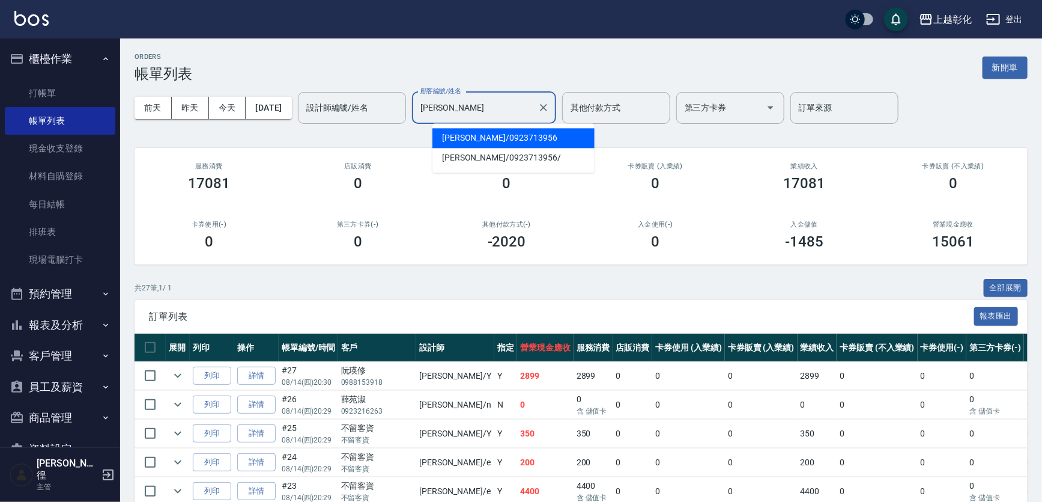
click at [475, 142] on span "珮琴 / 0923713956" at bounding box center [514, 138] width 162 height 20
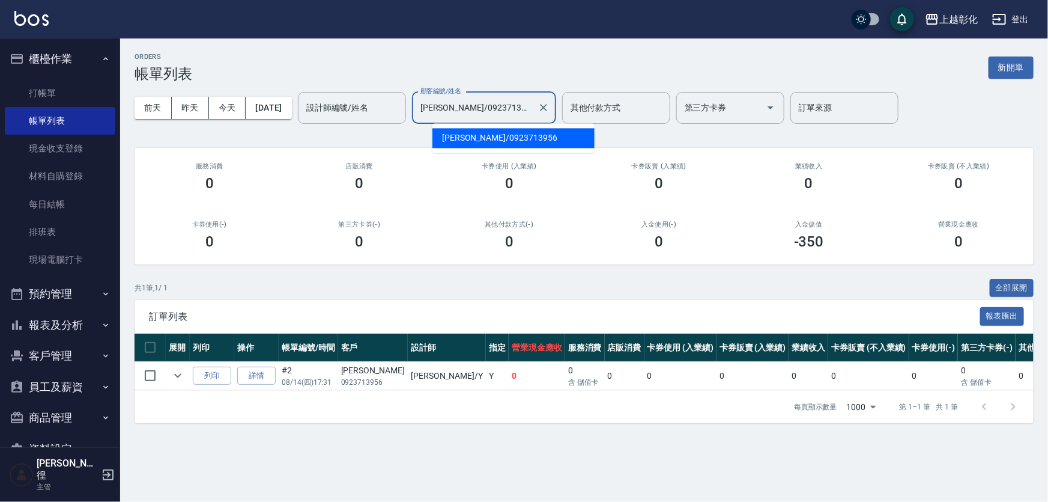
click at [487, 104] on input "珮琴/0923713956" at bounding box center [475, 107] width 115 height 21
paste input "[PERSON_NAME]"
click at [487, 135] on span "珮琴 / 0923713956" at bounding box center [514, 138] width 162 height 20
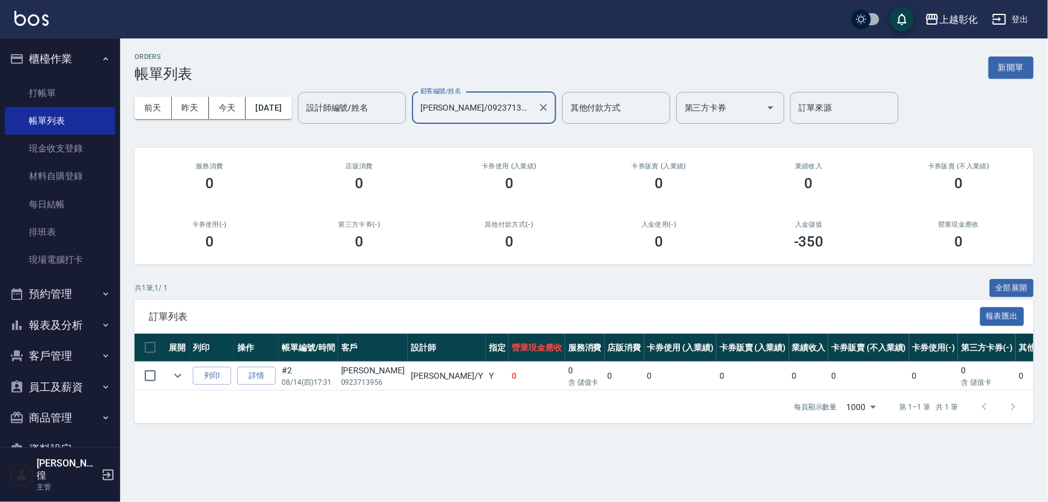
click at [487, 106] on input "珮琴/0923713956" at bounding box center [475, 107] width 115 height 21
paste input "[PERSON_NAME]"
click at [484, 136] on span "邱民瀚 / 0972362755" at bounding box center [514, 138] width 162 height 20
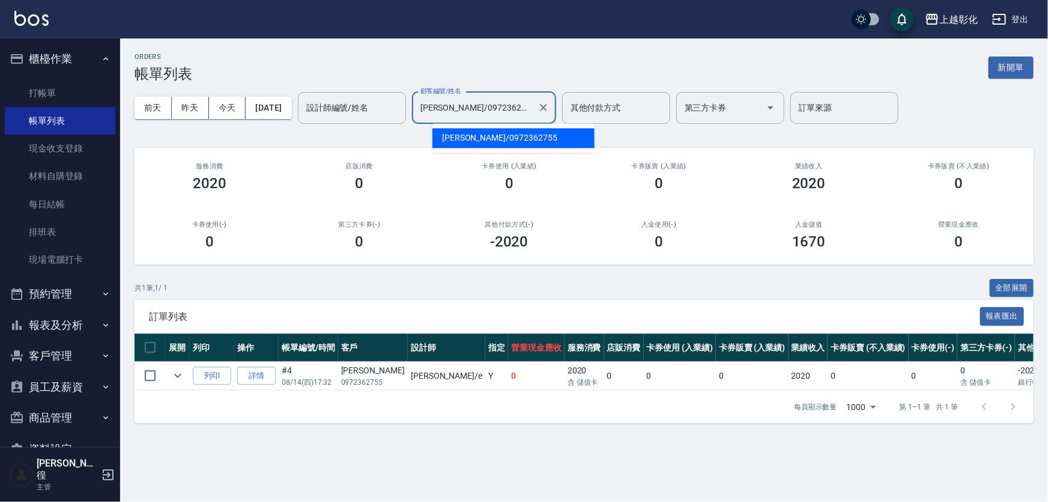
click at [469, 111] on input "邱民瀚/0972362755" at bounding box center [475, 107] width 115 height 21
paste input "雅文"
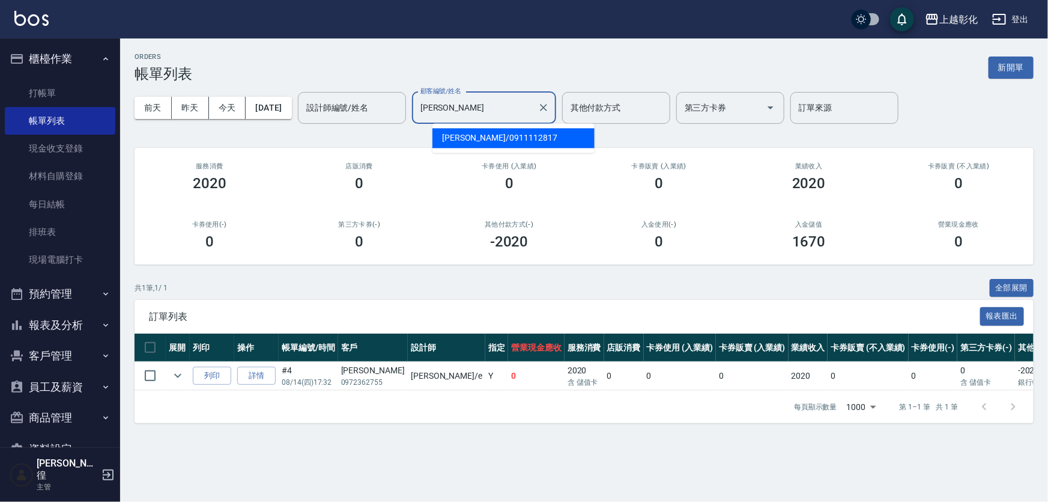
click at [481, 133] on span "陳雅文 / 0911112817" at bounding box center [514, 138] width 162 height 20
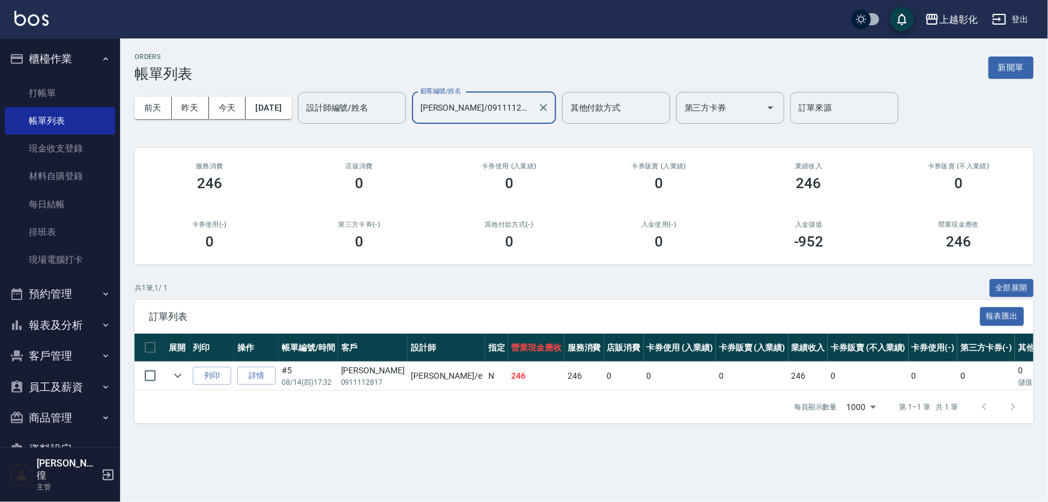
click at [486, 120] on div "陳雅文/0911112817 顧客編號/姓名" at bounding box center [484, 108] width 144 height 32
click at [489, 116] on input "陳雅文/0911112817" at bounding box center [475, 107] width 115 height 21
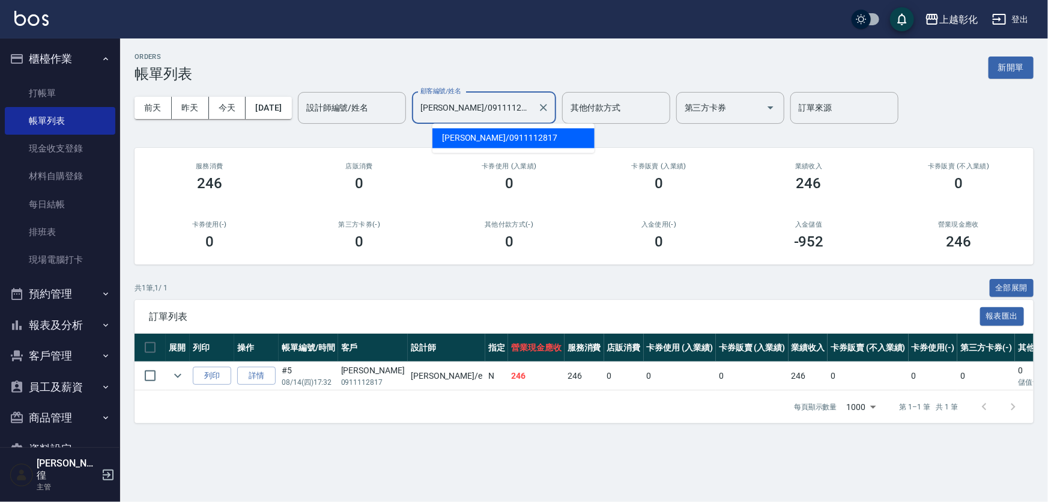
click at [489, 116] on input "陳雅文/0911112817" at bounding box center [475, 107] width 115 height 21
paste input "[PERSON_NAME]"
click at [484, 134] on span "林建穎 / 0938232207" at bounding box center [514, 138] width 162 height 20
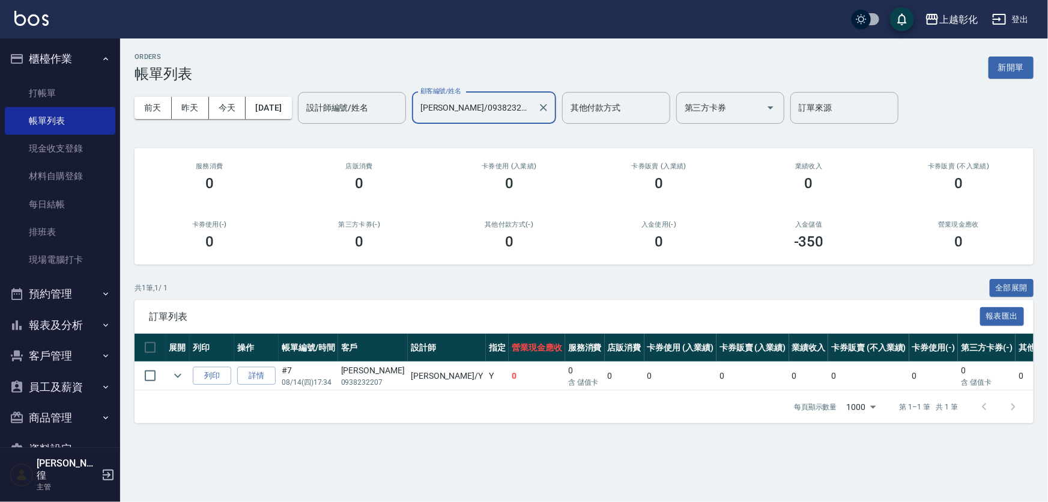
paste input "[PERSON_NAME]"
paste input "text"
paste input "亞眞"
click at [499, 138] on span "楊亞眞 / 0982892896" at bounding box center [514, 138] width 162 height 20
type input "楊亞眞/0982892896"
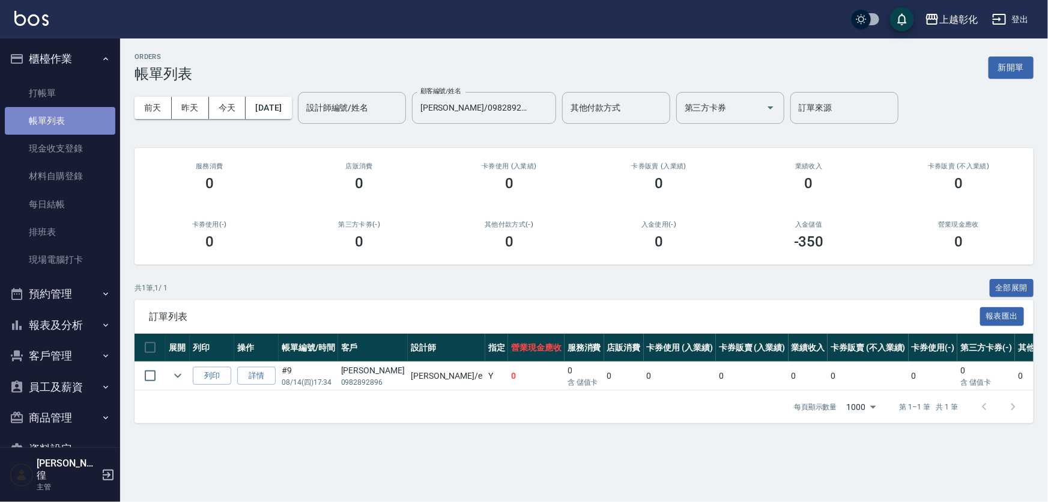
click at [65, 117] on link "帳單列表" at bounding box center [60, 121] width 111 height 28
click at [550, 103] on icon "Clear" at bounding box center [544, 108] width 12 height 12
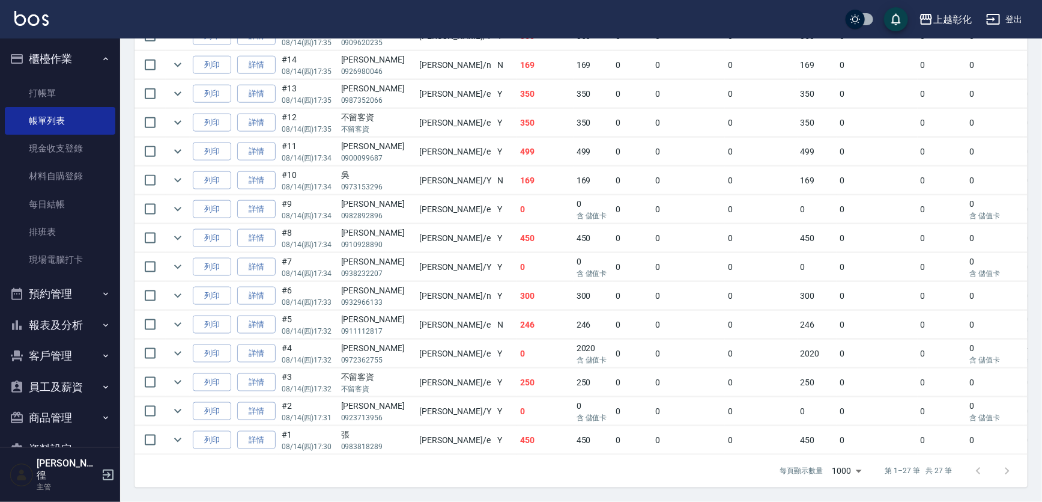
scroll to position [800, 0]
click at [56, 170] on link "材料自購登錄" at bounding box center [60, 176] width 111 height 28
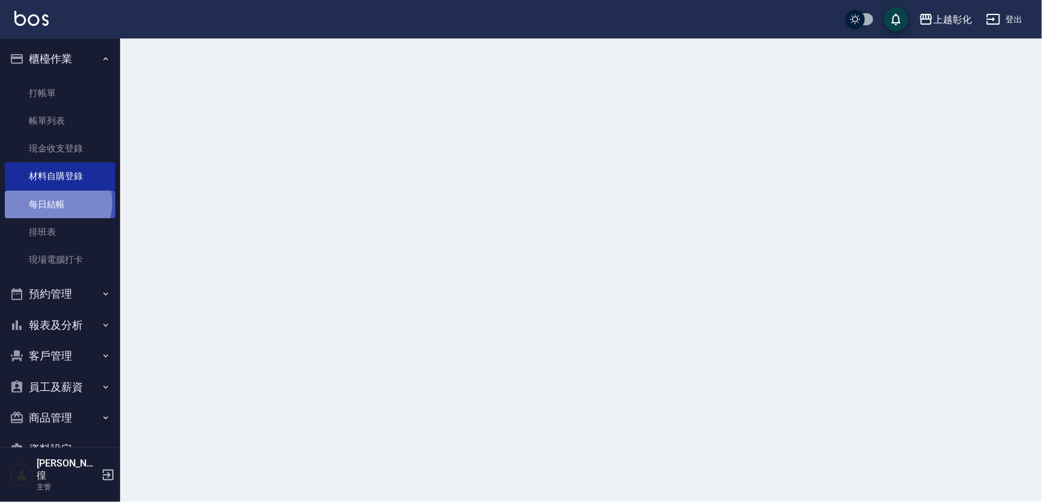
click at [51, 202] on link "每日結帳" at bounding box center [60, 204] width 111 height 28
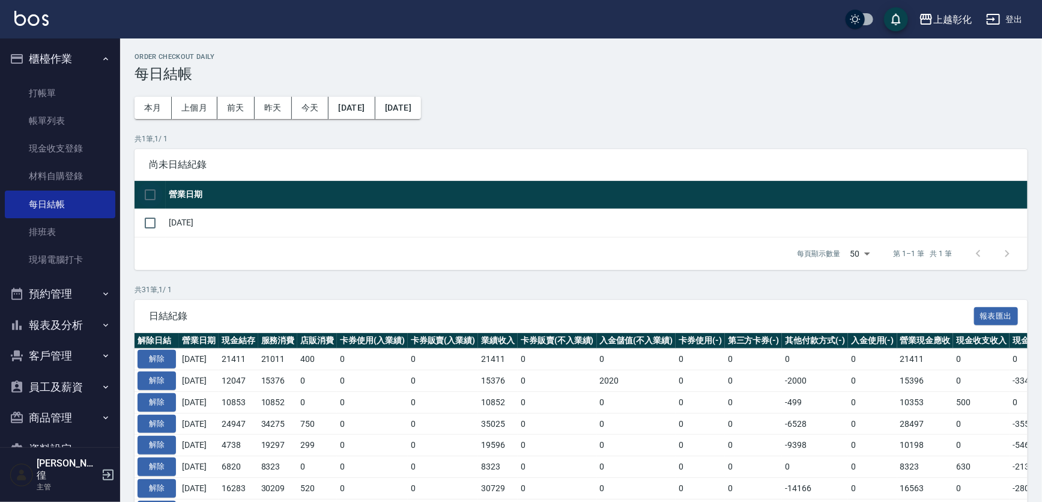
drag, startPoint x: 168, startPoint y: 189, endPoint x: 150, endPoint y: 199, distance: 21.2
click at [165, 193] on th at bounding box center [150, 195] width 31 height 28
click at [150, 199] on input "checkbox" at bounding box center [150, 194] width 25 height 25
checkbox input "true"
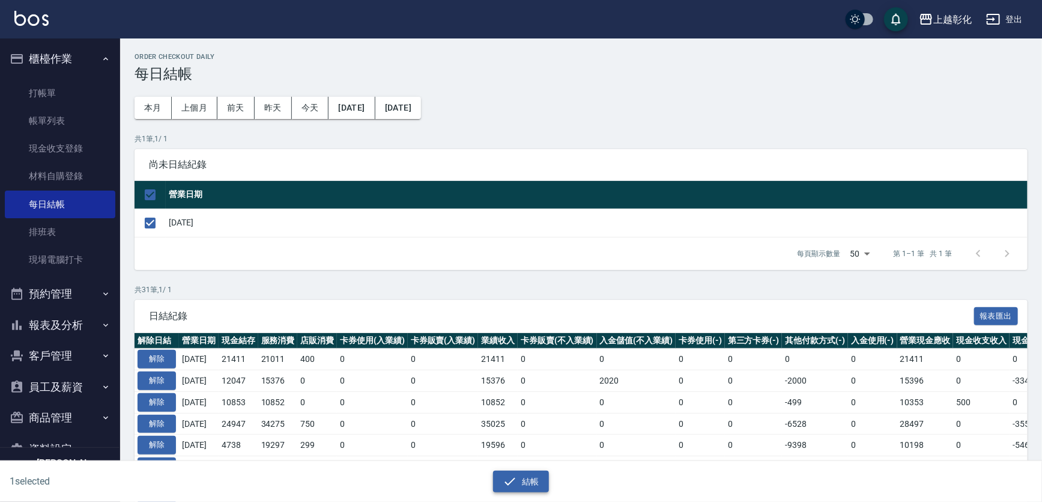
click at [517, 488] on icon "button" at bounding box center [510, 481] width 14 height 14
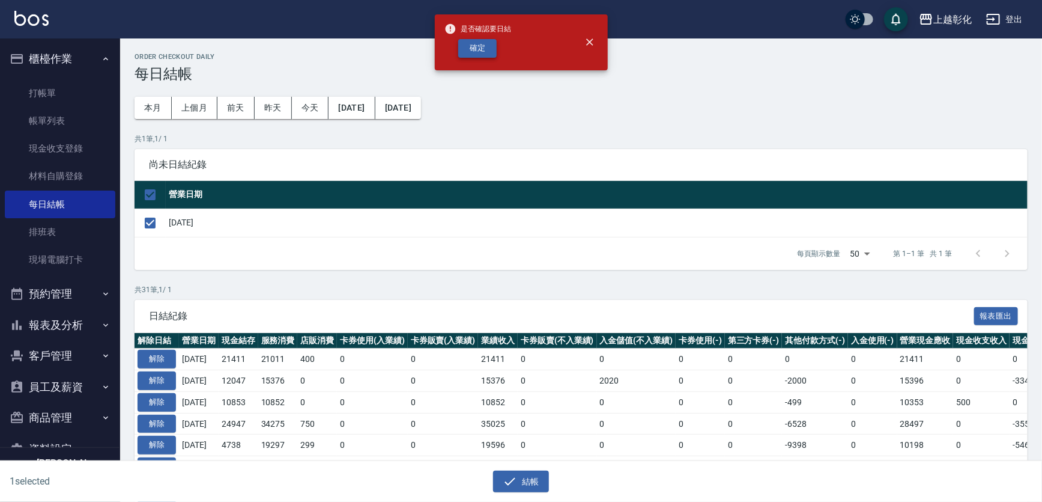
click at [472, 58] on button "確定" at bounding box center [477, 48] width 38 height 19
checkbox input "false"
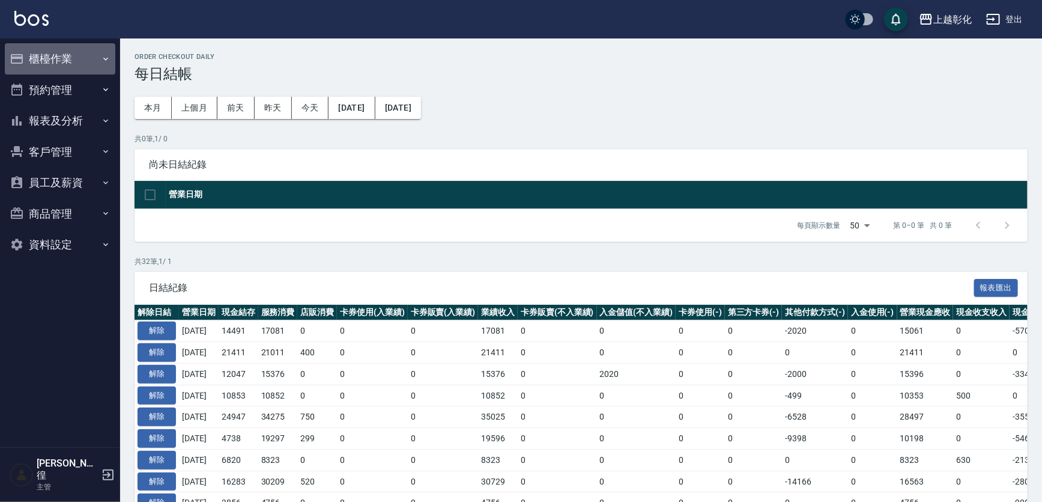
click at [86, 70] on button "櫃檯作業" at bounding box center [60, 58] width 111 height 31
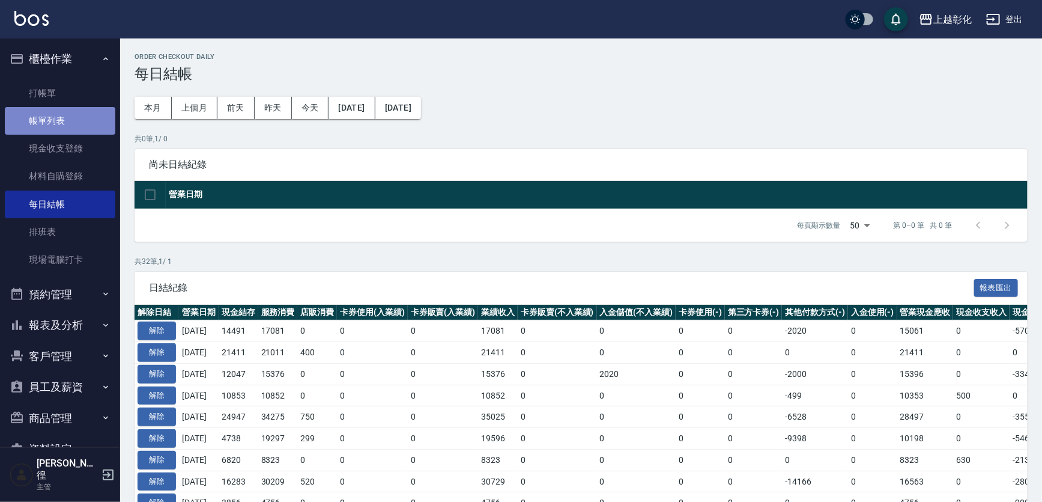
click at [70, 114] on link "帳單列表" at bounding box center [60, 121] width 111 height 28
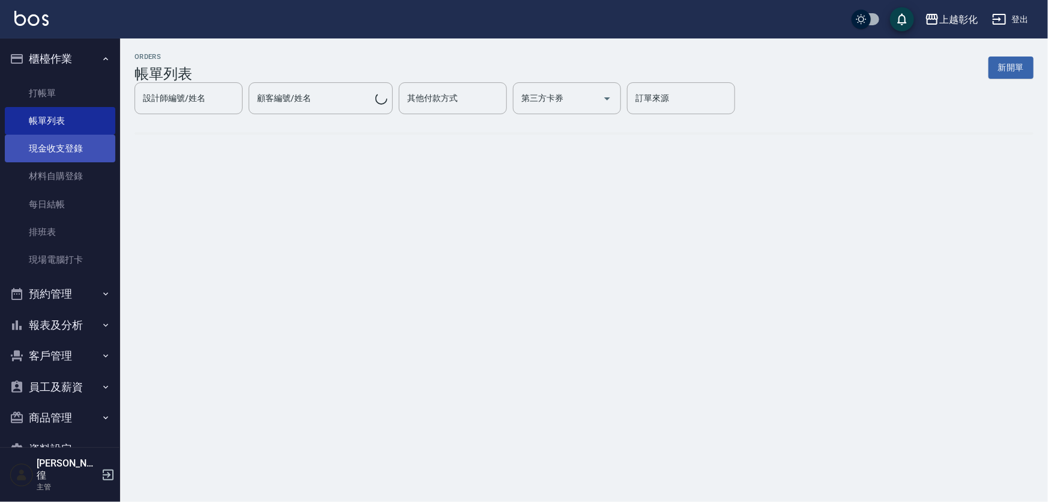
click at [77, 154] on link "現金收支登錄" at bounding box center [60, 149] width 111 height 28
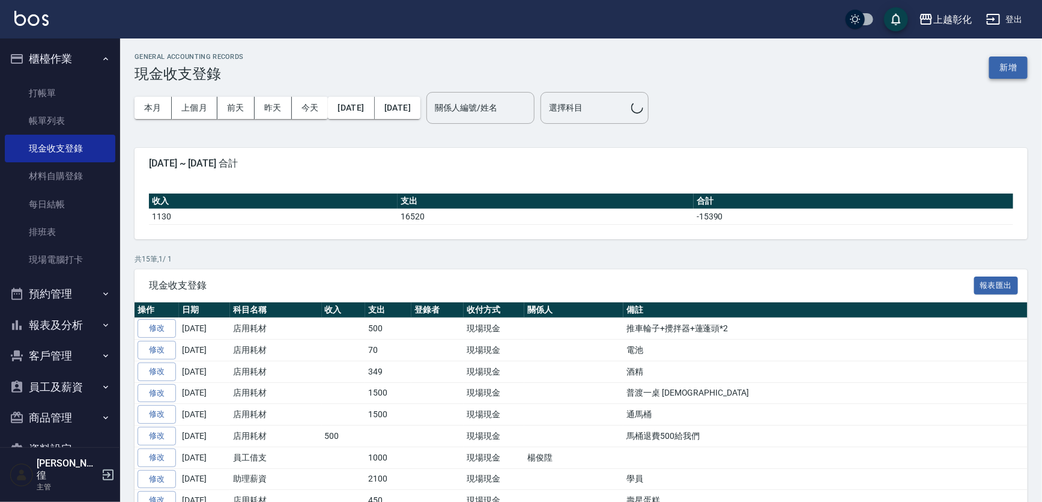
click at [1009, 78] on button "新增" at bounding box center [1008, 67] width 38 height 22
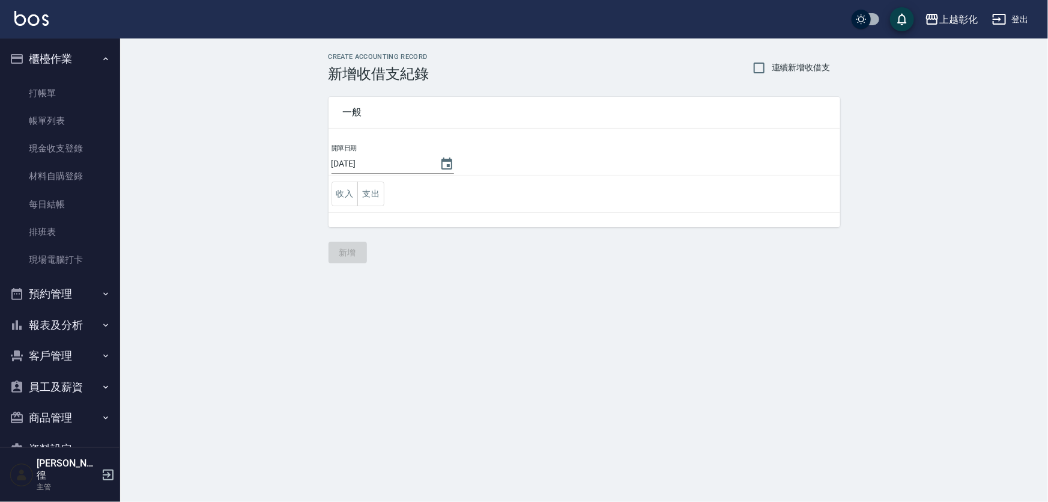
click at [391, 195] on td "收入 支出" at bounding box center [585, 193] width 512 height 37
click at [363, 193] on button "支出" at bounding box center [370, 193] width 27 height 25
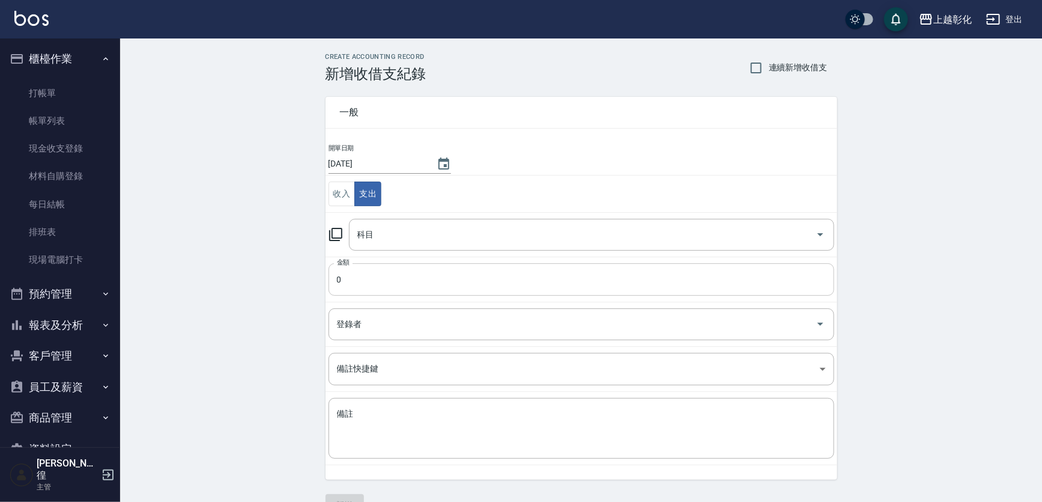
click at [368, 273] on input "0" at bounding box center [582, 279] width 506 height 32
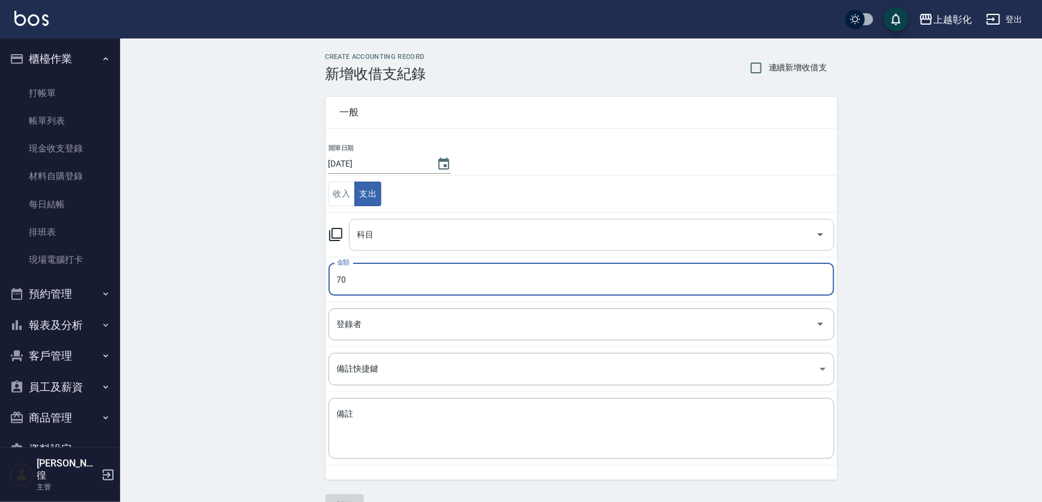
type input "70"
click at [401, 234] on input "科目" at bounding box center [582, 234] width 457 height 21
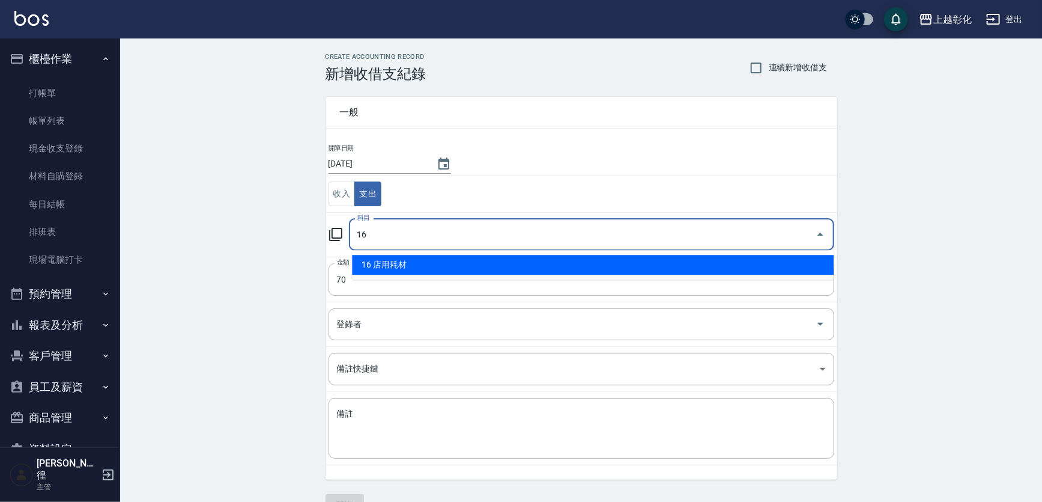
click at [402, 259] on li "16 店用耗材" at bounding box center [593, 265] width 482 height 20
type input "16 店用耗材"
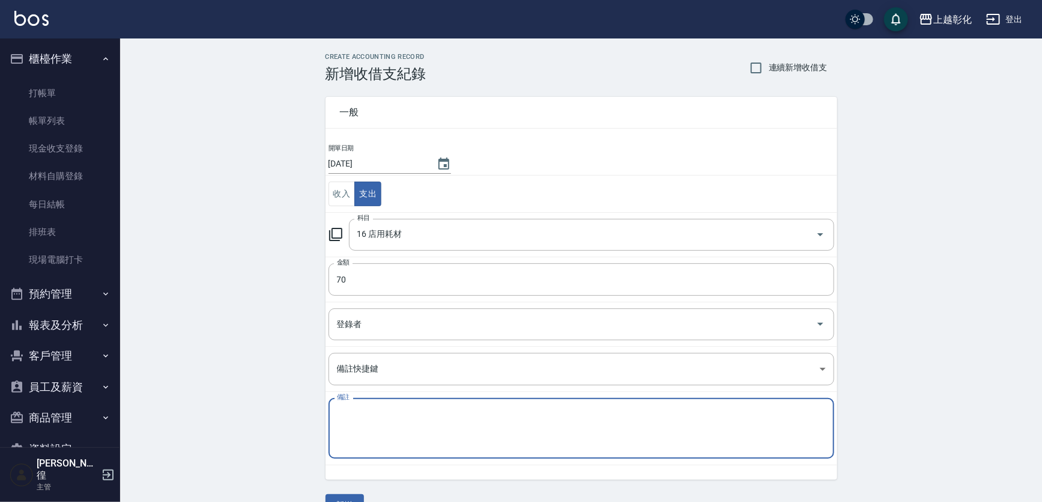
click at [403, 409] on textarea "備註" at bounding box center [581, 428] width 489 height 41
type textarea "d"
type textarea "電池"
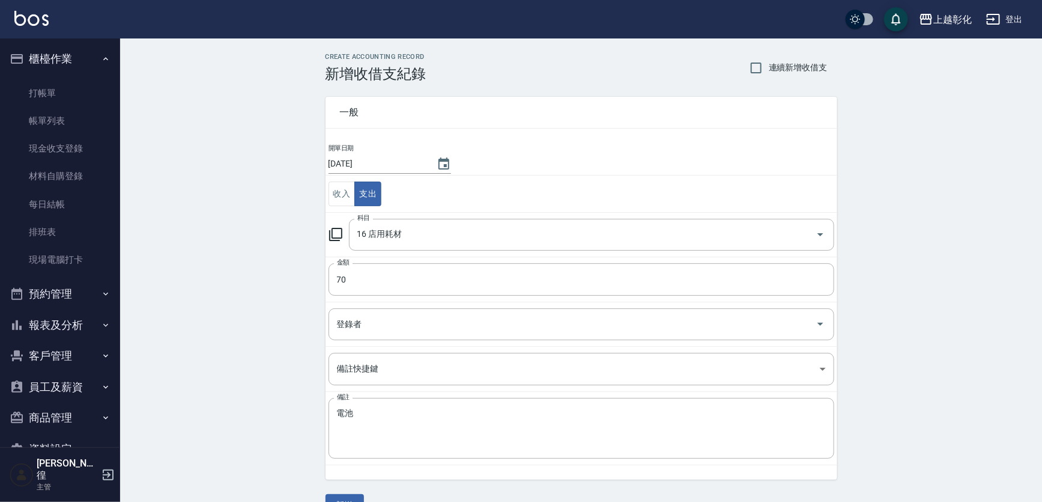
click at [343, 491] on div "一般 開單日期 2025/08/14 收入 支出 科目 16 店用耗材 科目 金額 70 金額 登錄者 登錄者 備註快捷鍵 ​ 備註快捷鍵 備註 電池 x 備…" at bounding box center [582, 299] width 512 height 434
click at [347, 499] on button "新增" at bounding box center [345, 505] width 38 height 22
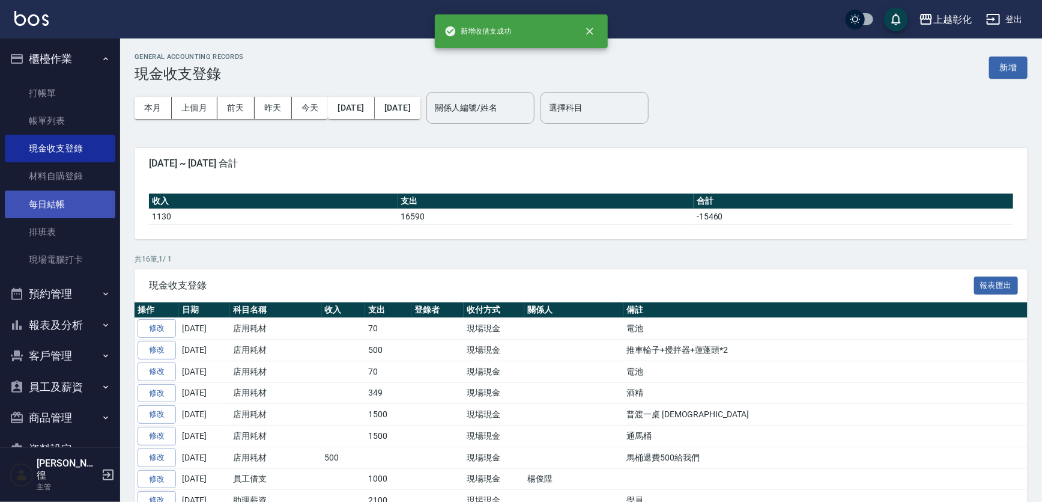
click at [48, 199] on link "每日結帳" at bounding box center [60, 204] width 111 height 28
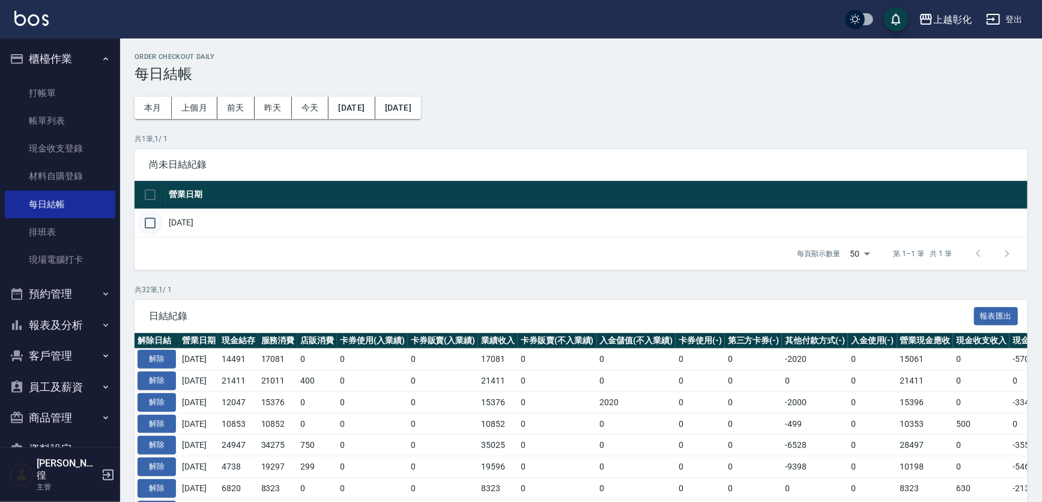
click at [144, 243] on div "每頁顯示數量 50 50 第 1–1 筆 共 1 筆" at bounding box center [581, 253] width 893 height 32
click at [156, 232] on input "checkbox" at bounding box center [150, 222] width 25 height 25
checkbox input "true"
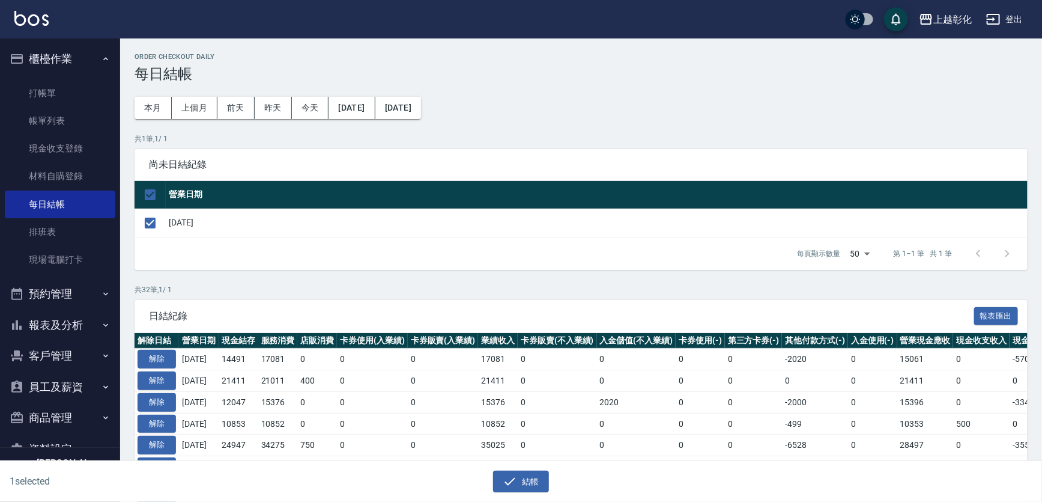
click at [517, 461] on div "結帳" at bounding box center [516, 477] width 517 height 32
click at [519, 476] on button "結帳" at bounding box center [521, 481] width 56 height 22
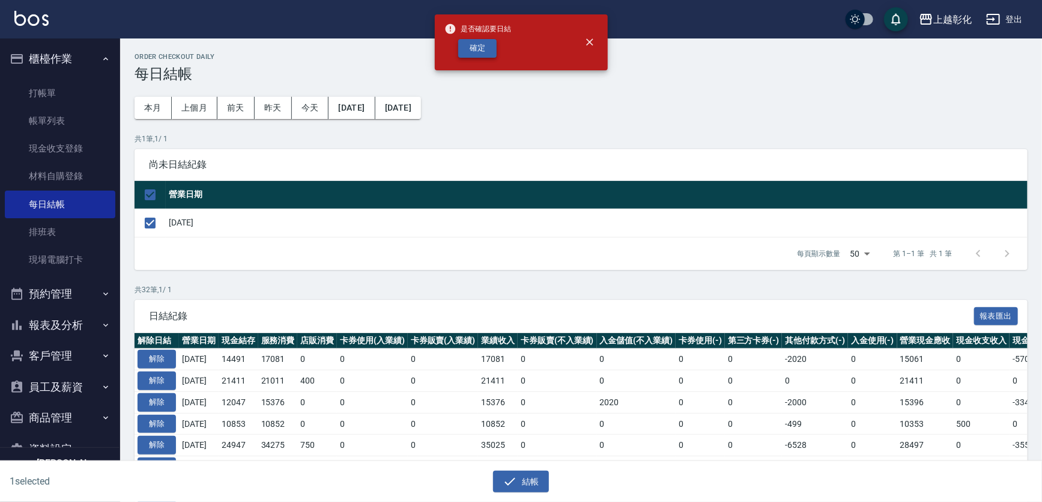
click at [485, 43] on button "確定" at bounding box center [477, 48] width 38 height 19
checkbox input "false"
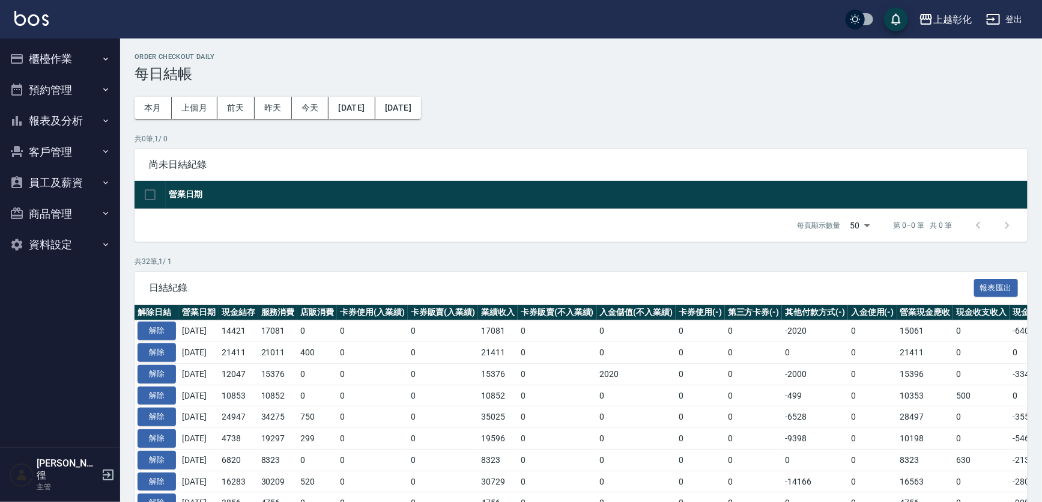
click at [66, 52] on button "櫃檯作業" at bounding box center [60, 58] width 111 height 31
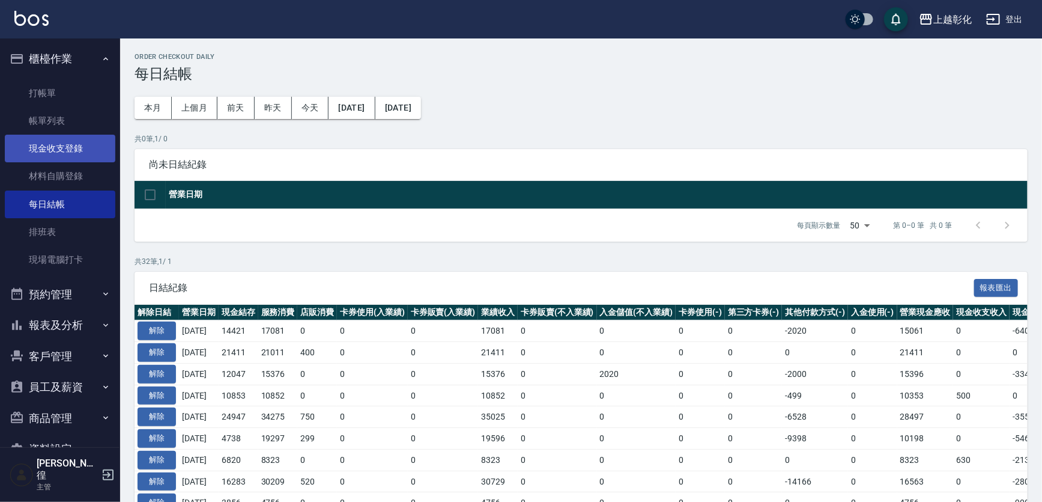
click at [64, 143] on link "現金收支登錄" at bounding box center [60, 149] width 111 height 28
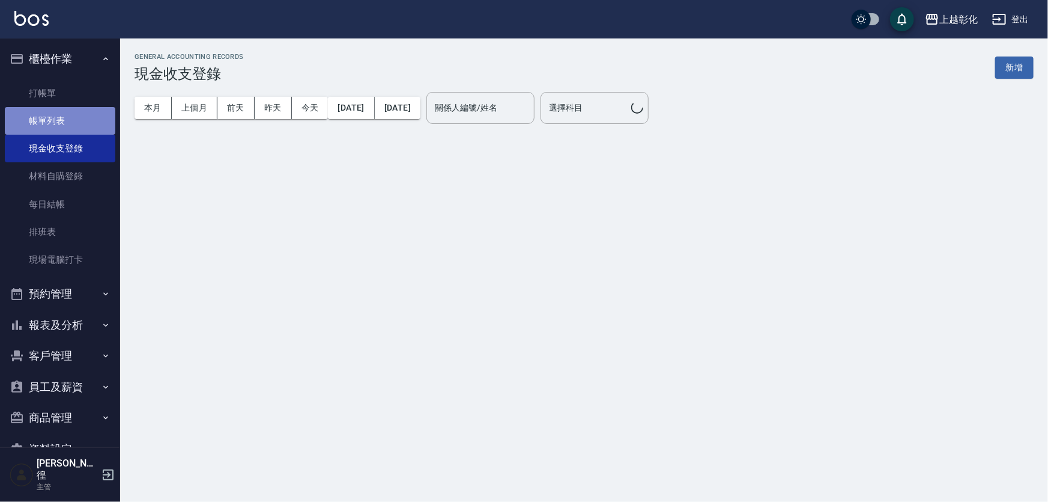
click at [64, 133] on link "帳單列表" at bounding box center [60, 121] width 111 height 28
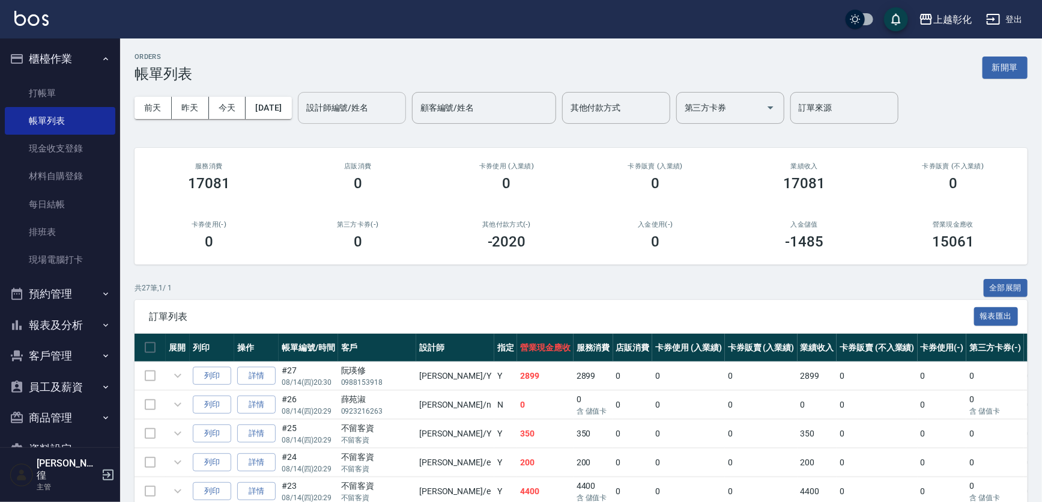
drag, startPoint x: 71, startPoint y: 74, endPoint x: 393, endPoint y: 106, distance: 323.5
click at [71, 74] on ul "打帳單 帳單列表 現金收支登錄 材料自購登錄 每日結帳 排班表 現場電腦打卡" at bounding box center [60, 176] width 111 height 204
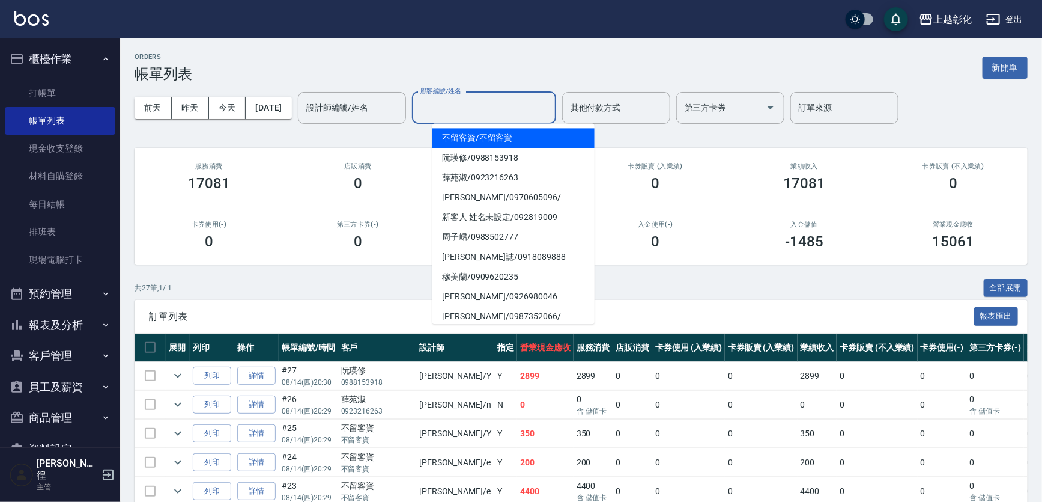
click at [473, 102] on div "顧客編號/姓名 顧客編號/姓名" at bounding box center [484, 108] width 144 height 32
click at [349, 108] on input "設計師編號/姓名" at bounding box center [351, 107] width 97 height 21
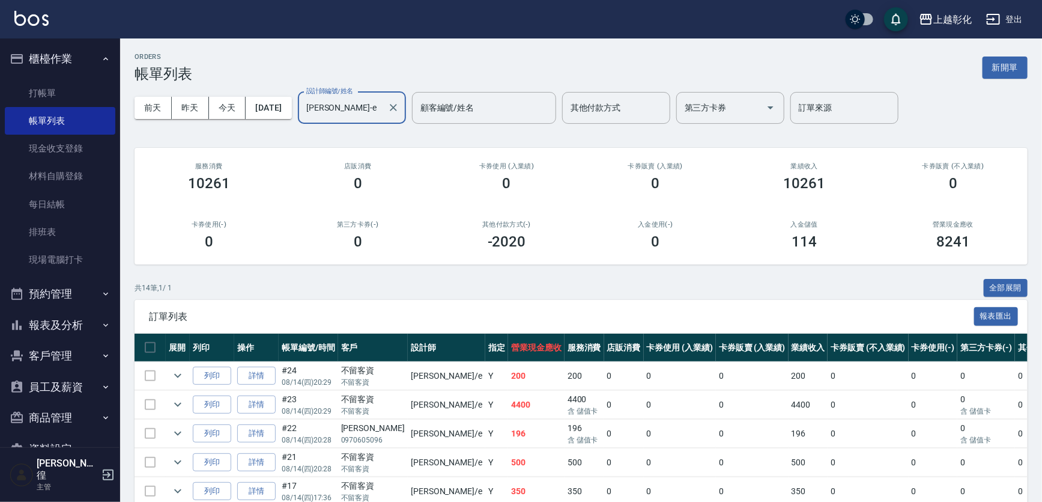
type input "[PERSON_NAME]-e"
click at [46, 330] on button "報表及分析" at bounding box center [60, 324] width 111 height 31
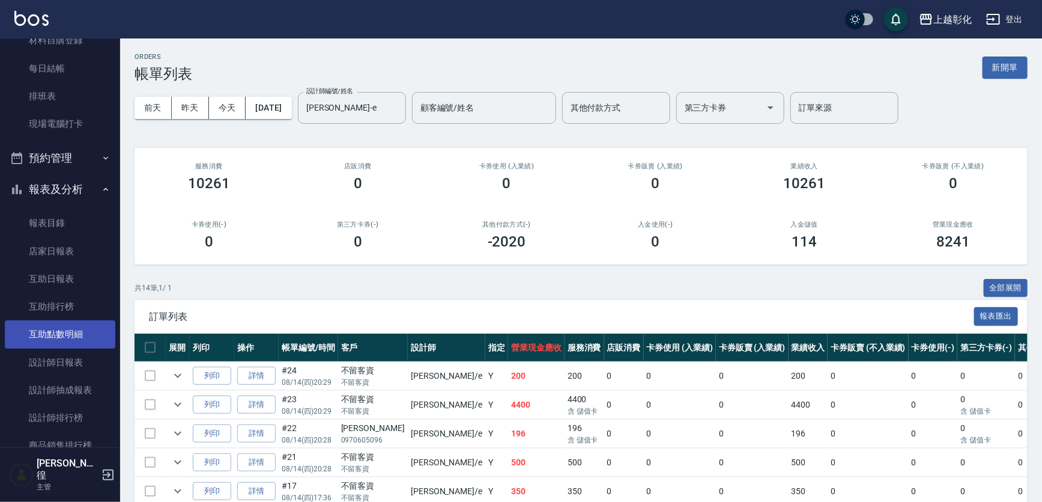
scroll to position [151, 0]
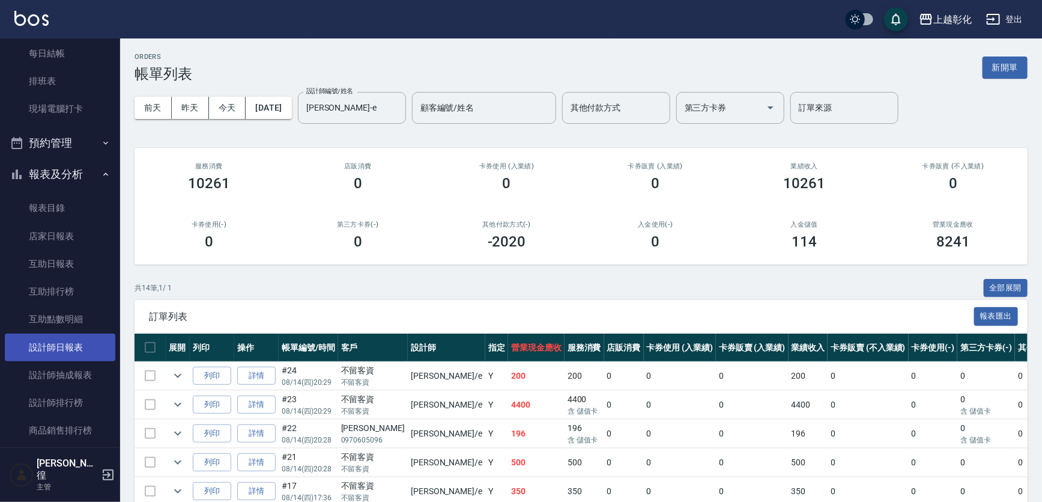
click at [59, 347] on link "設計師日報表" at bounding box center [60, 347] width 111 height 28
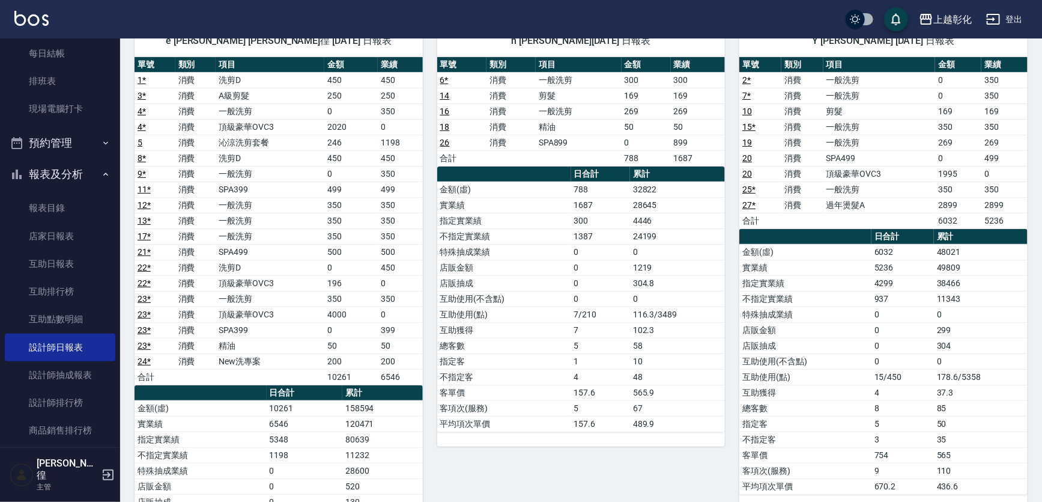
scroll to position [109, 0]
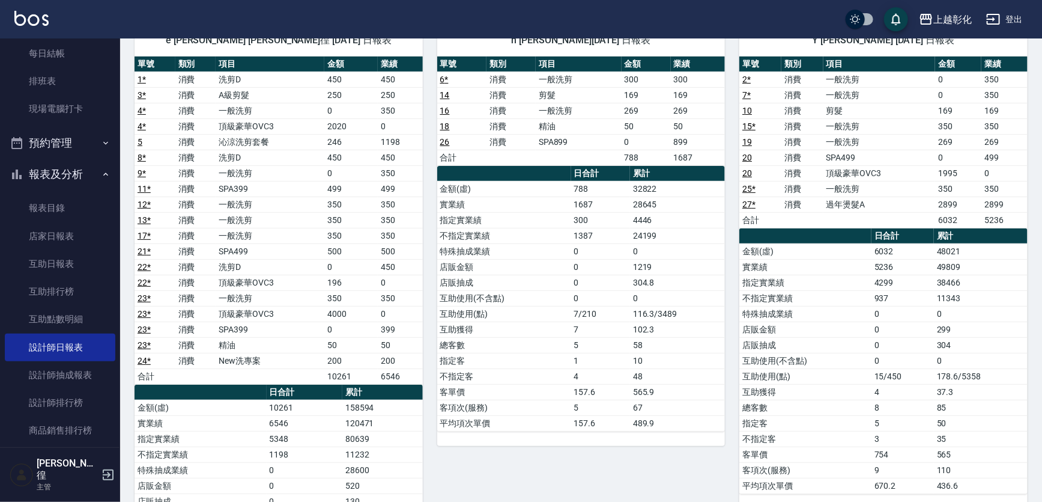
drag, startPoint x: 341, startPoint y: 197, endPoint x: 368, endPoint y: 195, distance: 27.1
click at [368, 196] on td "350" at bounding box center [350, 204] width 53 height 16
click at [347, 193] on td "499" at bounding box center [350, 189] width 53 height 16
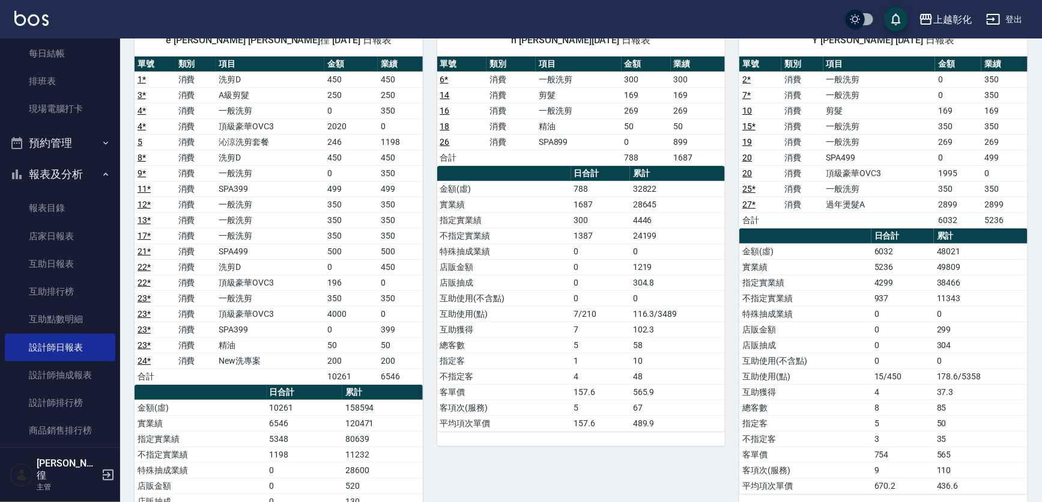
click at [317, 193] on td "SPA399" at bounding box center [270, 189] width 109 height 16
drag, startPoint x: 309, startPoint y: 189, endPoint x: 257, endPoint y: 187, distance: 51.7
click at [265, 187] on td "SPA399" at bounding box center [270, 189] width 109 height 16
drag, startPoint x: 257, startPoint y: 187, endPoint x: 239, endPoint y: 190, distance: 18.4
click at [256, 187] on td "SPA399" at bounding box center [270, 189] width 109 height 16
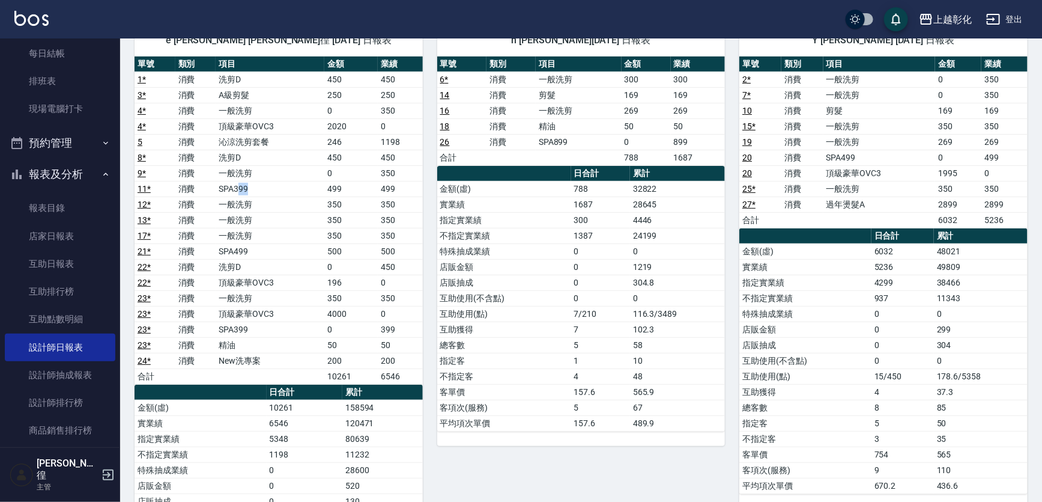
drag, startPoint x: 239, startPoint y: 190, endPoint x: 323, endPoint y: 189, distance: 83.5
click at [323, 189] on td "SPA399" at bounding box center [270, 189] width 109 height 16
click at [348, 293] on td "350" at bounding box center [350, 298] width 53 height 16
click at [339, 362] on td "200" at bounding box center [350, 361] width 53 height 16
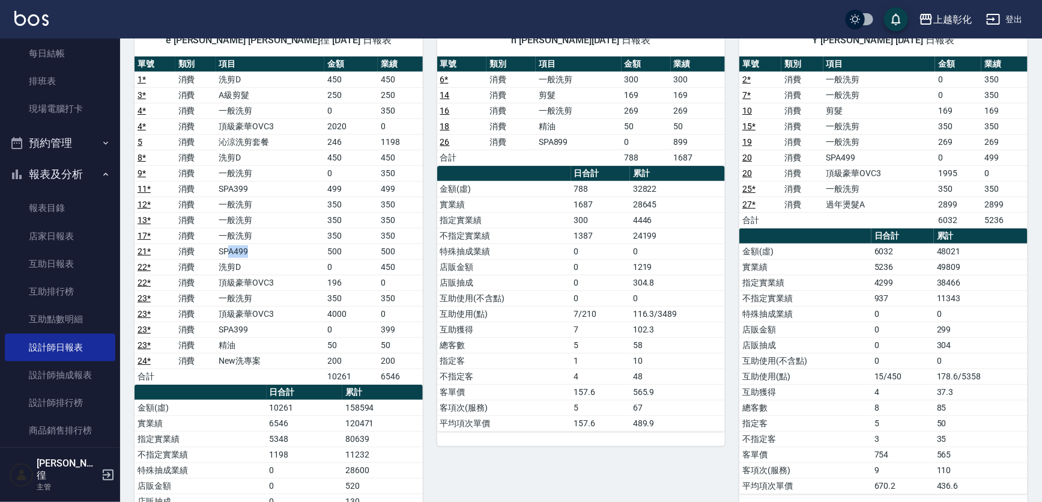
drag, startPoint x: 269, startPoint y: 246, endPoint x: 227, endPoint y: 250, distance: 42.2
click at [227, 250] on td "SPA499" at bounding box center [270, 251] width 109 height 16
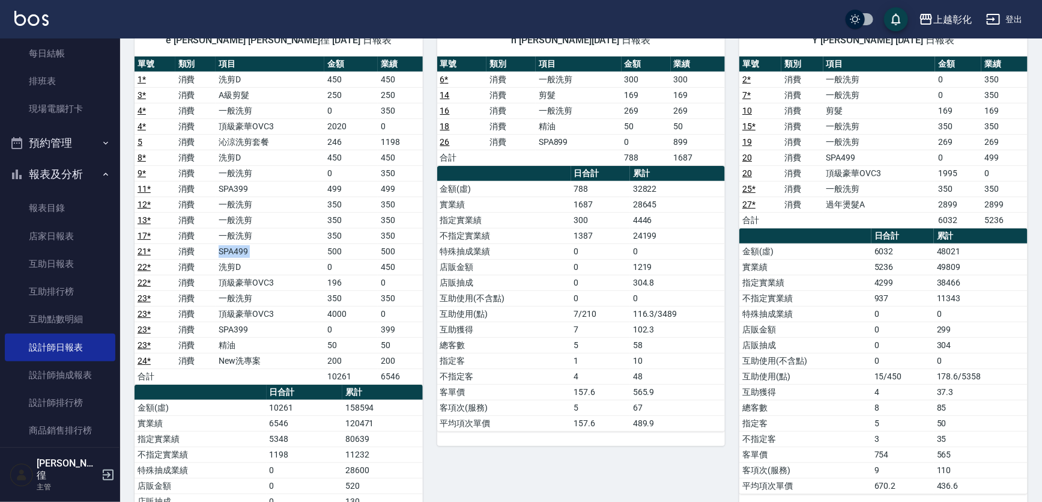
click at [227, 250] on td "SPA499" at bounding box center [270, 251] width 109 height 16
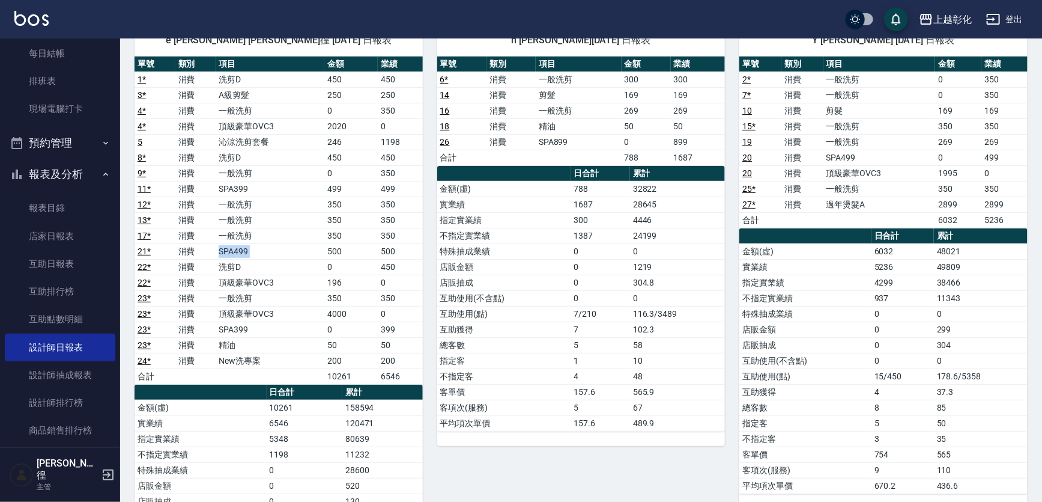
click at [227, 250] on td "SPA499" at bounding box center [270, 251] width 109 height 16
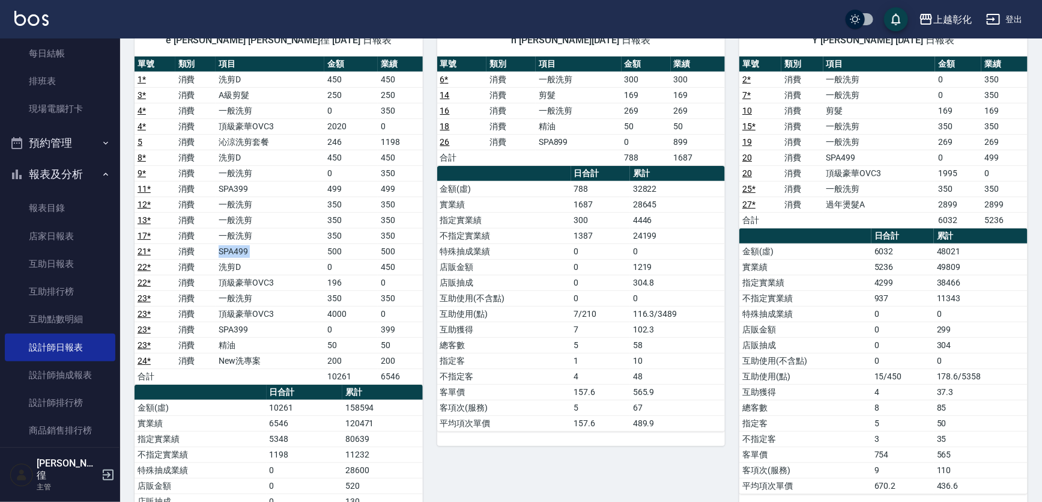
click at [227, 250] on td "SPA499" at bounding box center [270, 251] width 109 height 16
click at [229, 251] on td "SPA499" at bounding box center [270, 251] width 109 height 16
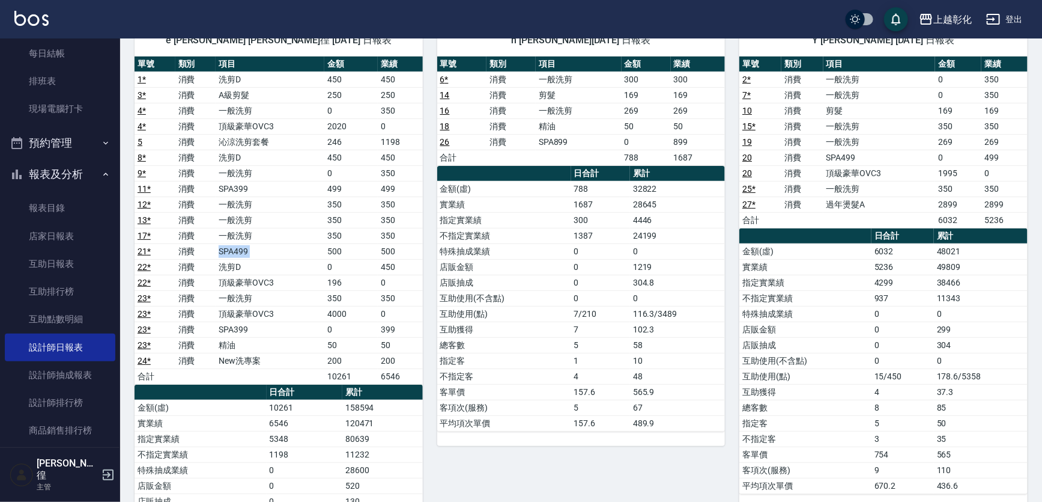
click at [229, 251] on td "SPA499" at bounding box center [270, 251] width 109 height 16
click at [302, 330] on td "SPA399" at bounding box center [270, 329] width 109 height 16
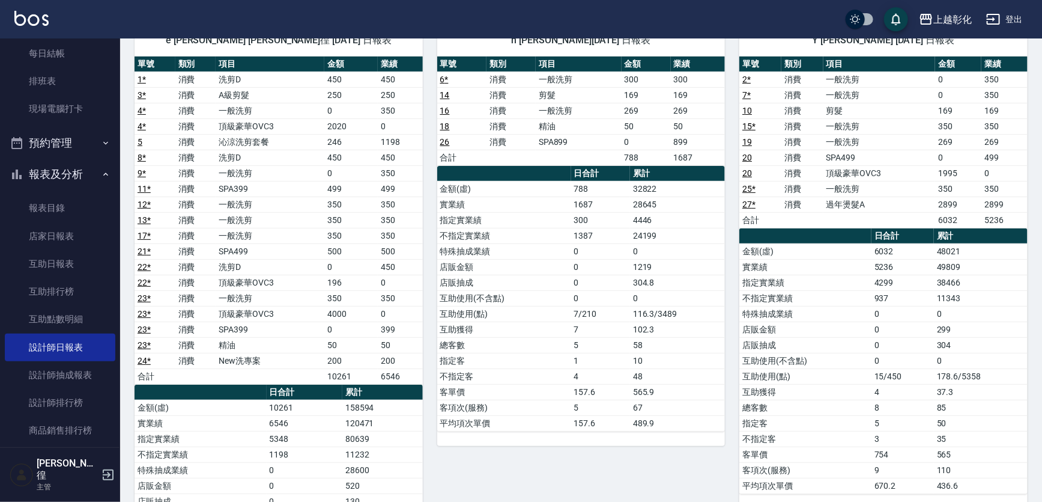
drag, startPoint x: 353, startPoint y: 327, endPoint x: 360, endPoint y: 329, distance: 7.3
click at [360, 329] on td "0" at bounding box center [350, 329] width 53 height 16
drag, startPoint x: 360, startPoint y: 329, endPoint x: 246, endPoint y: 329, distance: 114.1
click at [246, 329] on tr "23 * 消費 SPA399 0 399" at bounding box center [279, 329] width 288 height 16
click at [246, 329] on td "SPA399" at bounding box center [270, 329] width 109 height 16
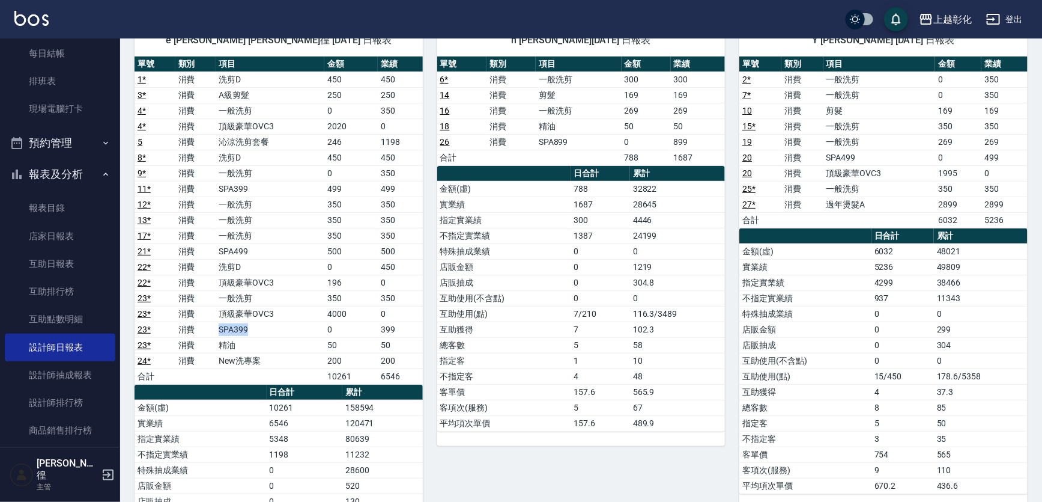
drag, startPoint x: 210, startPoint y: 330, endPoint x: 283, endPoint y: 334, distance: 72.8
click at [283, 334] on tr "23 * 消費 SPA399 0 399" at bounding box center [279, 329] width 288 height 16
click at [283, 334] on td "SPA399" at bounding box center [270, 329] width 109 height 16
drag, startPoint x: 258, startPoint y: 338, endPoint x: 212, endPoint y: 315, distance: 51.0
click at [212, 315] on tbody "1 * 消費 洗剪D 450 450 3 * 消費 A級剪髮 250 250 4 * 消費 一般洗剪 0 350 4 * 消費 頂級豪華OVC3 2020 0…" at bounding box center [279, 227] width 288 height 312
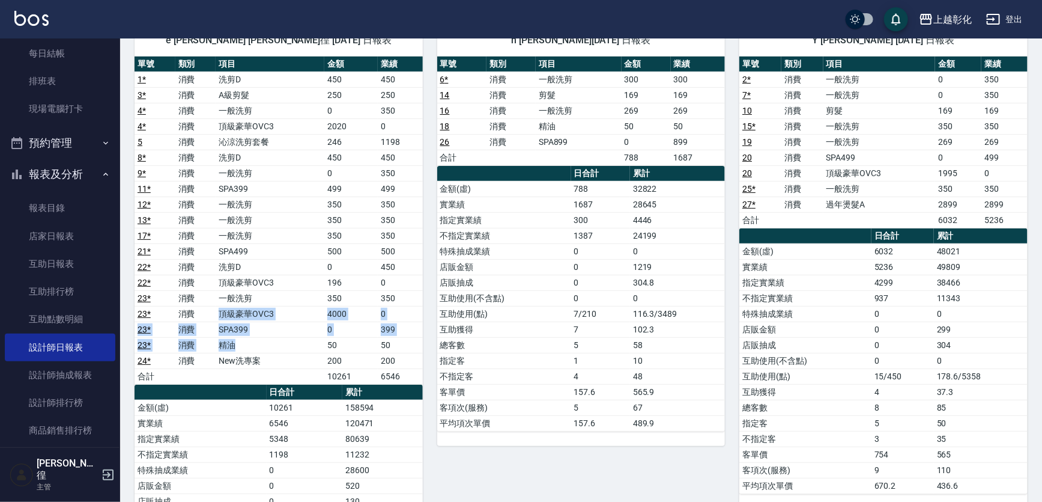
click at [249, 338] on td "精油" at bounding box center [270, 345] width 109 height 16
drag, startPoint x: 247, startPoint y: 338, endPoint x: 134, endPoint y: 300, distance: 119.9
click at [135, 300] on tbody "1 * 消費 洗剪D 450 450 3 * 消費 A級剪髮 250 250 4 * 消費 一般洗剪 0 350 4 * 消費 頂級豪華OVC3 2020 0…" at bounding box center [279, 227] width 288 height 312
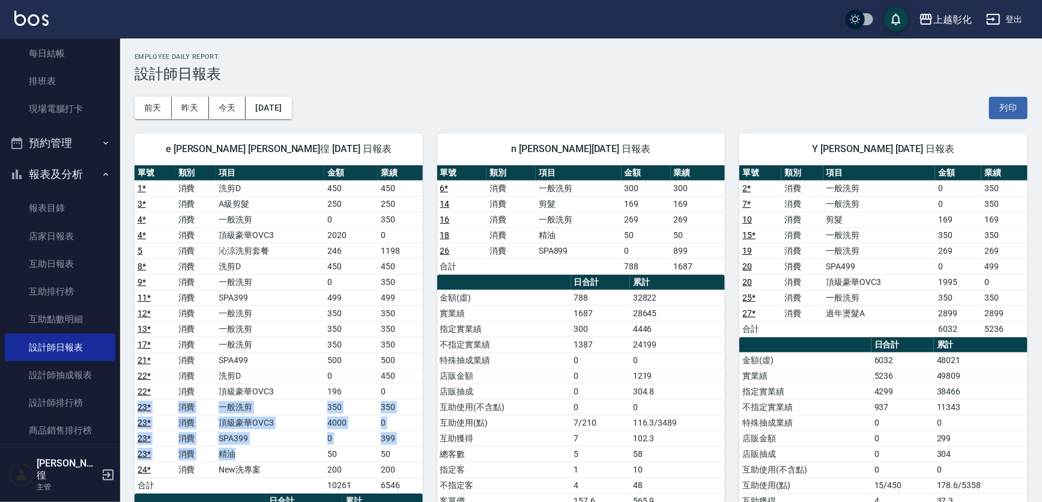
scroll to position [0, 0]
click at [59, 44] on link "每日結帳" at bounding box center [60, 54] width 111 height 28
